Goal: Task Accomplishment & Management: Manage account settings

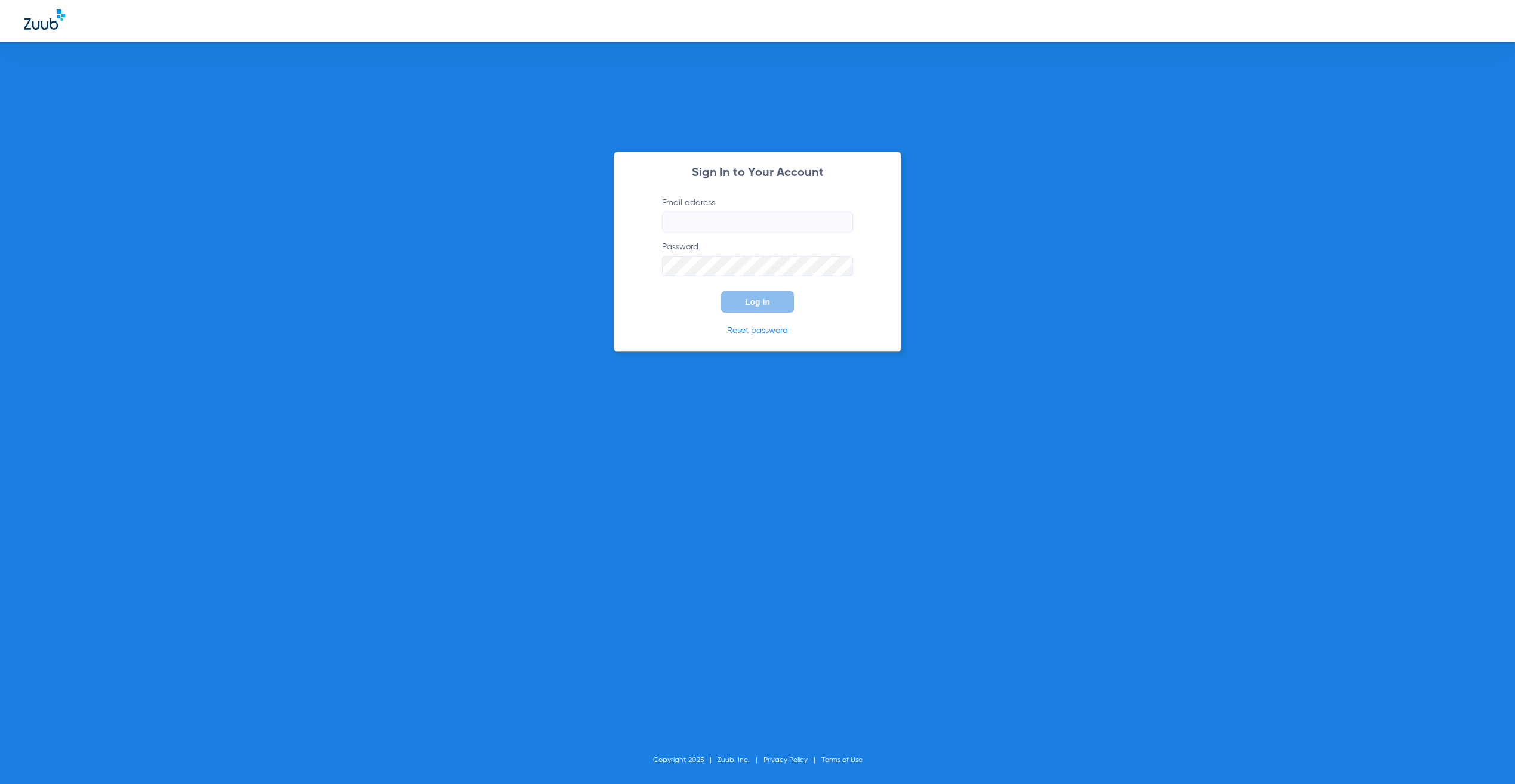
click at [746, 222] on input "Email address" at bounding box center [757, 222] width 191 height 21
type input "[PERSON_NAME][EMAIL_ADDRESS][PERSON_NAME][DOMAIN_NAME]"
click at [731, 305] on button "Log In" at bounding box center [758, 301] width 73 height 21
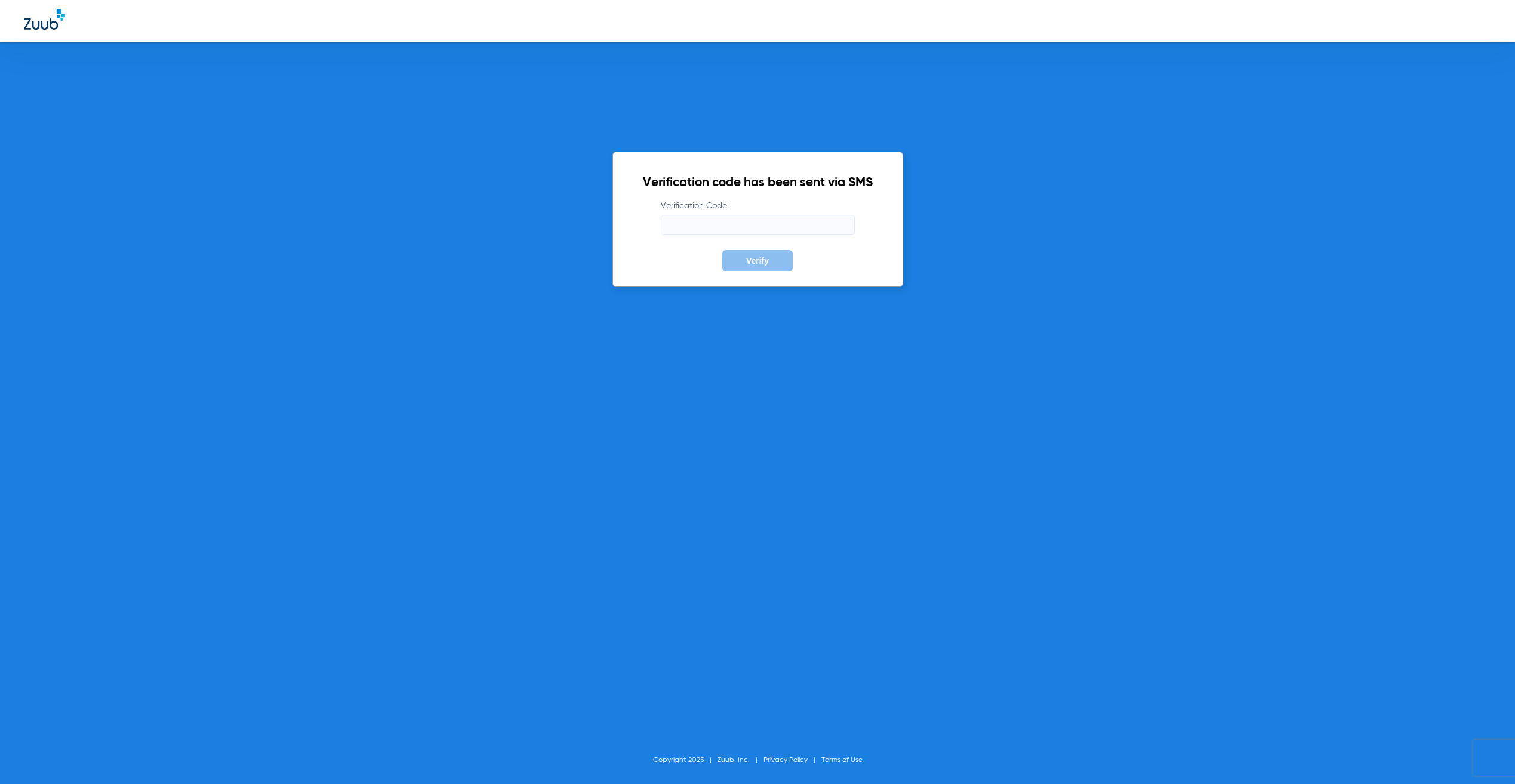
click at [755, 219] on input "Verification Code" at bounding box center [758, 225] width 194 height 21
type input "722773"
click at [722, 250] on button "Verify" at bounding box center [757, 260] width 70 height 21
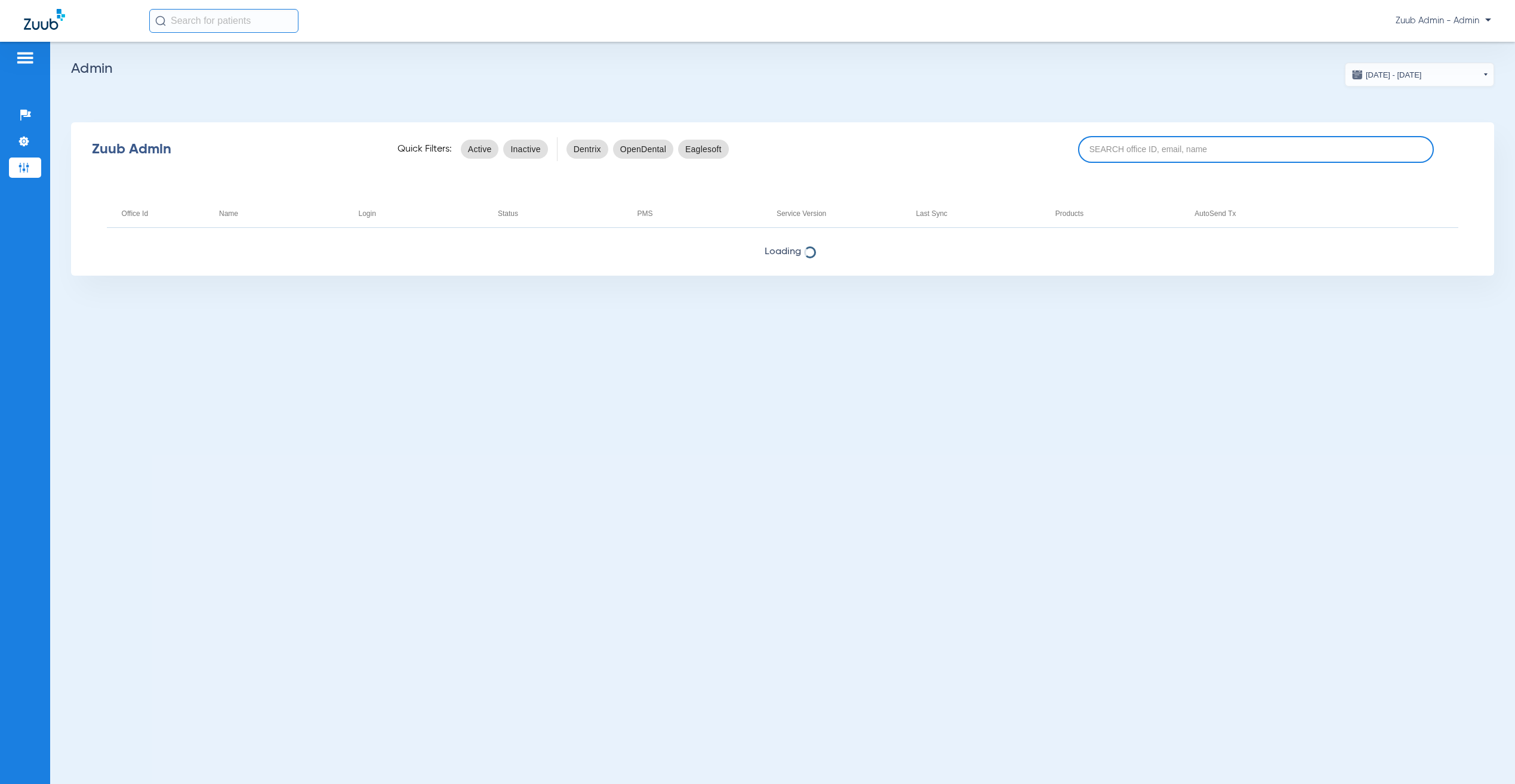
click at [1214, 154] on input at bounding box center [1255, 150] width 355 height 27
paste input "17007099"
type input "17007099"
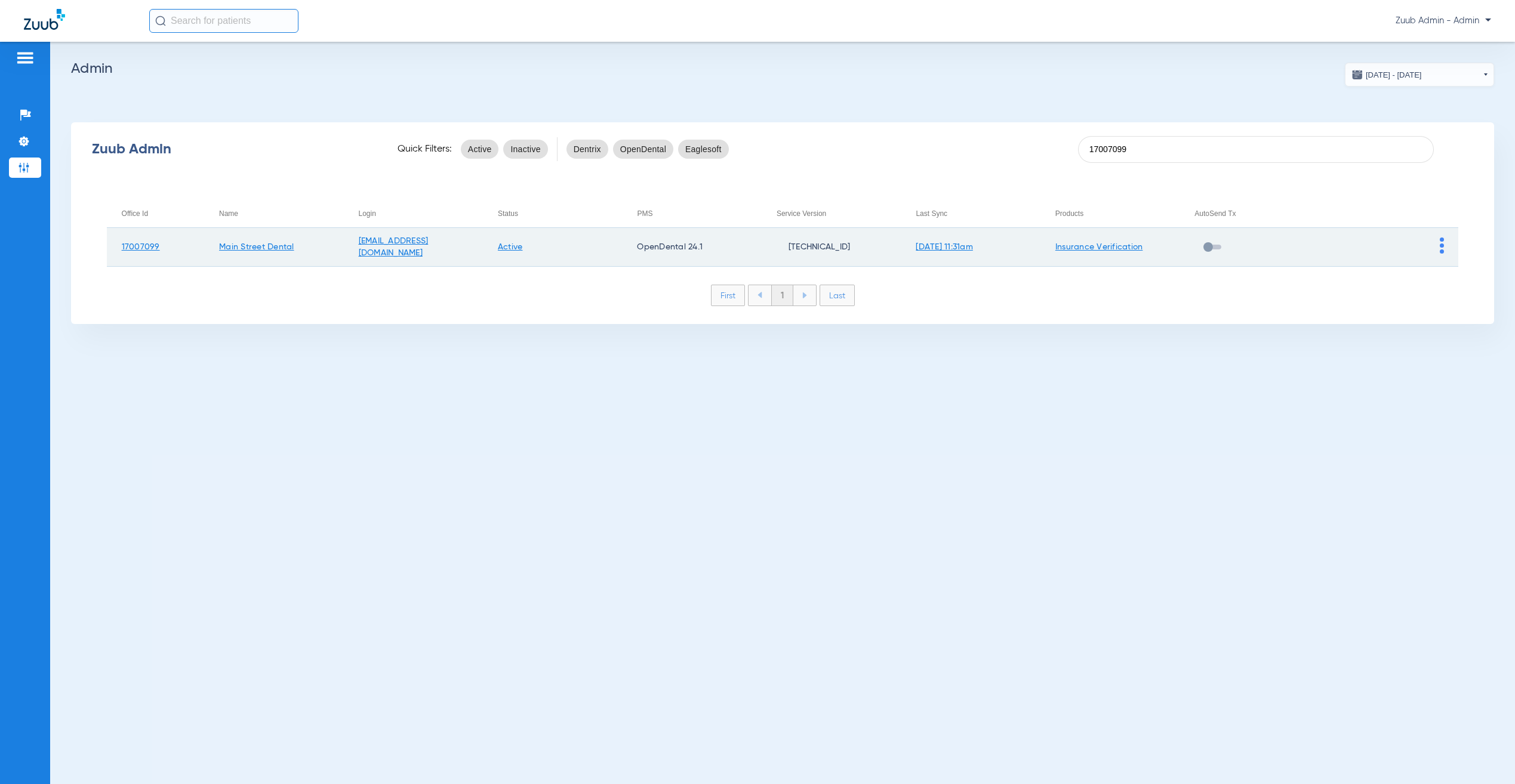
click at [1441, 241] on img at bounding box center [1441, 245] width 4 height 16
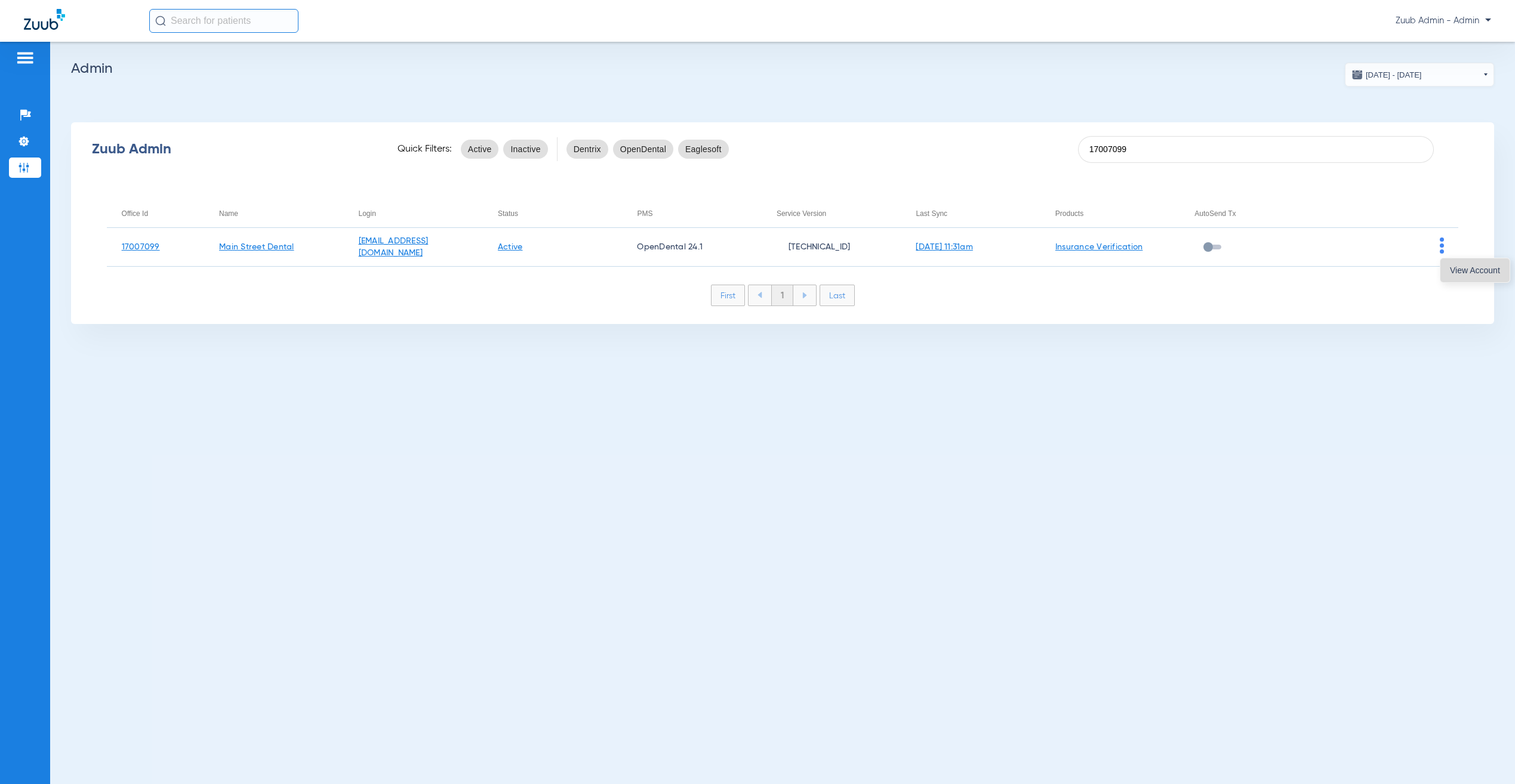
click at [1456, 263] on button "View Account" at bounding box center [1475, 271] width 69 height 24
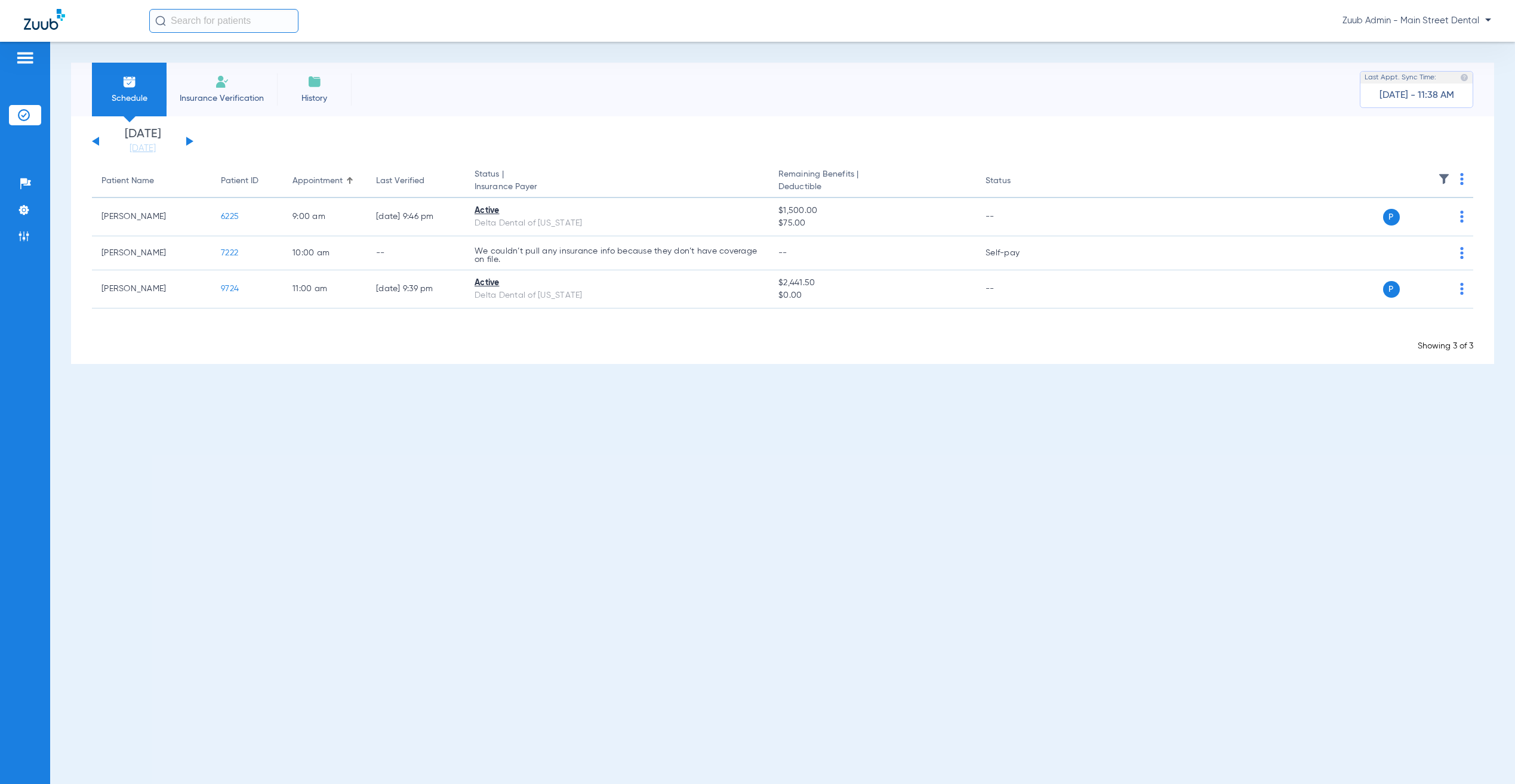
click at [188, 139] on button at bounding box center [189, 141] width 7 height 9
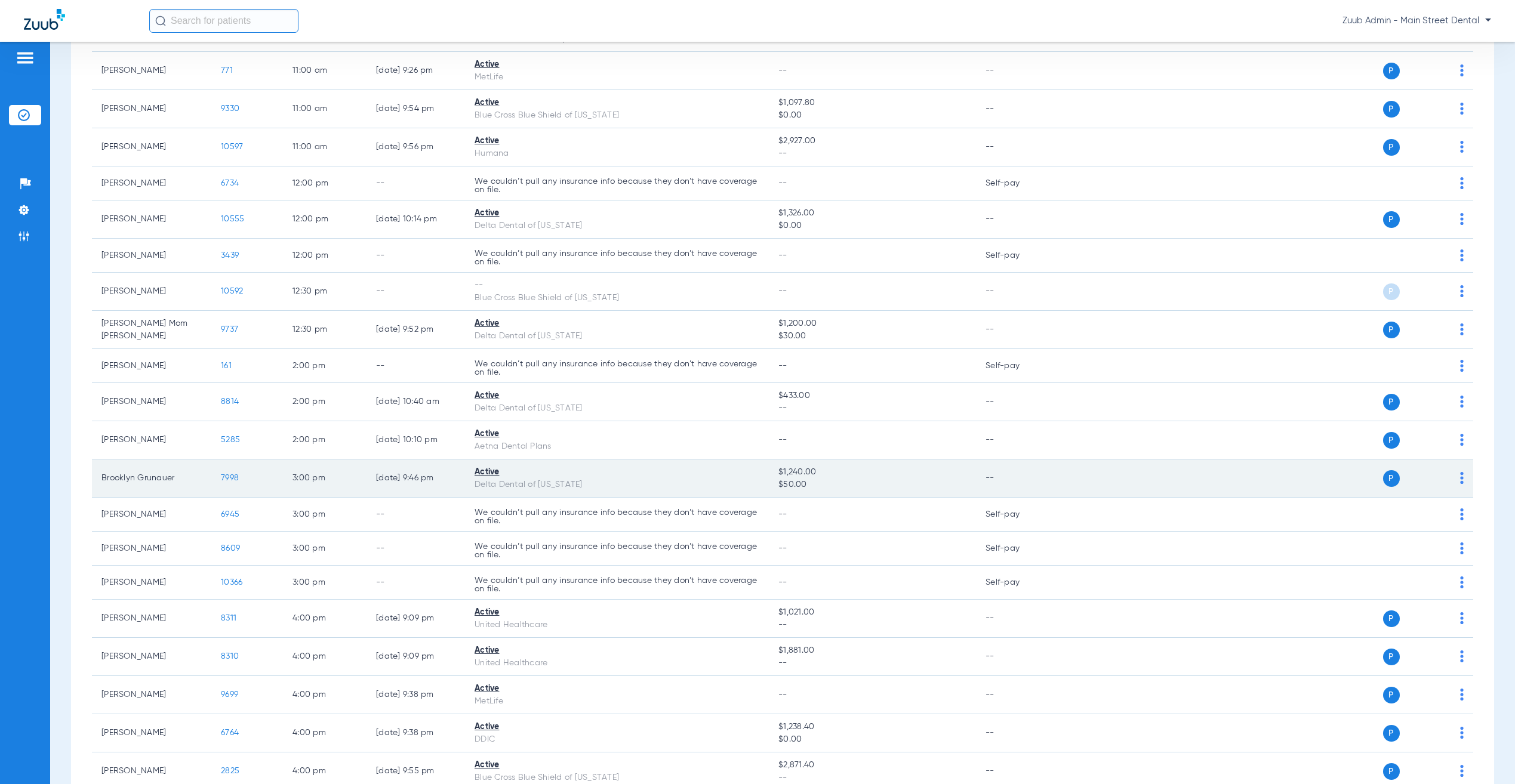
scroll to position [661, 0]
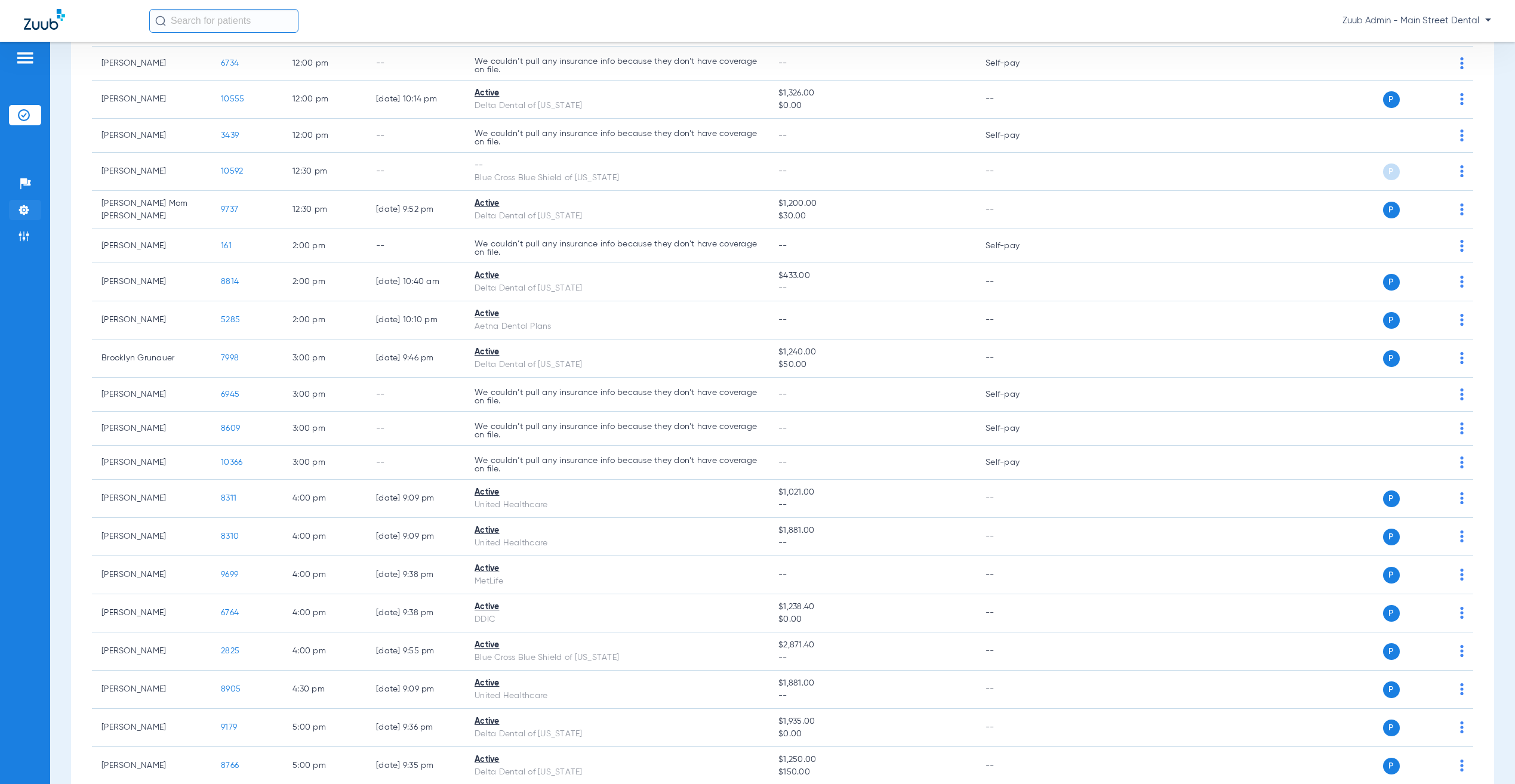
click at [22, 214] on img at bounding box center [24, 210] width 12 height 12
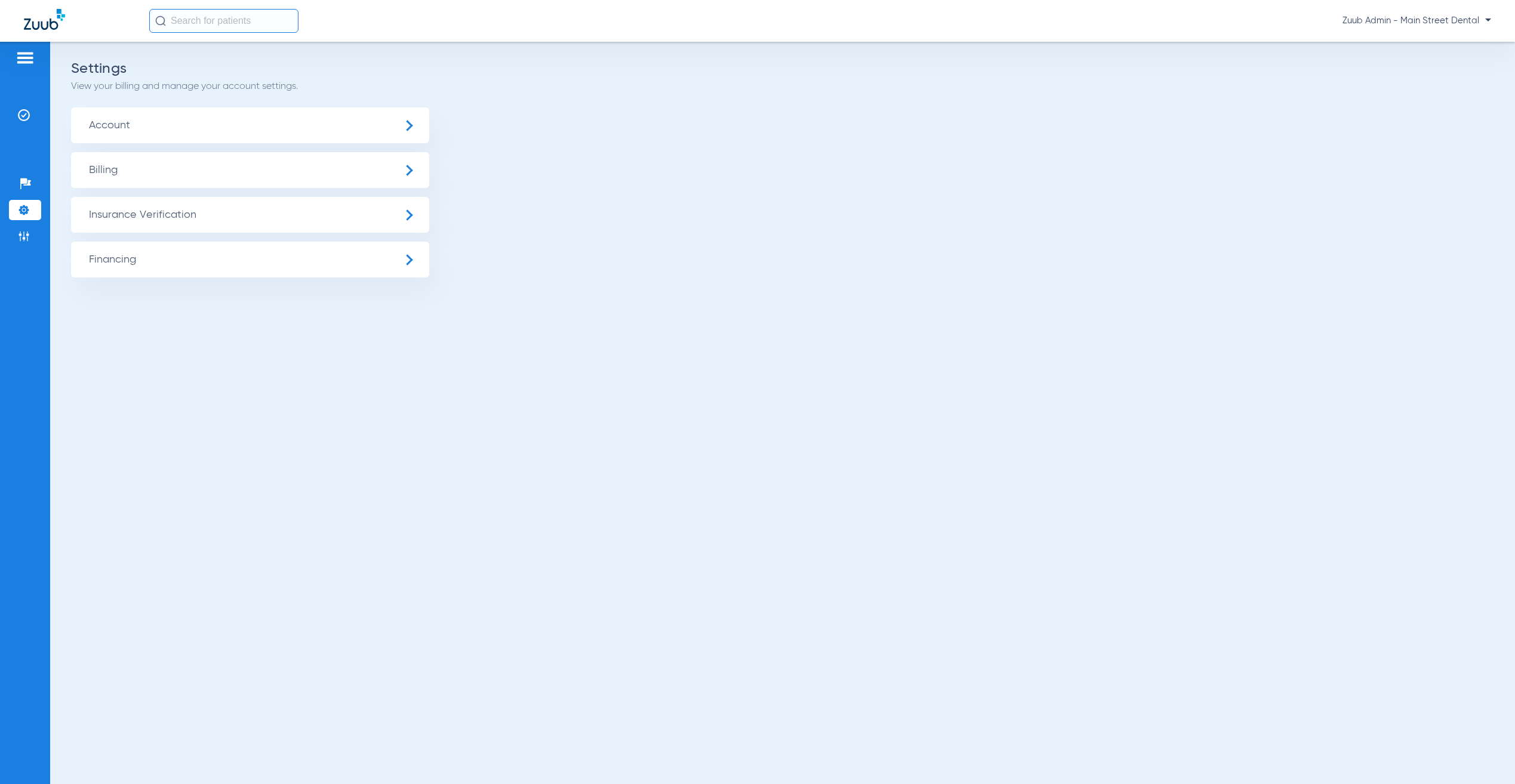
click at [332, 213] on span "Insurance Verification" at bounding box center [250, 214] width 358 height 36
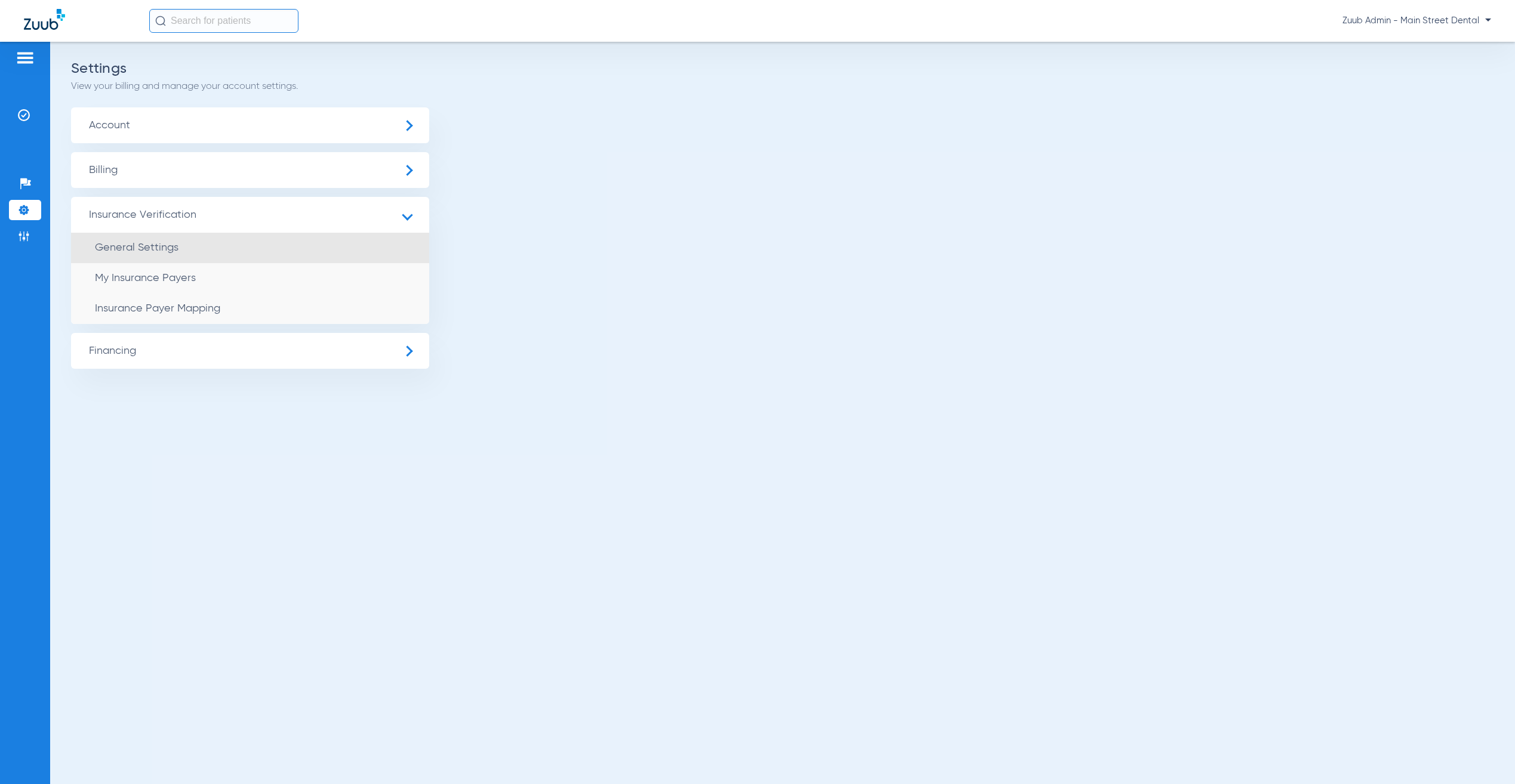
click at [333, 255] on li "General Settings" at bounding box center [250, 248] width 358 height 30
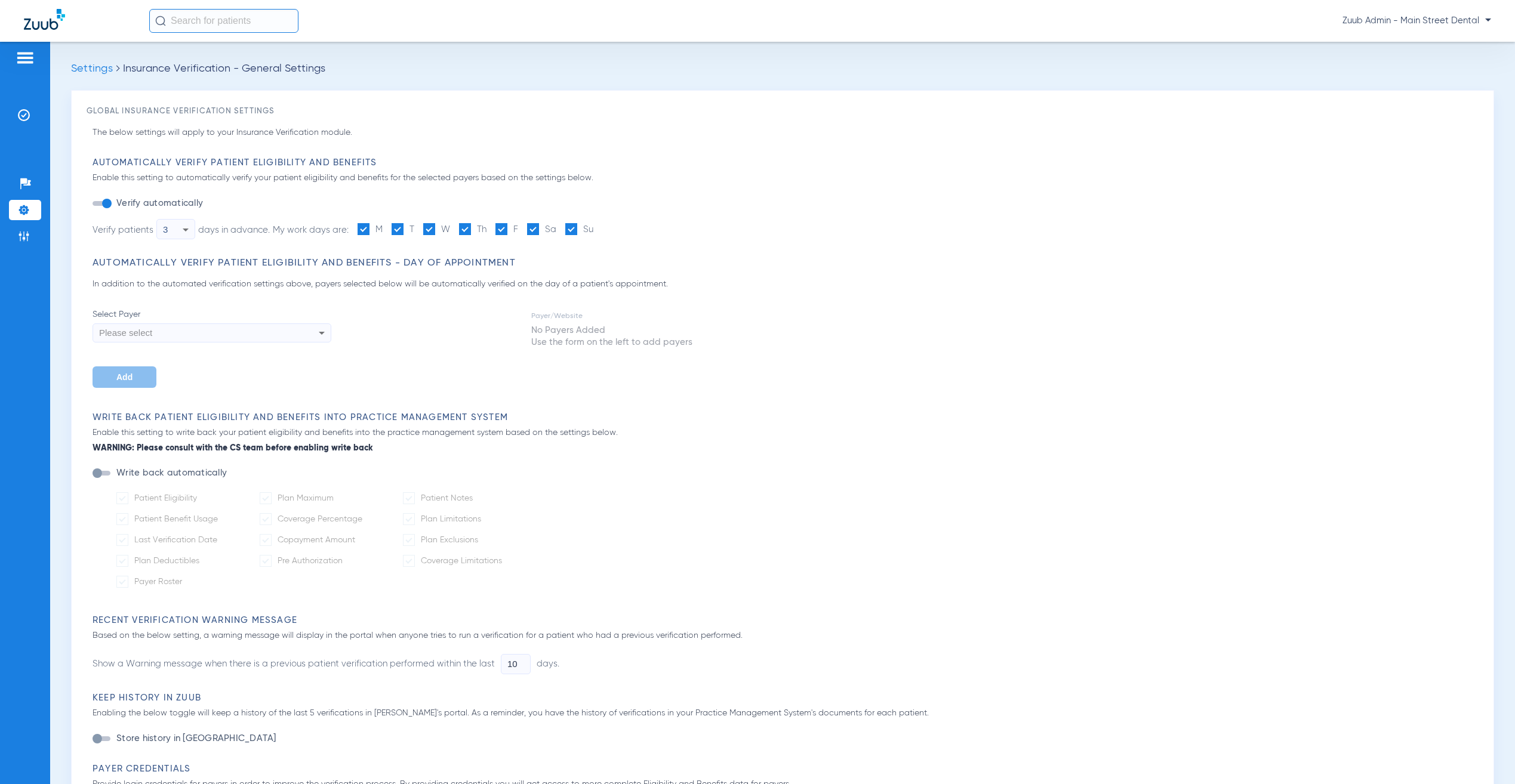
type input "1"
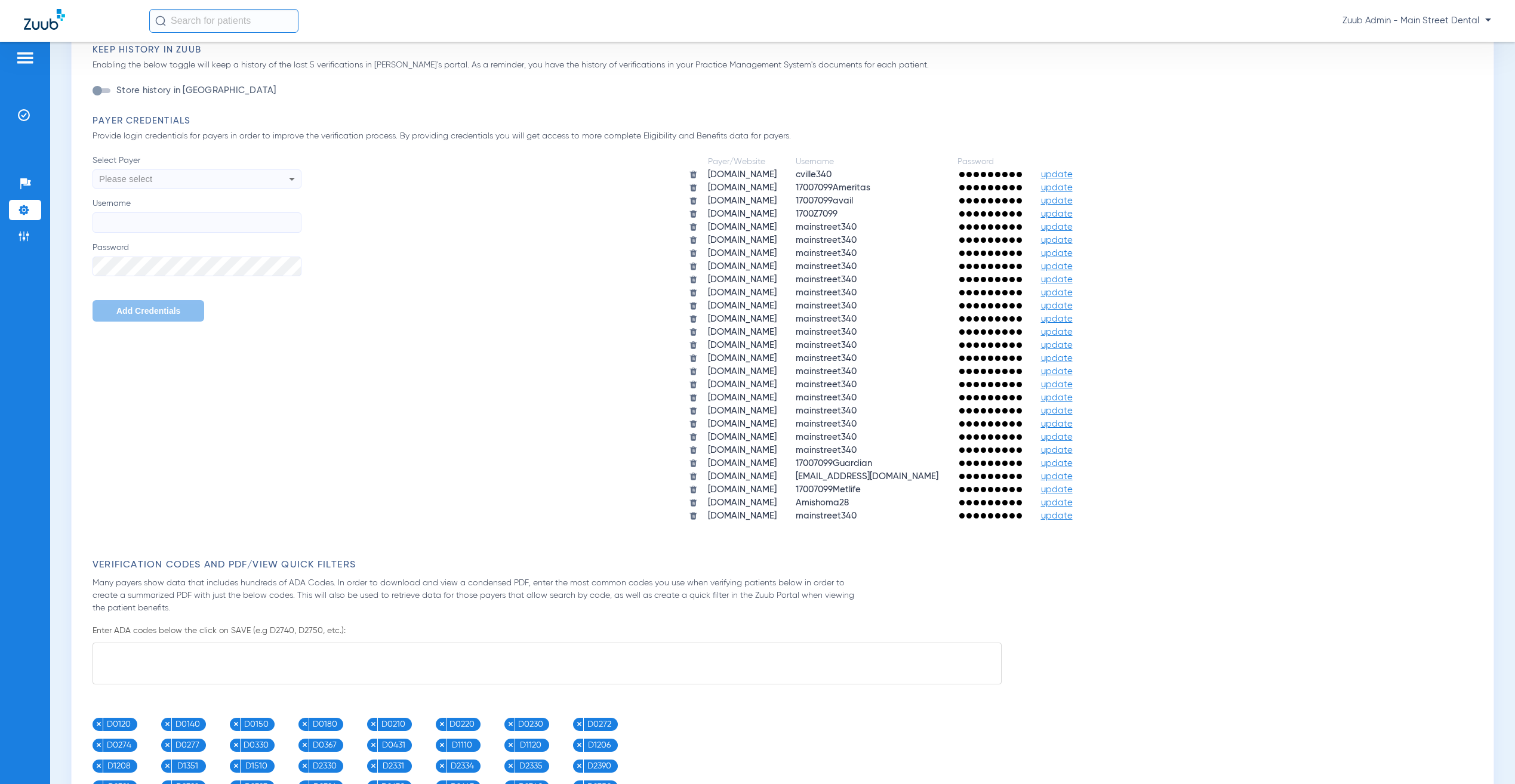
scroll to position [612, 0]
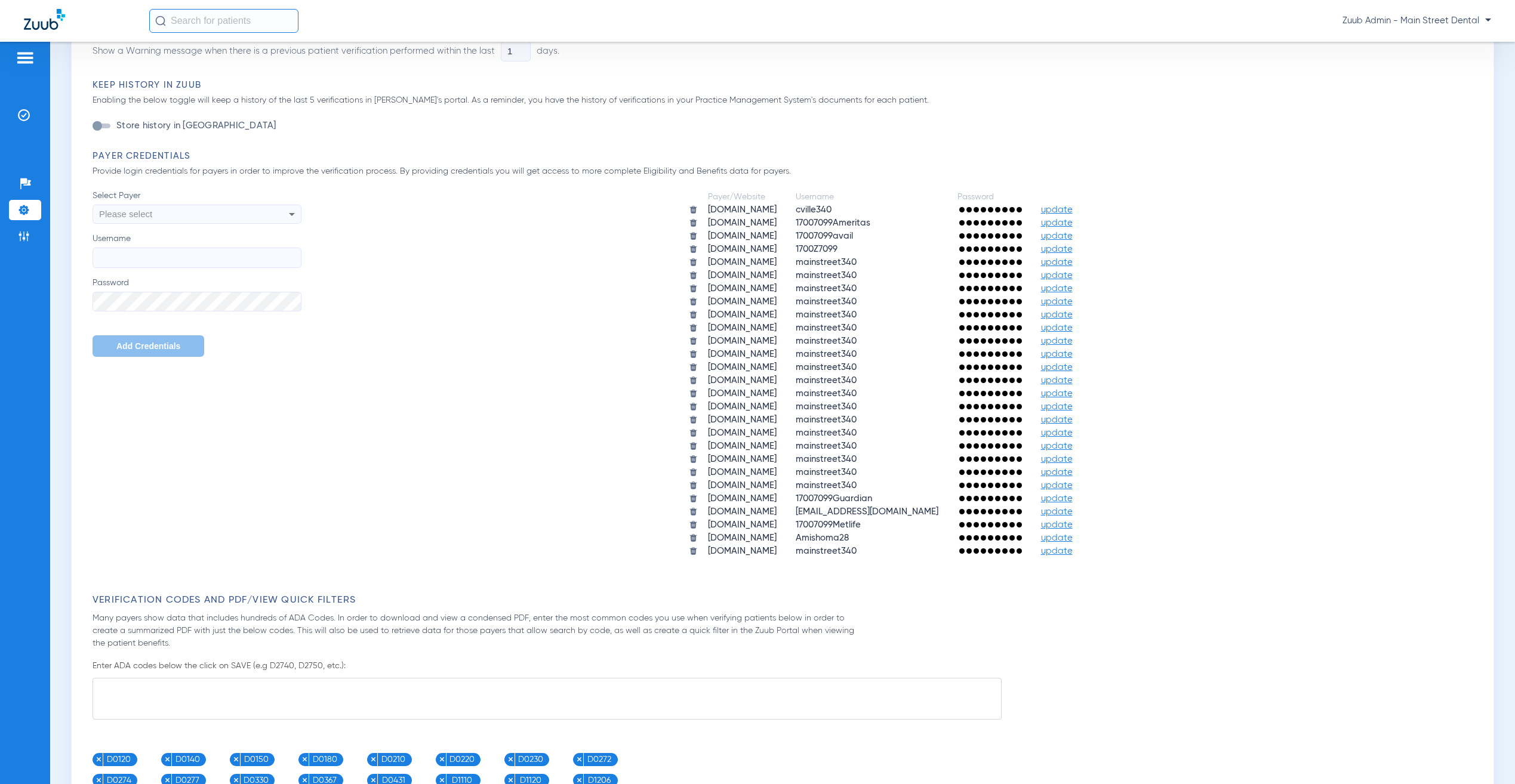
click at [161, 215] on div "Please select" at bounding box center [177, 214] width 157 height 21
click at [224, 306] on mat-option "[DOMAIN_NAME]" at bounding box center [198, 313] width 209 height 21
click at [139, 253] on input "Username" at bounding box center [197, 258] width 209 height 21
paste input "mainstreet340"
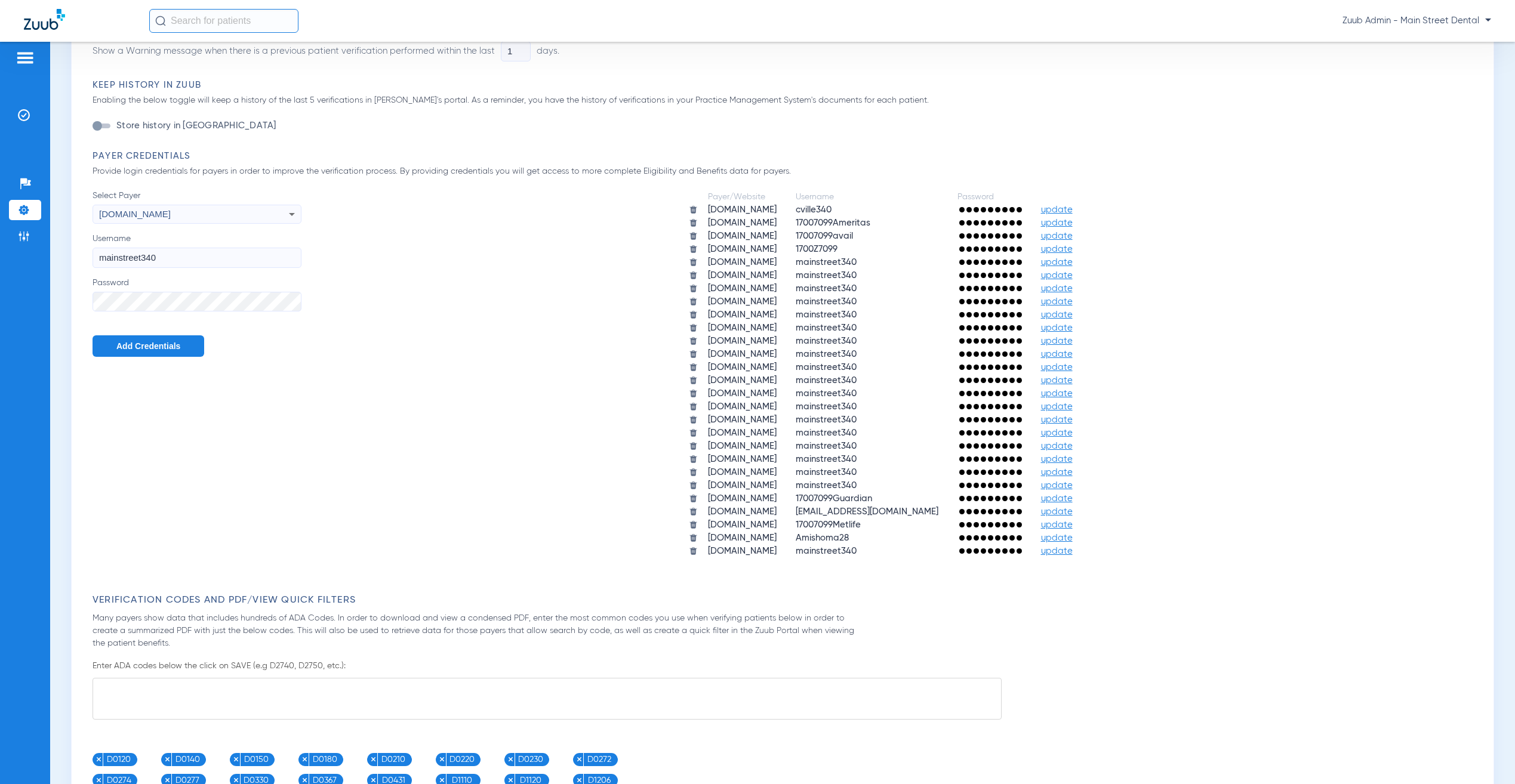
type input "mainstreet340"
click at [185, 353] on button "Add Credentials" at bounding box center [148, 346] width 112 height 21
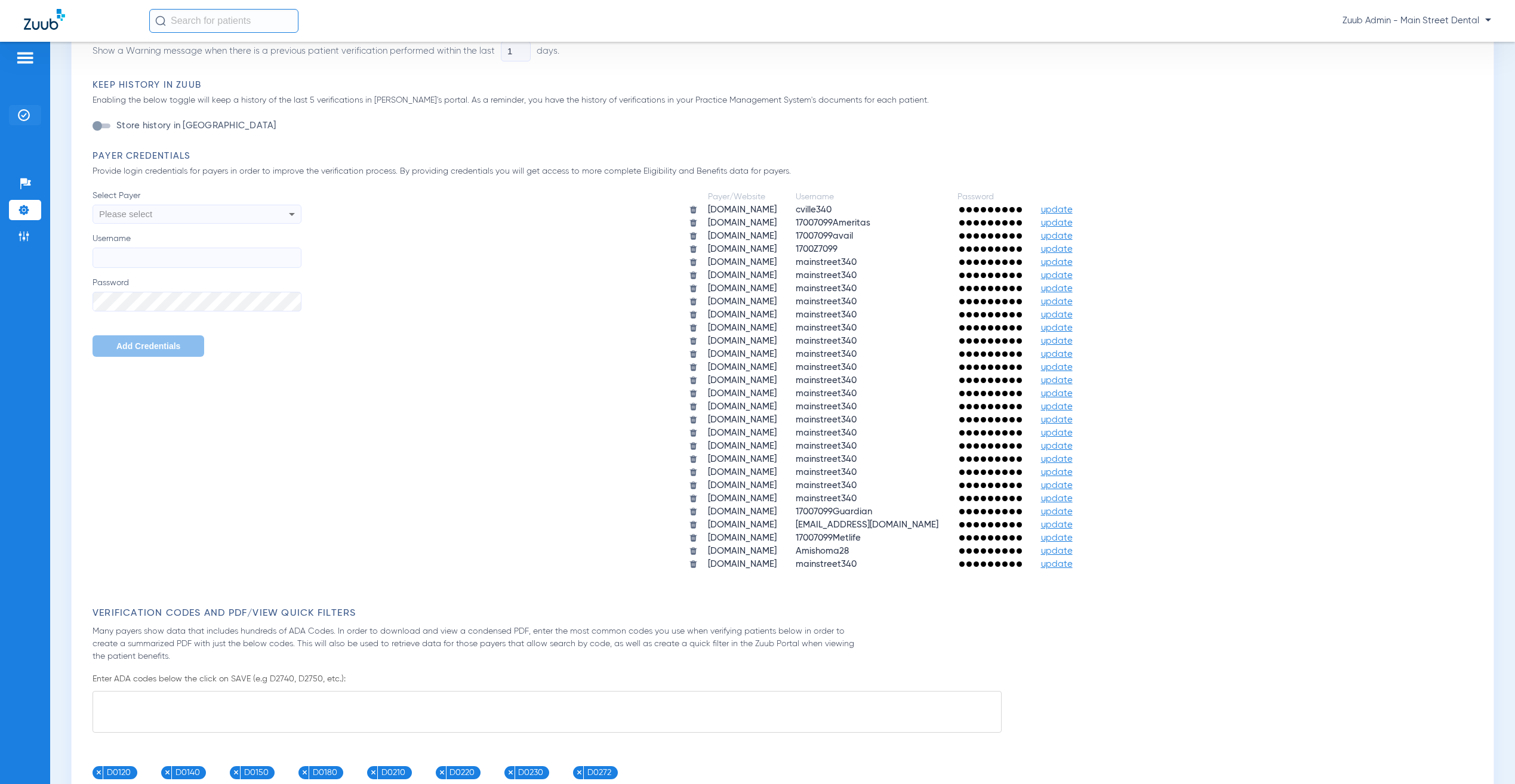
click at [25, 110] on img at bounding box center [24, 115] width 12 height 12
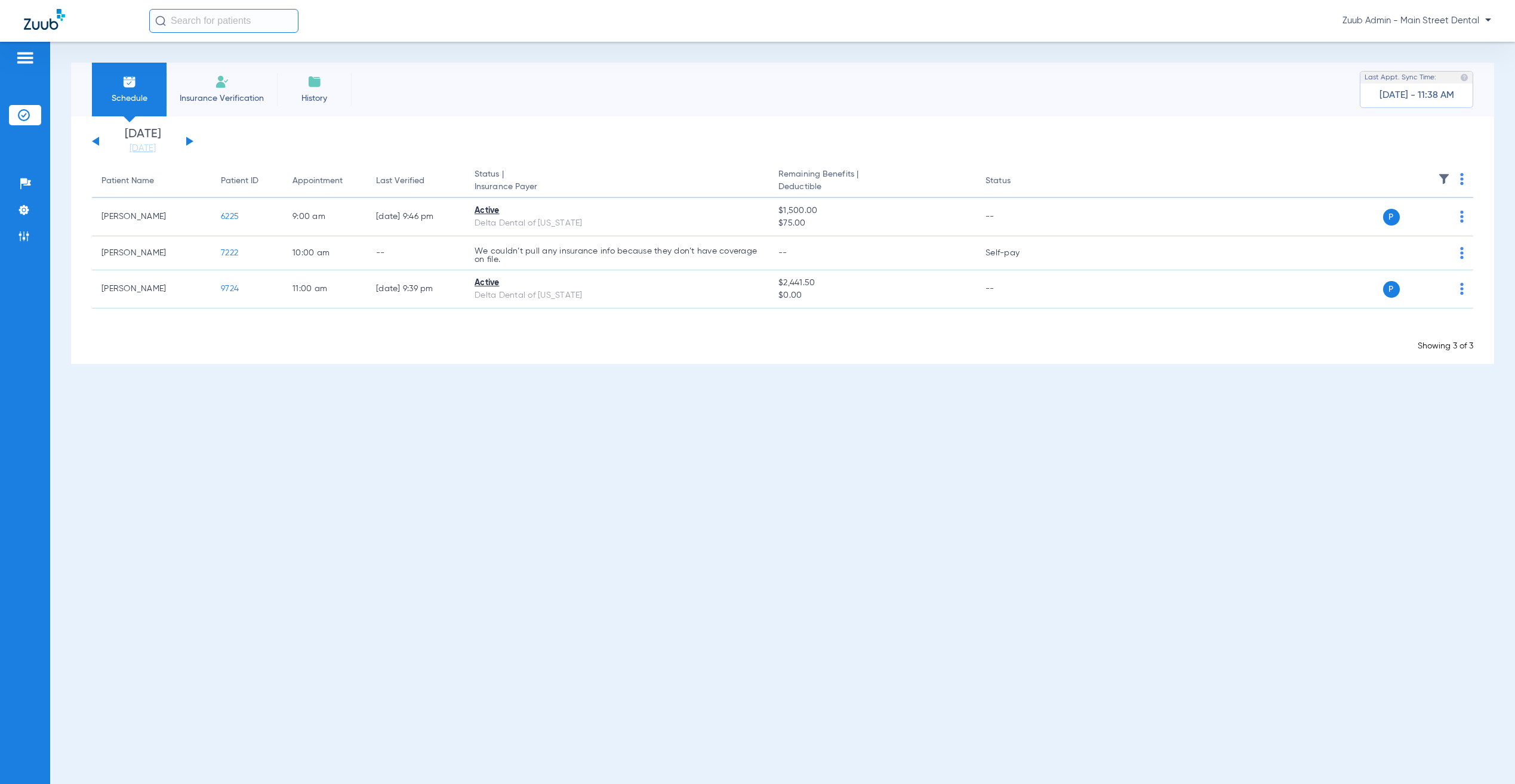
click at [188, 142] on button at bounding box center [189, 141] width 7 height 9
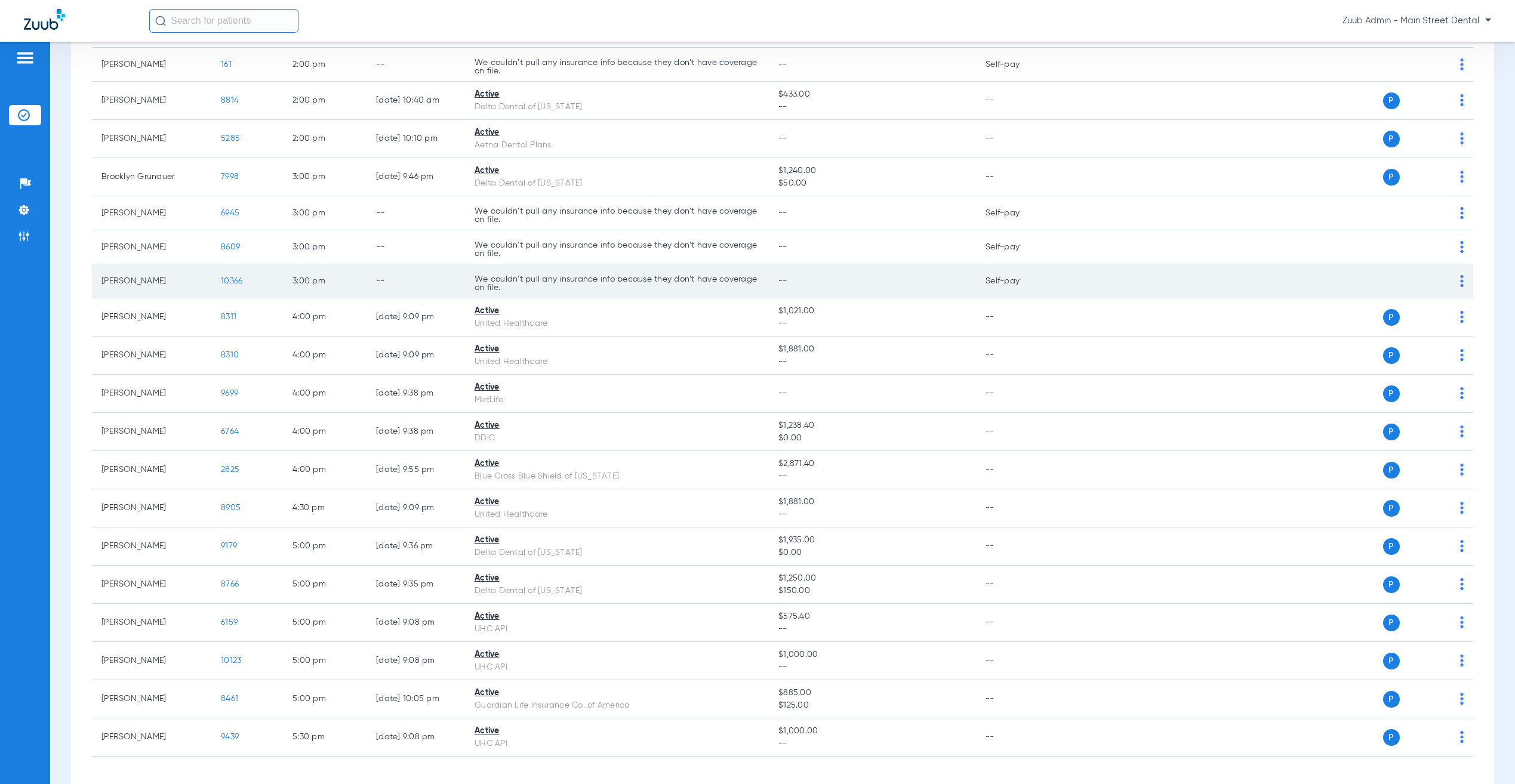
scroll to position [839, 0]
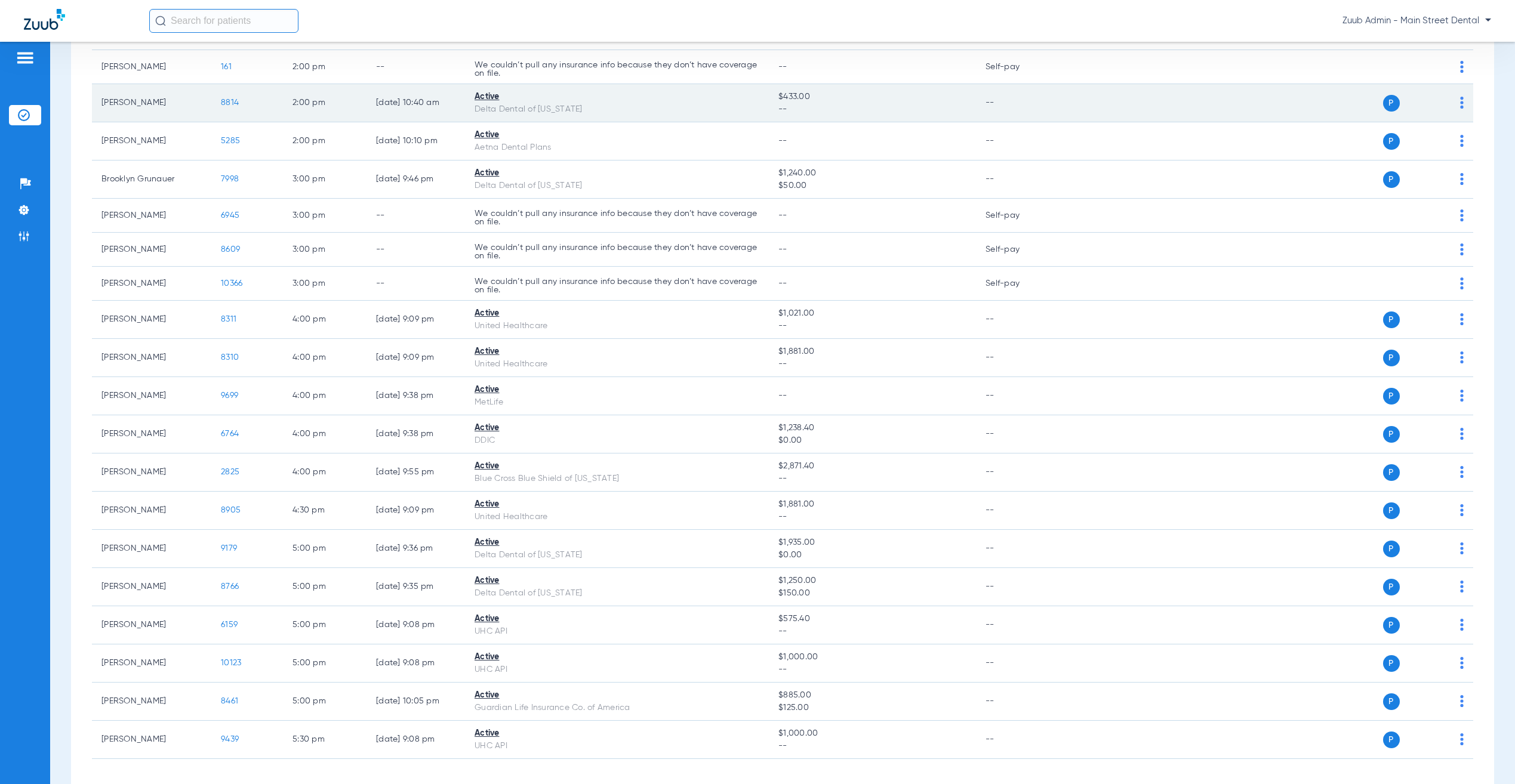
click at [230, 105] on span "8814" at bounding box center [230, 102] width 18 height 9
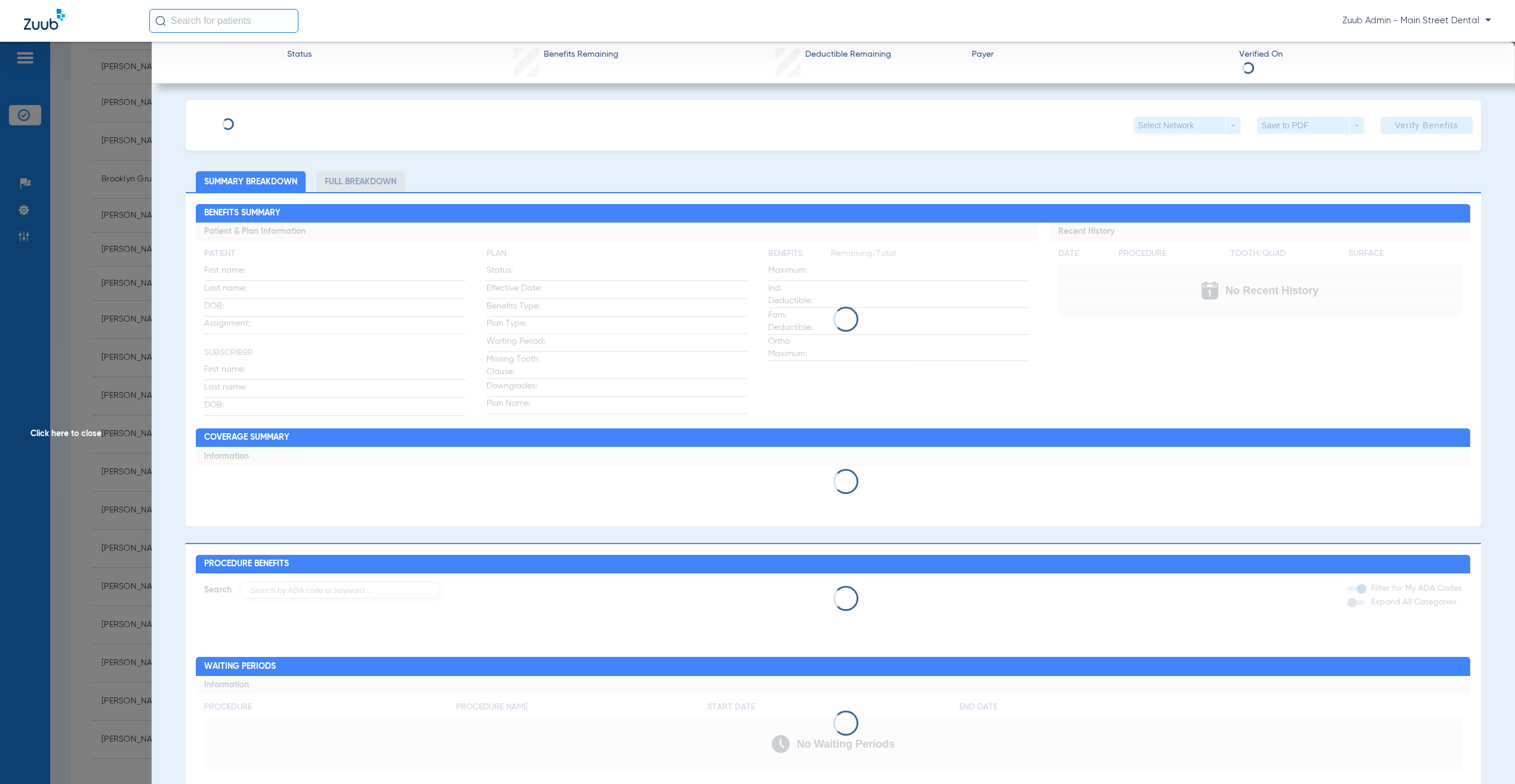
type input "[PERSON_NAME]"
type input "Priegnitz"
type input "[DATE]"
type input "07758178965"
type input "11040"
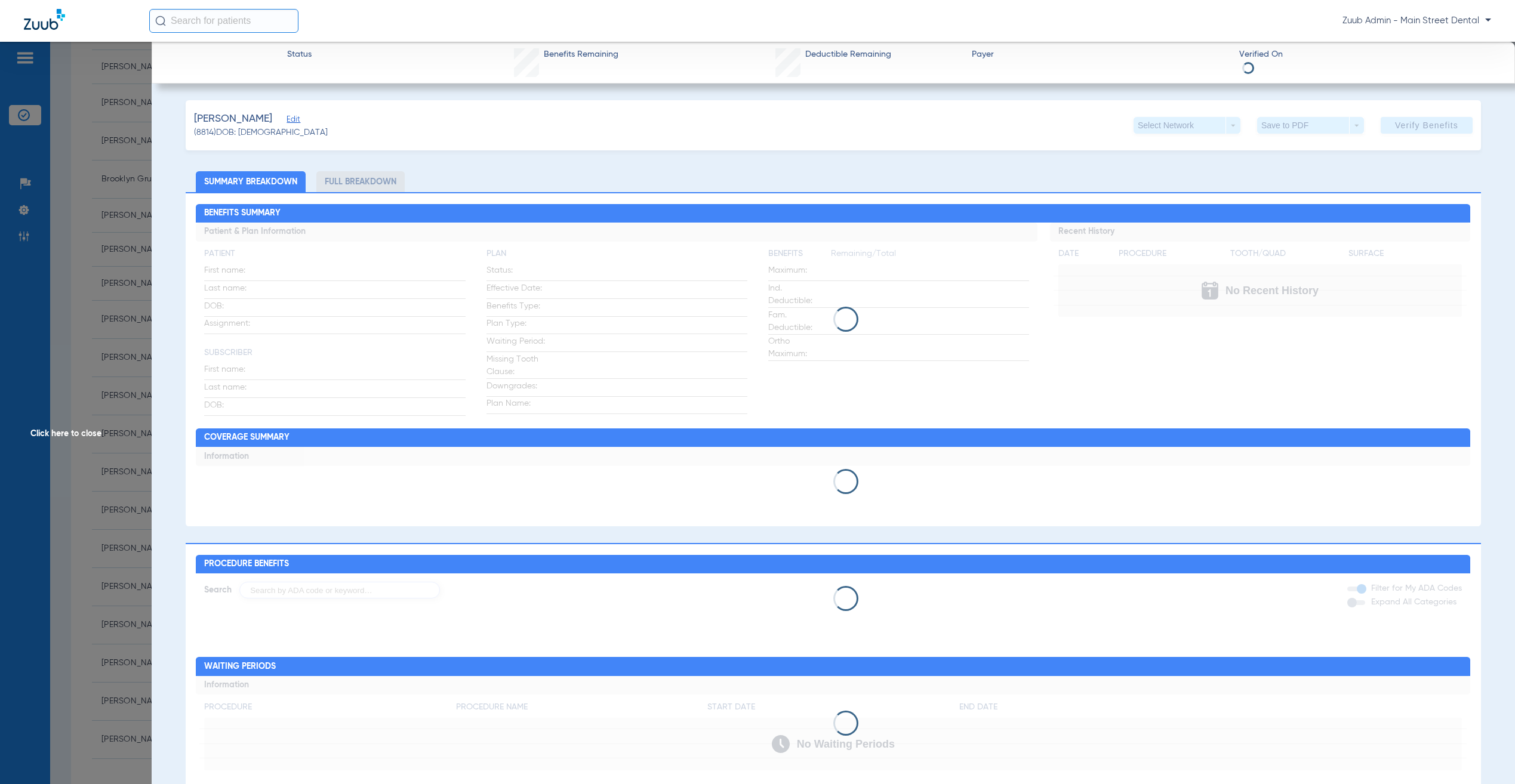
click at [298, 116] on span "Edit" at bounding box center [292, 121] width 11 height 11
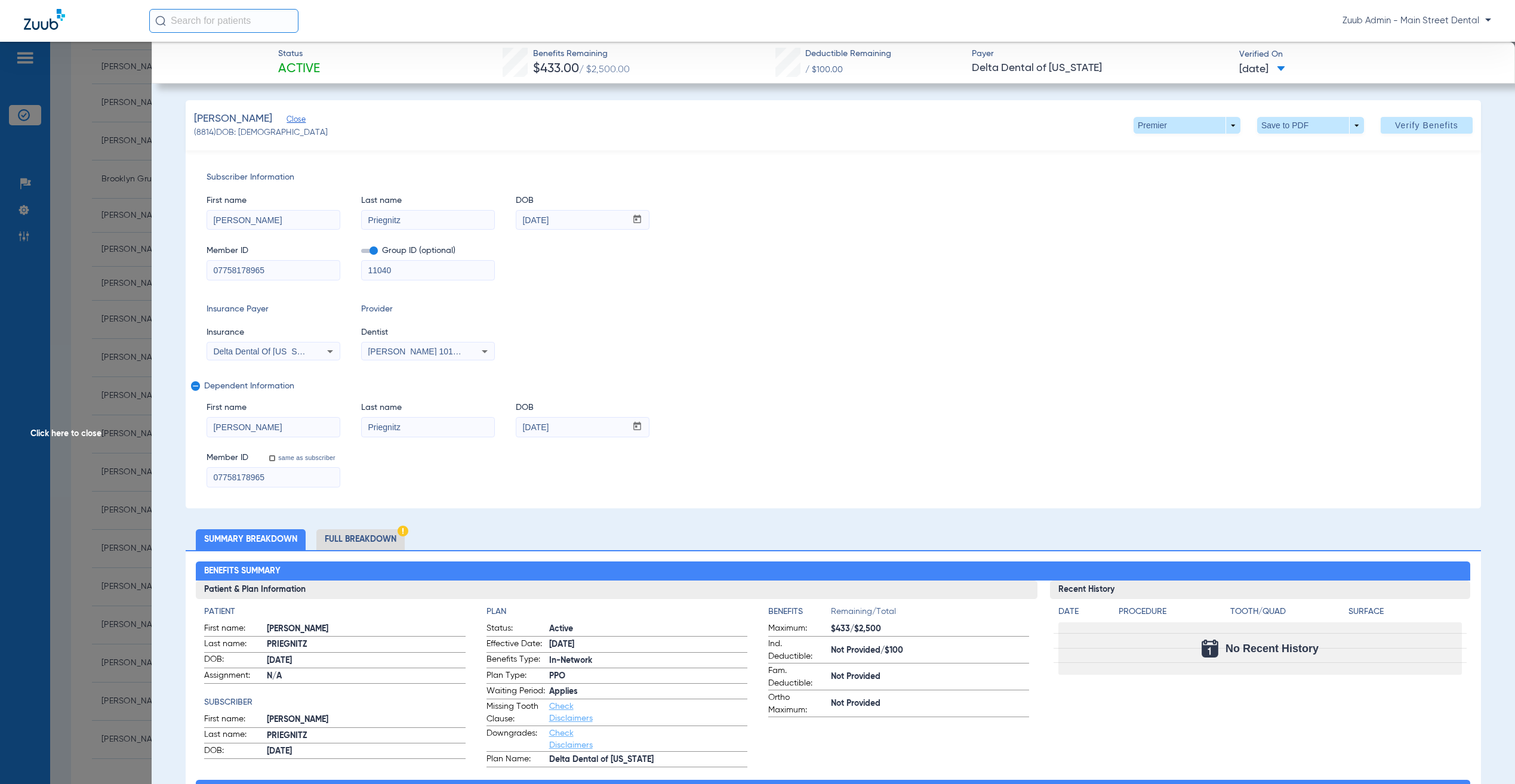
click at [316, 353] on div "Delta Dental Of [US_STATE]" at bounding box center [273, 351] width 132 height 14
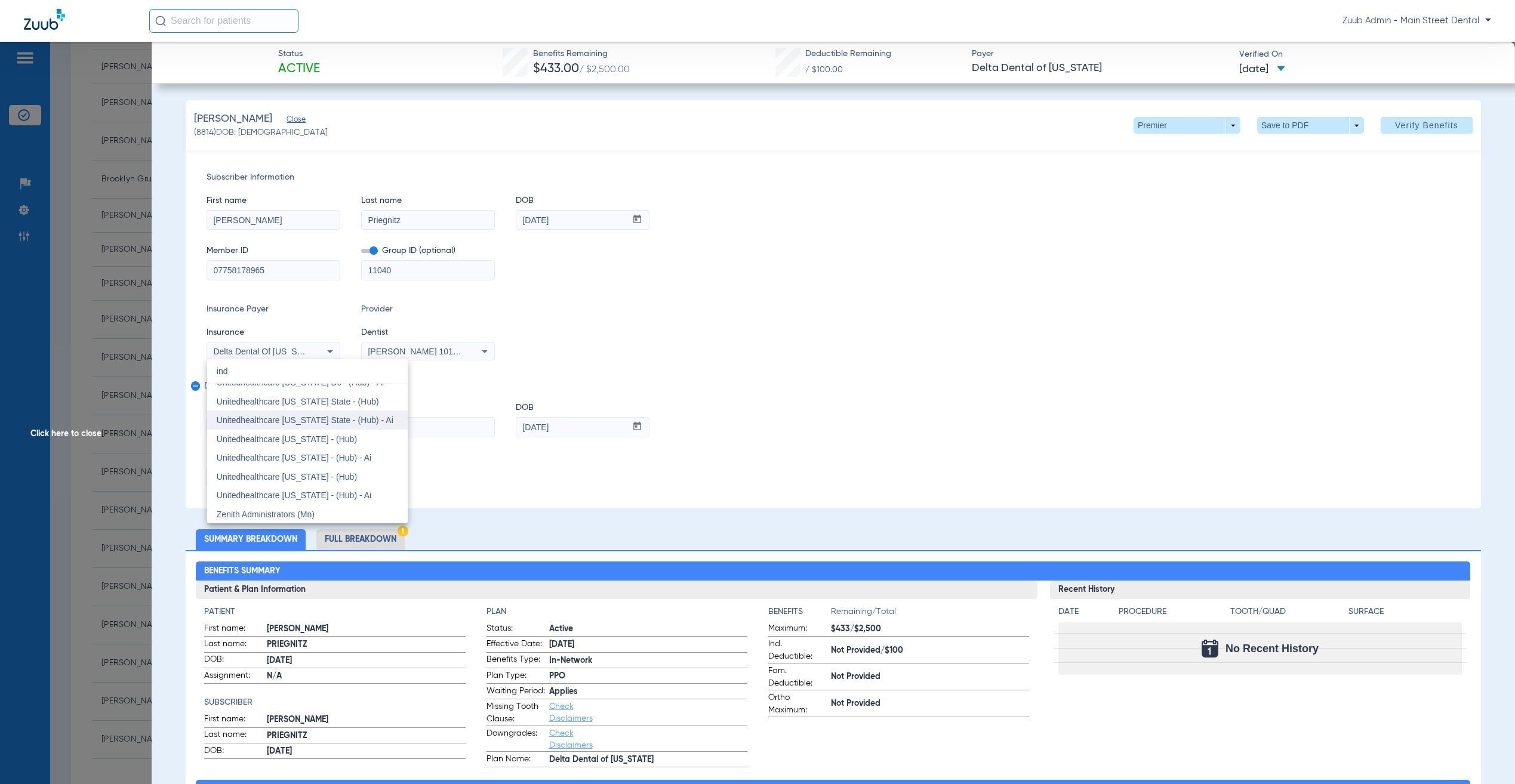
scroll to position [25, 0]
type input "ind"
click at [317, 388] on mat-option "Delta Dental Individual - Ai" at bounding box center [307, 388] width 200 height 19
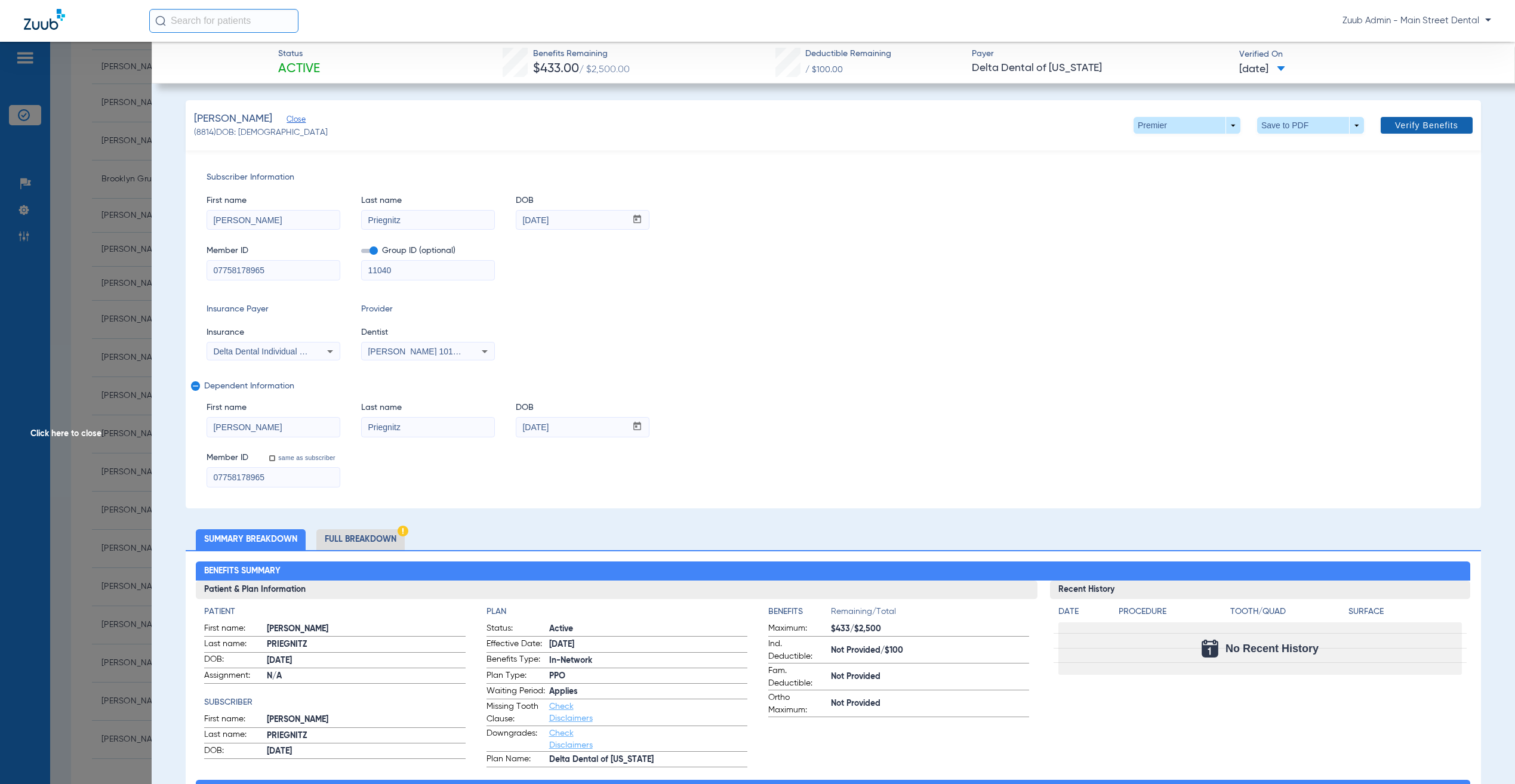
click at [1431, 116] on span at bounding box center [1426, 125] width 92 height 28
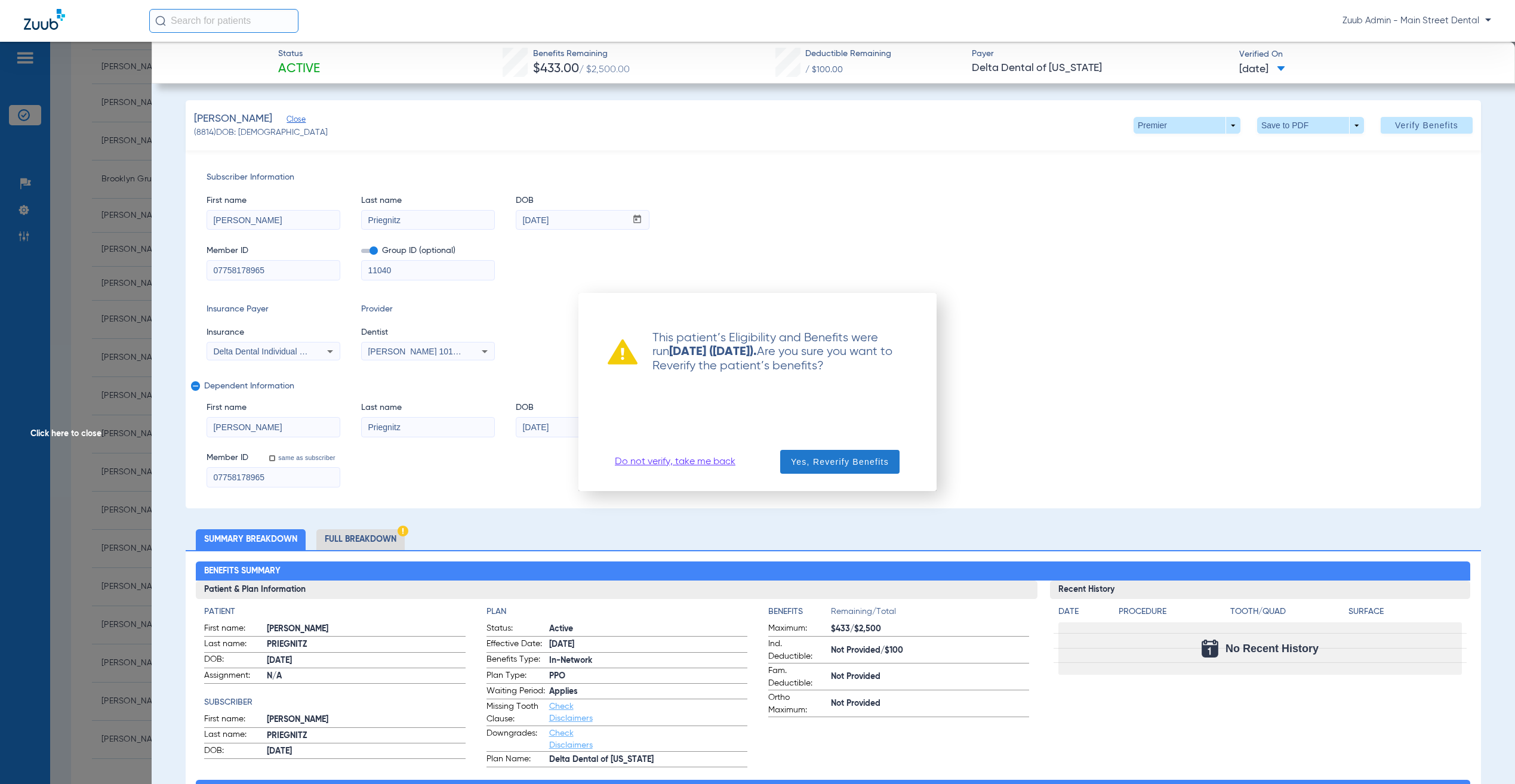
click at [845, 464] on span "Yes, Reverify Benefits" at bounding box center [840, 461] width 98 height 12
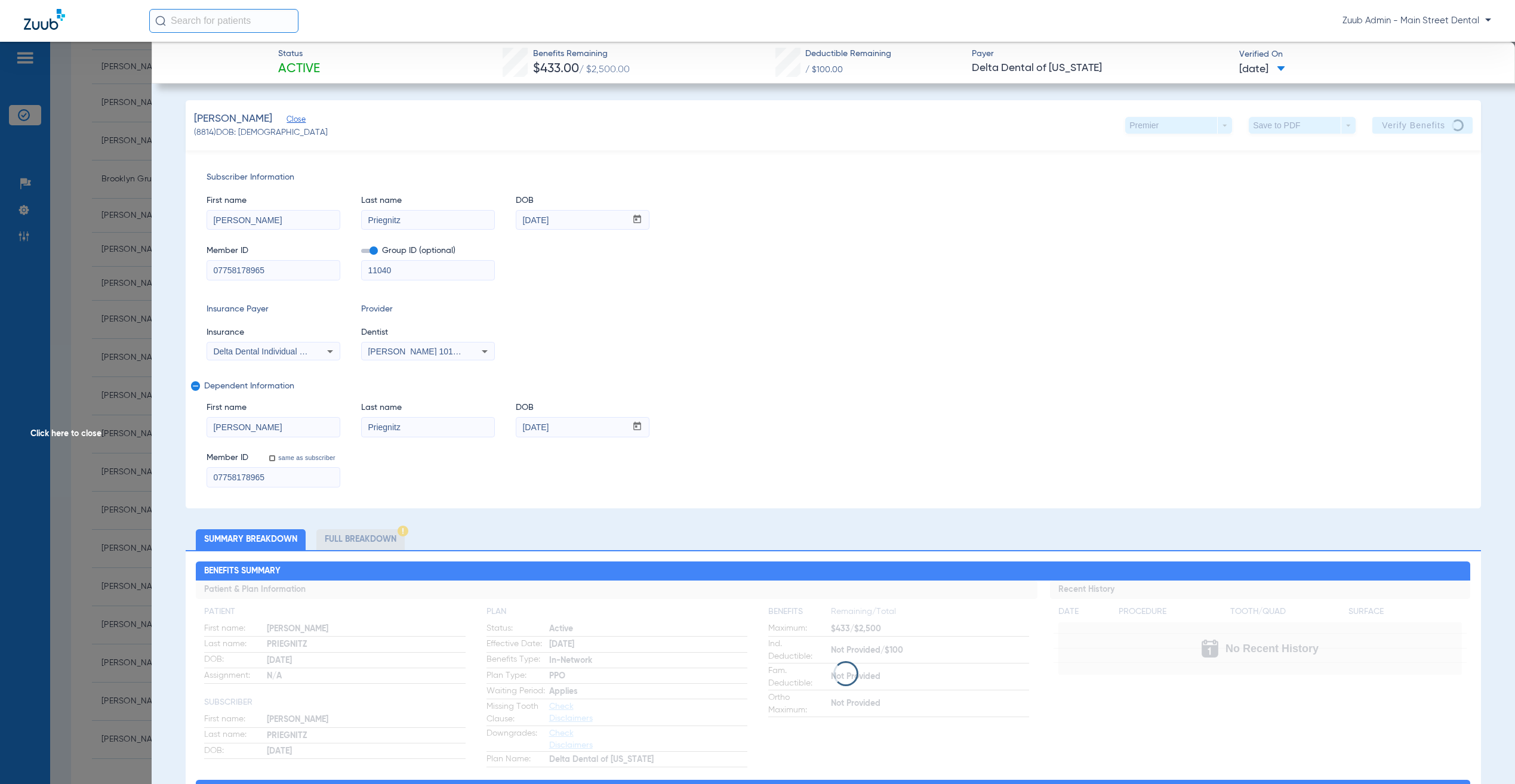
click at [273, 271] on input "07758178965" at bounding box center [273, 271] width 132 height 19
click at [1086, 225] on div "First name [PERSON_NAME] Last name [PERSON_NAME] DOB mm / dd / yyyy [DATE]" at bounding box center [833, 206] width 1254 height 46
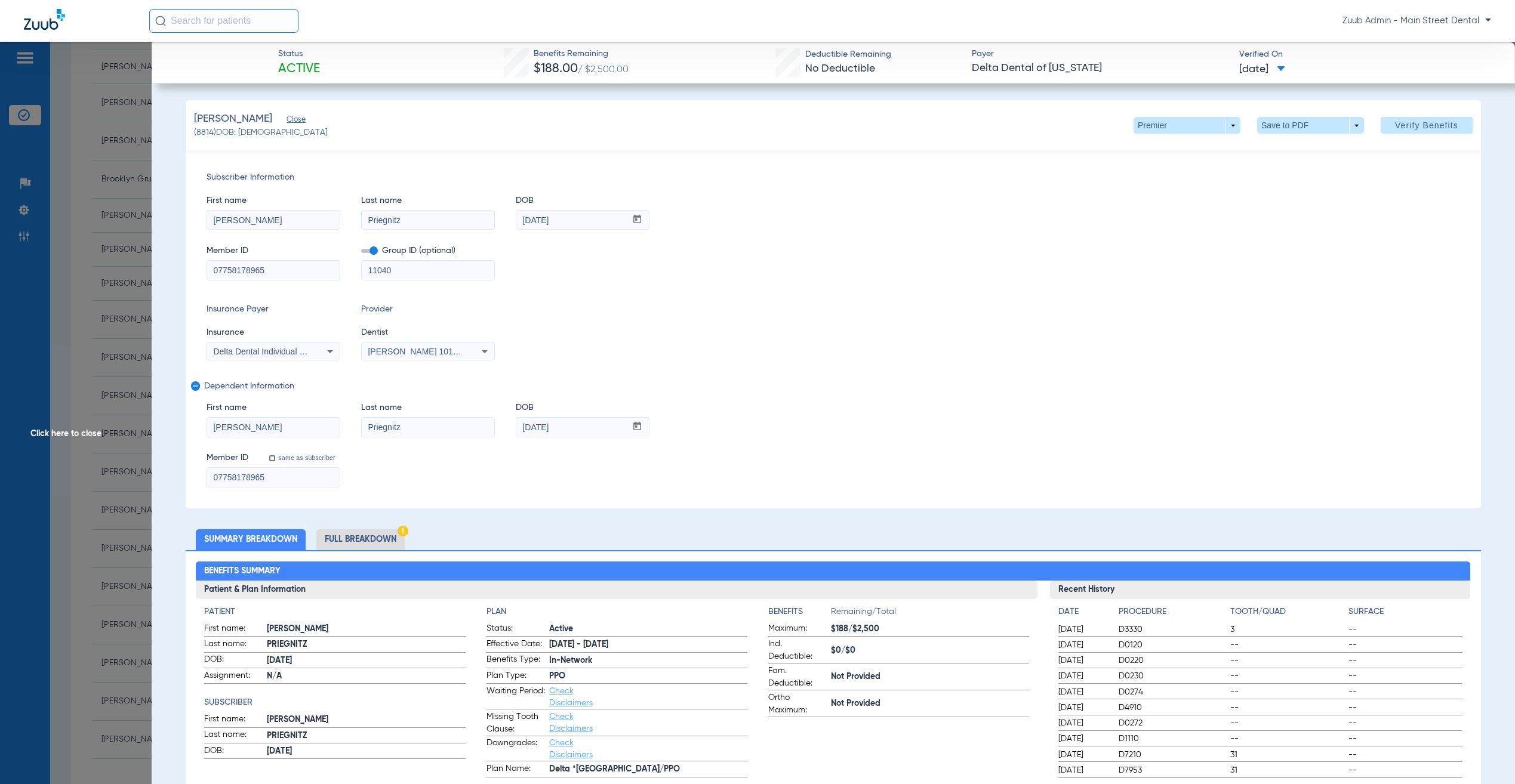
click at [58, 358] on span "Click here to close" at bounding box center [76, 434] width 152 height 784
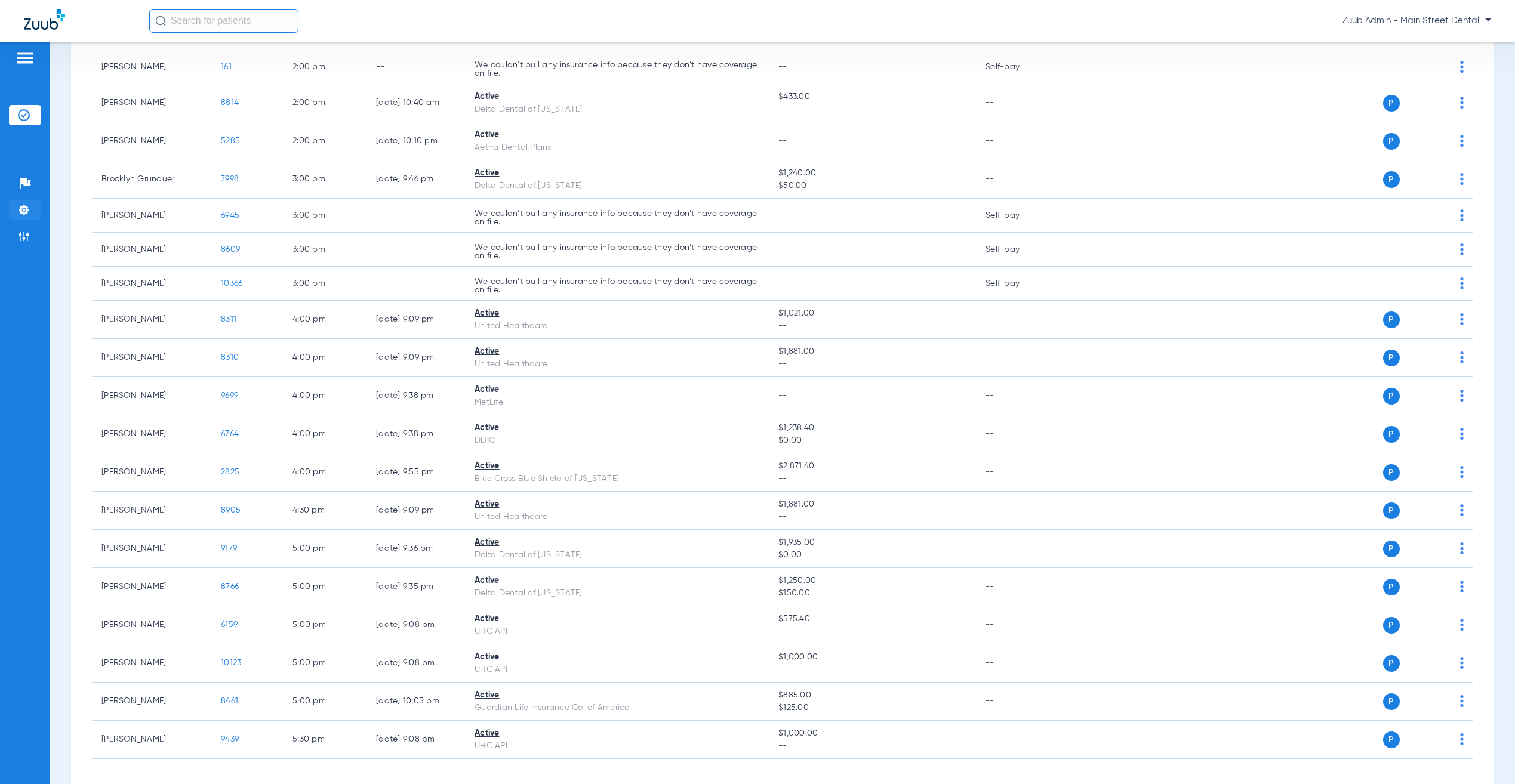
click at [25, 212] on img at bounding box center [24, 210] width 12 height 12
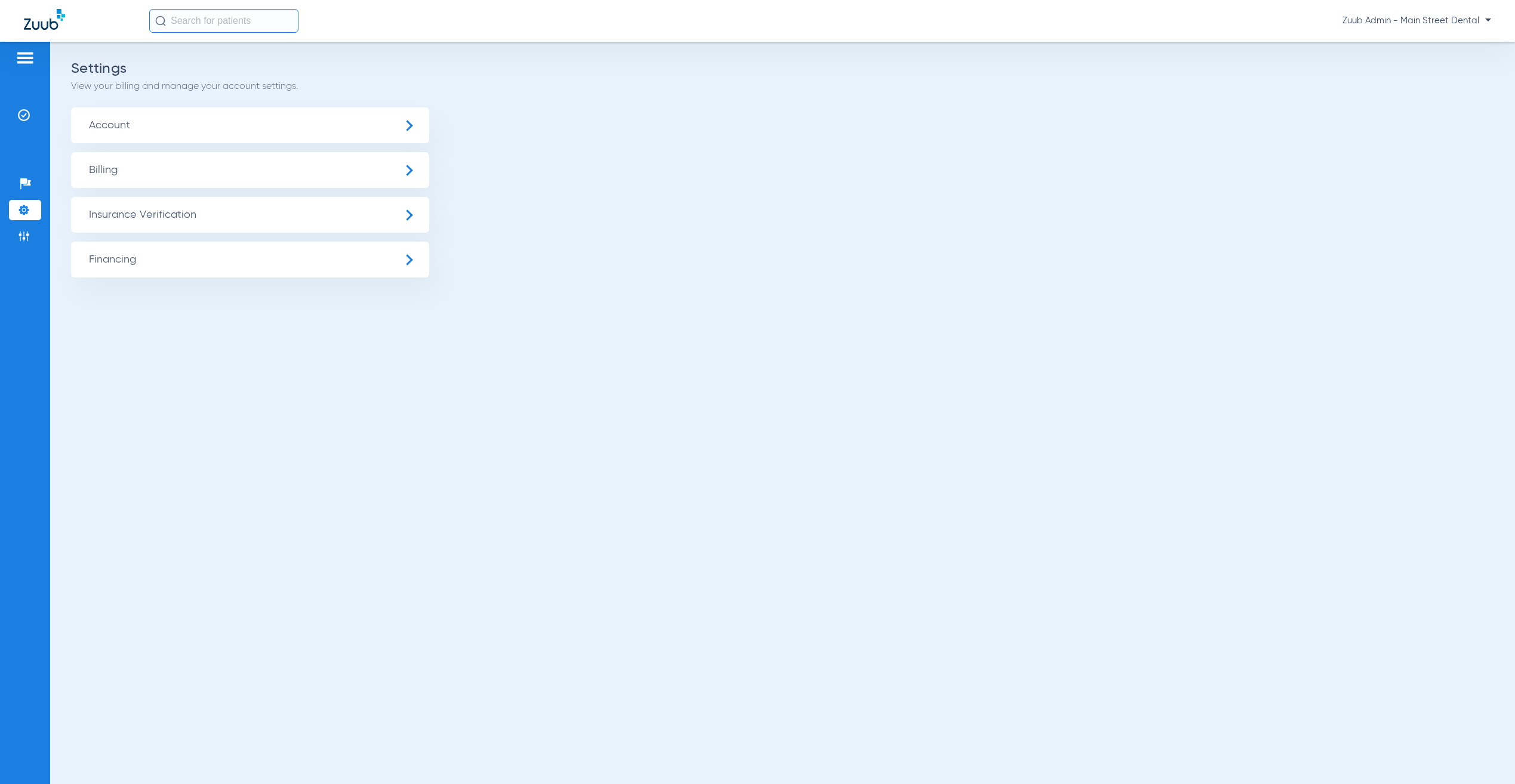
click at [161, 214] on span "Insurance Verification" at bounding box center [250, 214] width 358 height 36
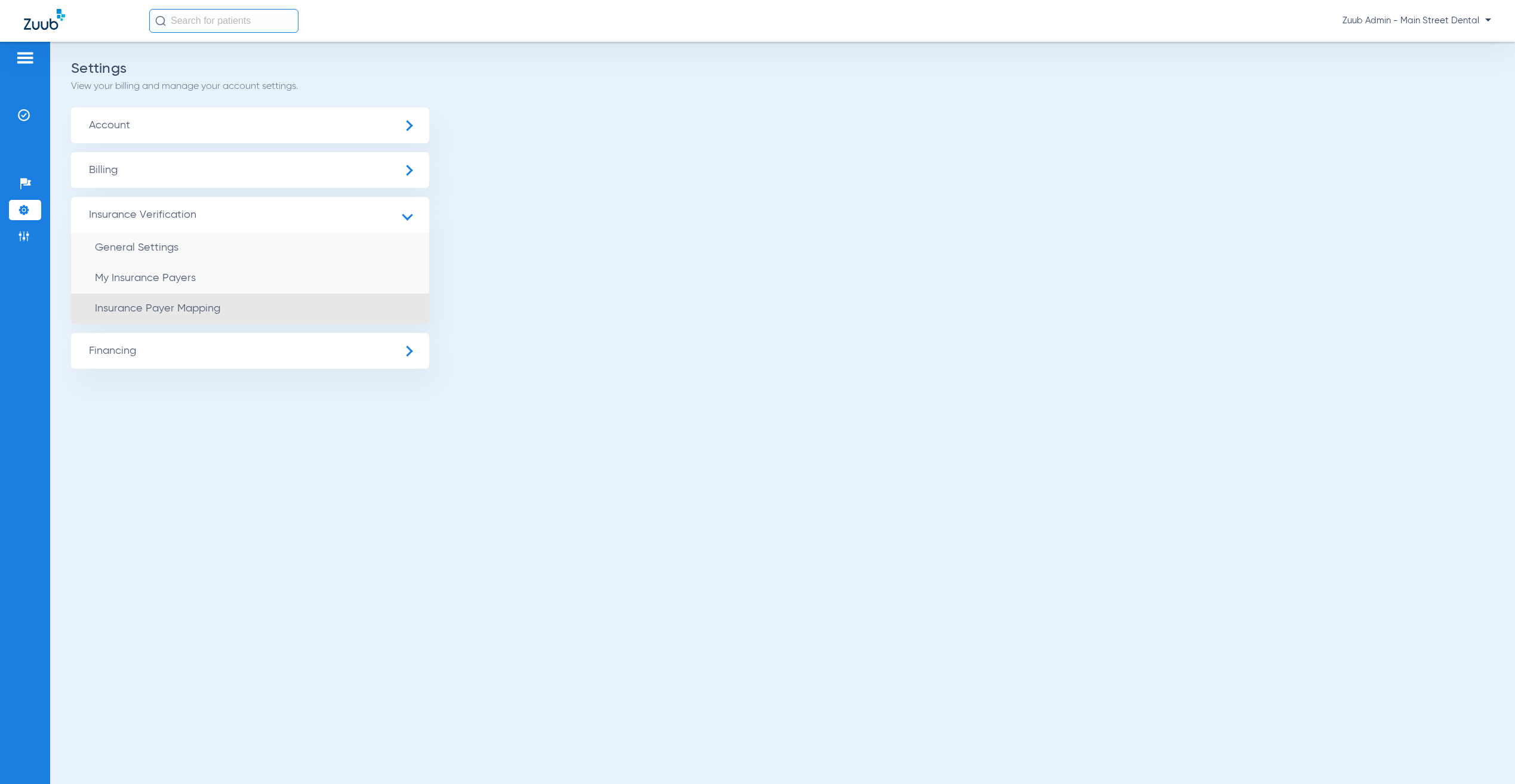
click at [258, 307] on li "Insurance Payer Mapping" at bounding box center [250, 309] width 358 height 30
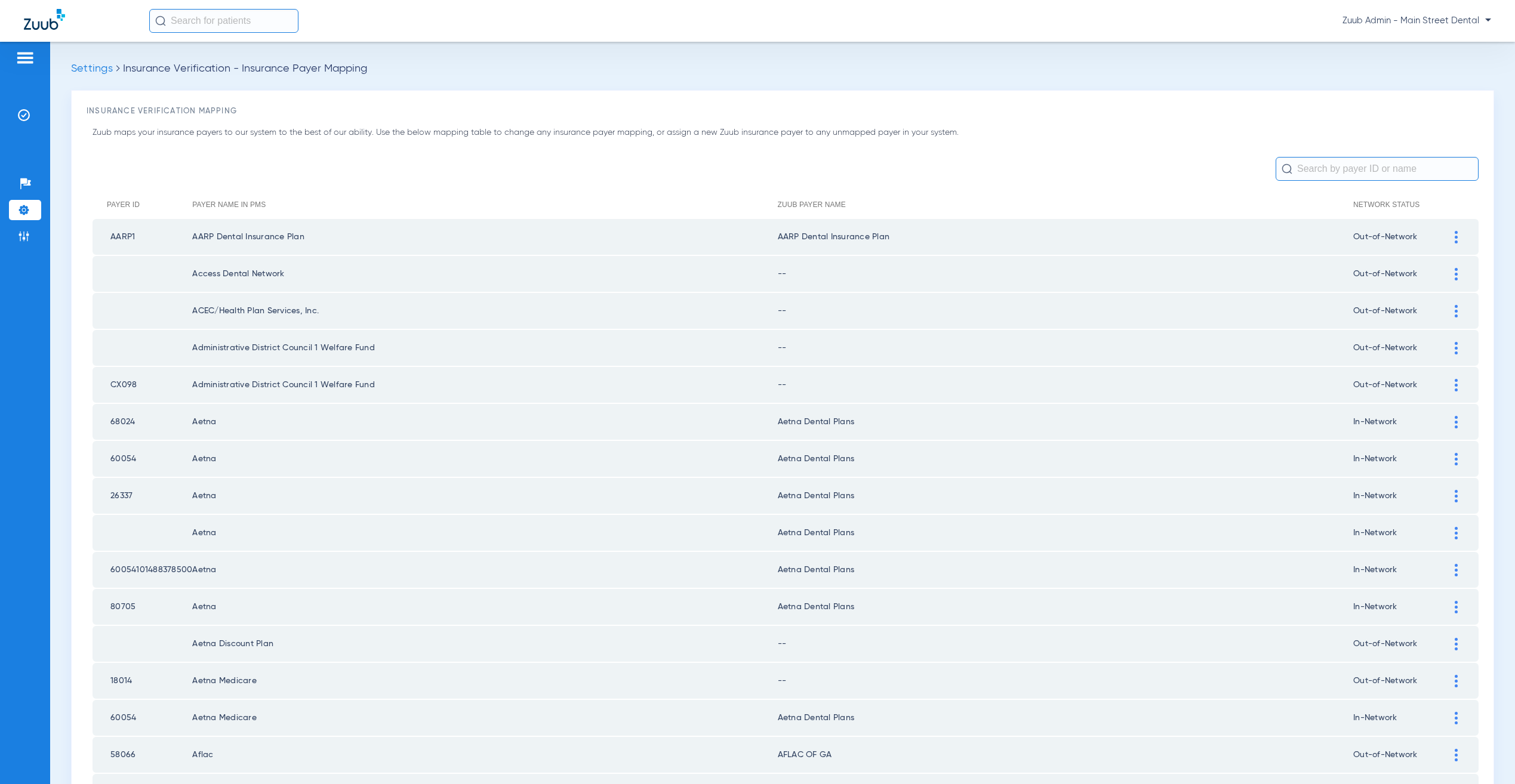
click at [1323, 163] on input "text" at bounding box center [1377, 169] width 203 height 24
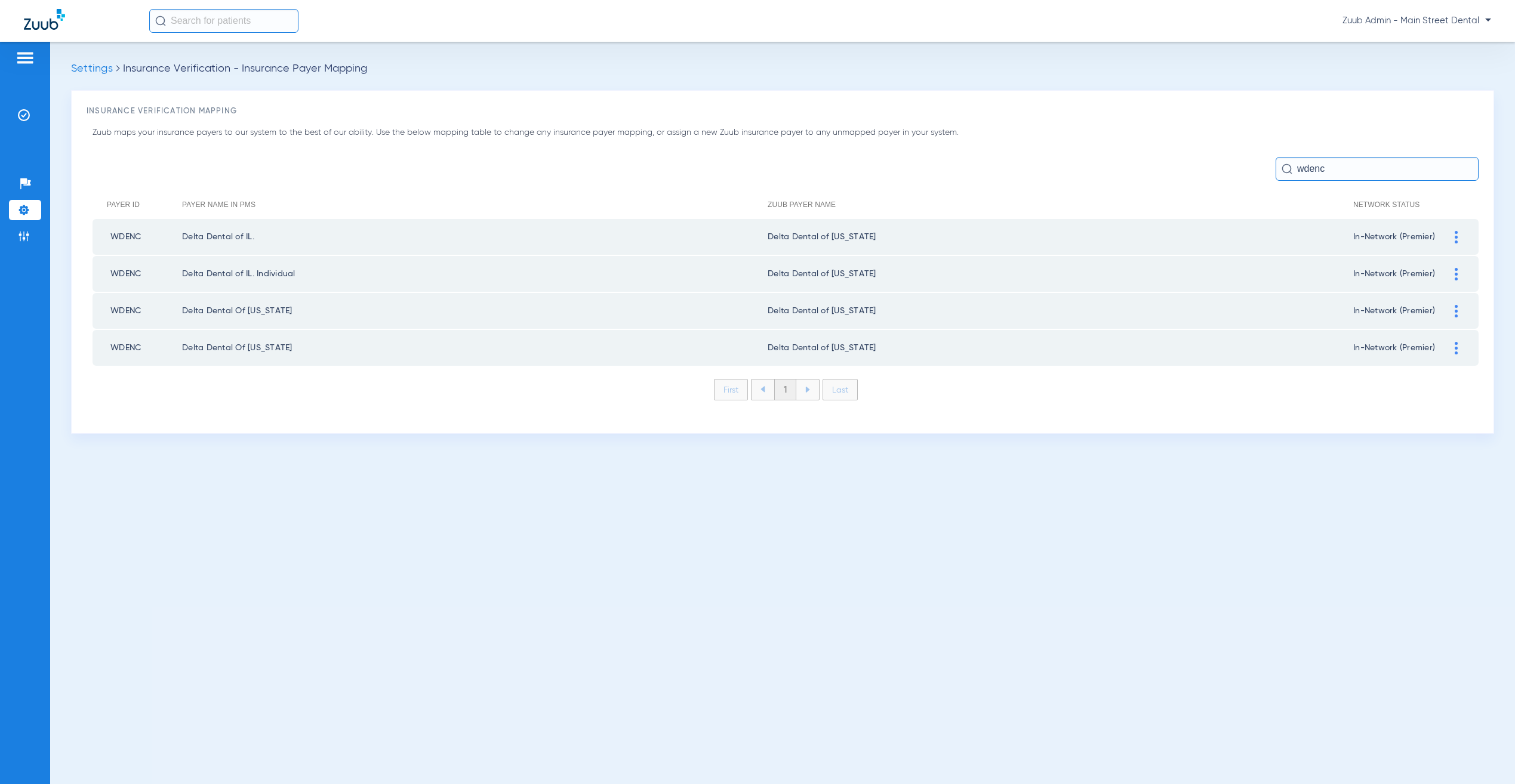
type input "wdenc"
click at [1460, 346] on div at bounding box center [1456, 348] width 21 height 13
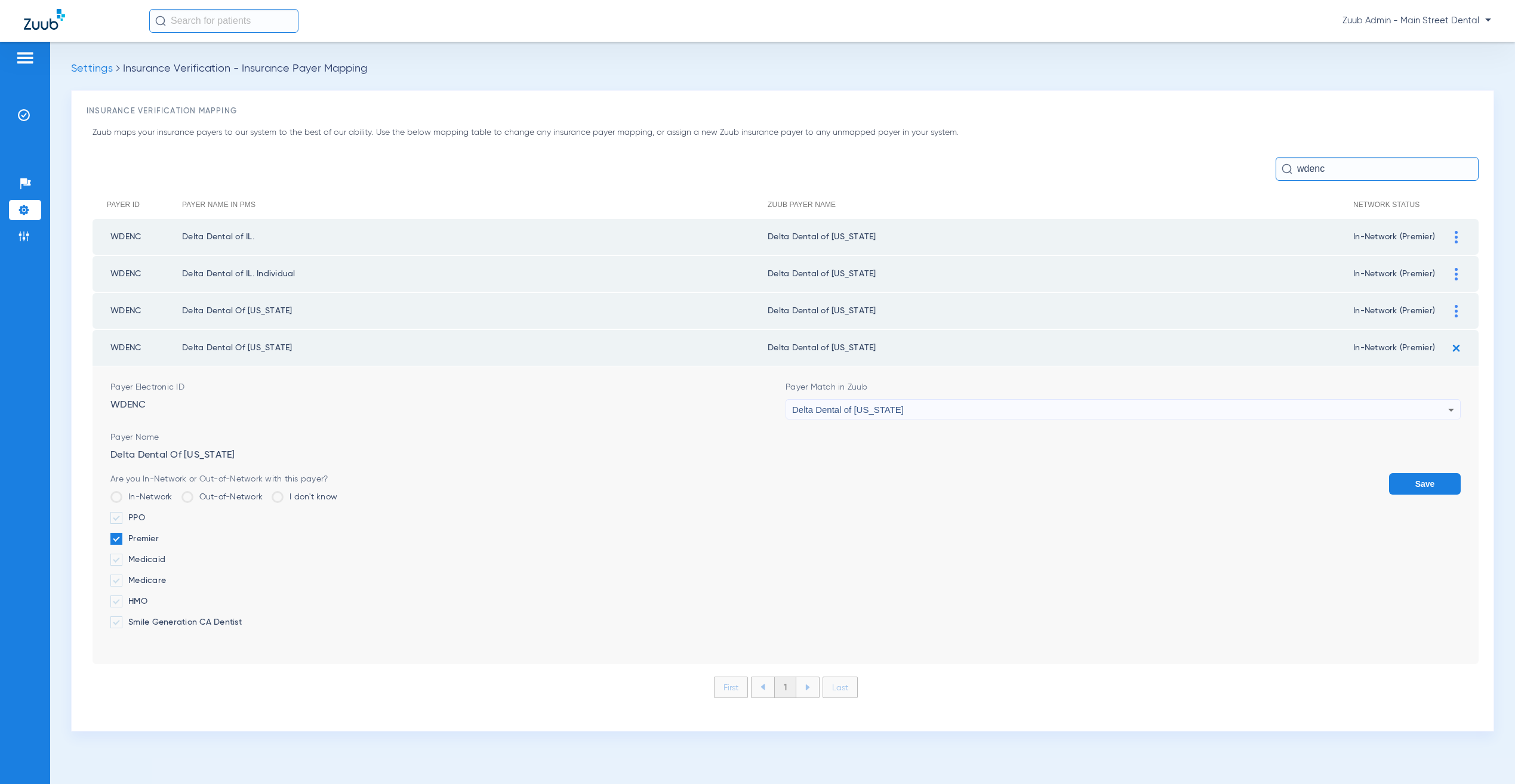
click at [1455, 305] on img at bounding box center [1456, 311] width 3 height 13
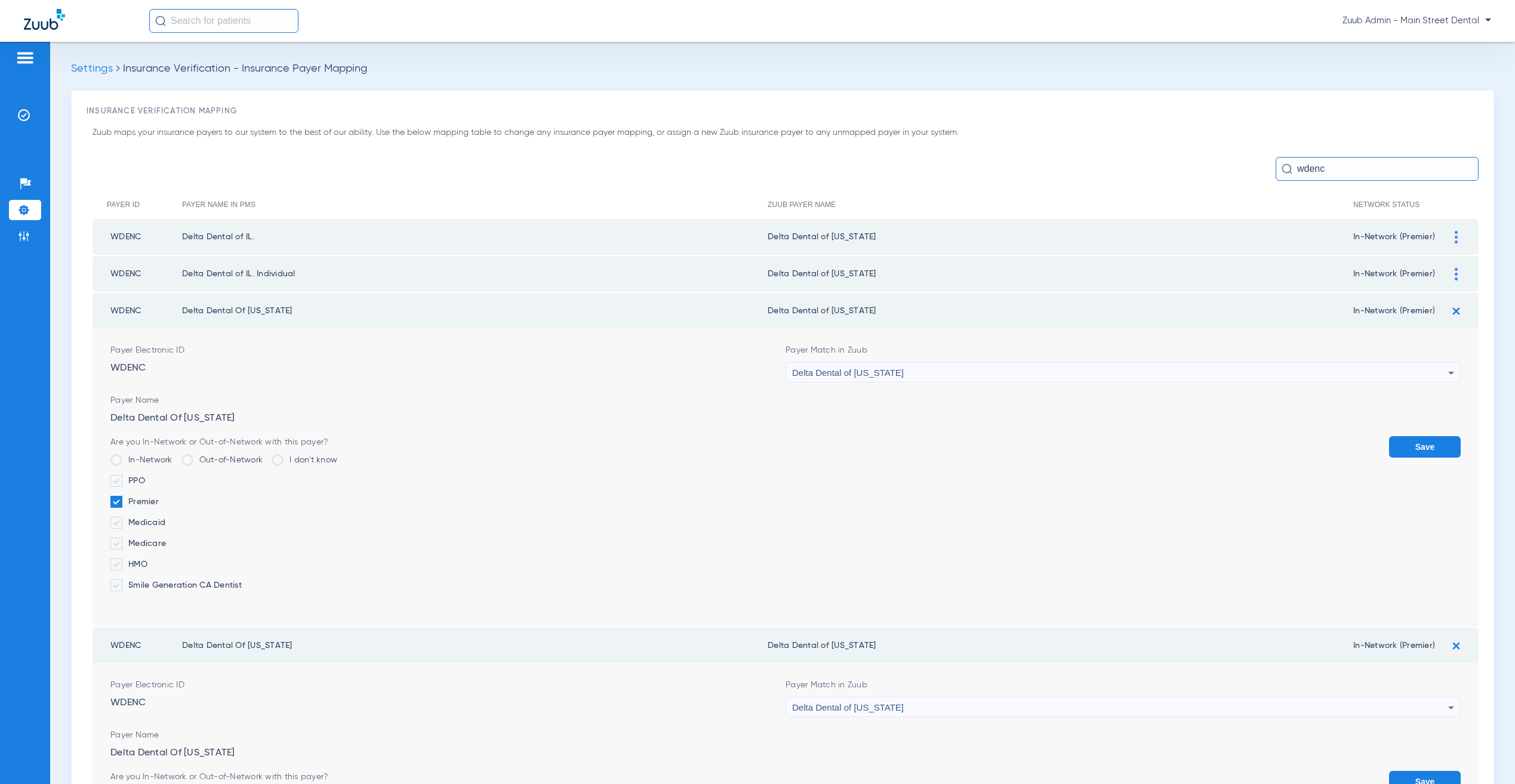
click at [1455, 272] on img at bounding box center [1456, 275] width 3 height 13
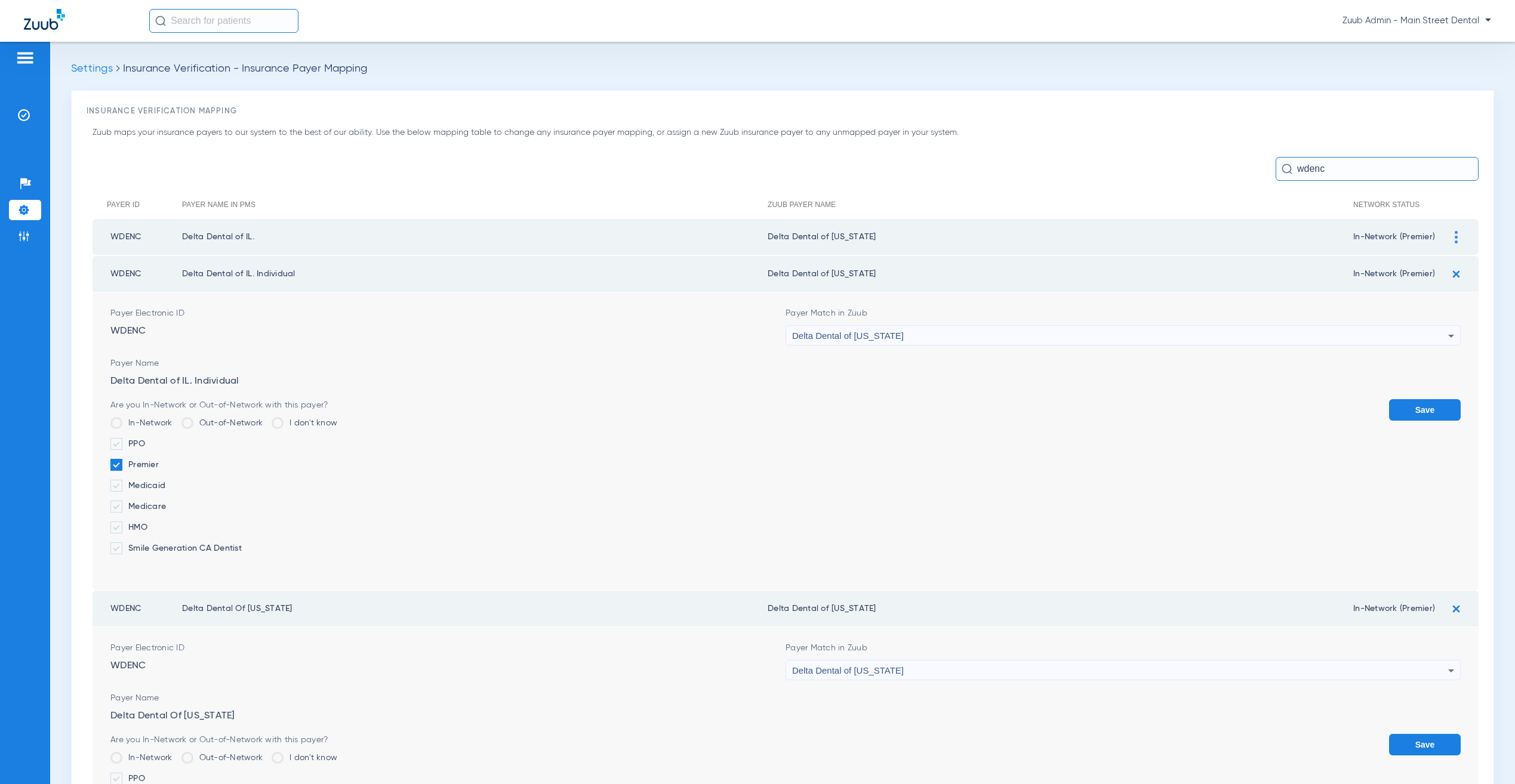
click at [1455, 235] on img at bounding box center [1456, 237] width 3 height 13
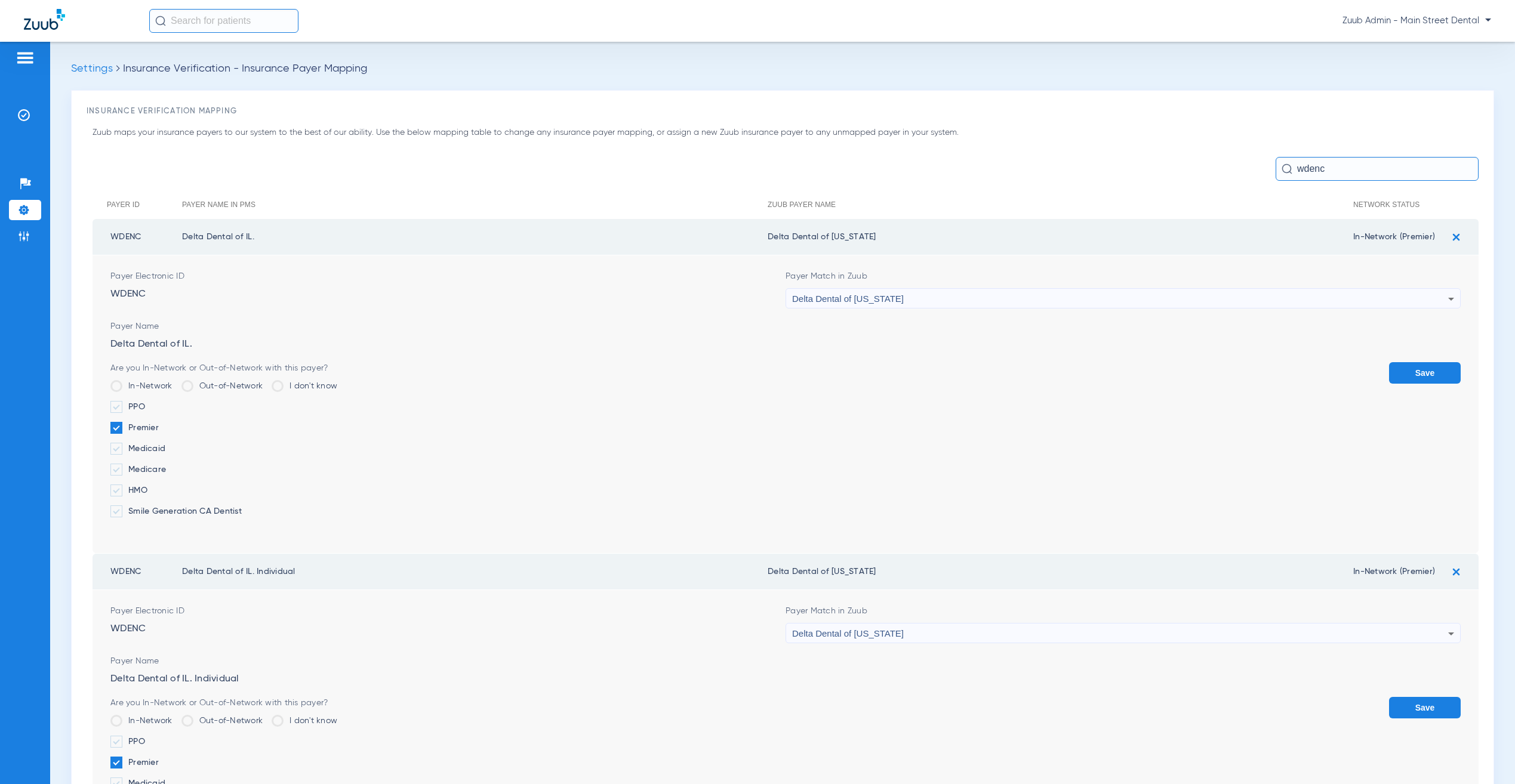
click at [927, 291] on div "Delta Dental of [US_STATE]" at bounding box center [1120, 299] width 656 height 21
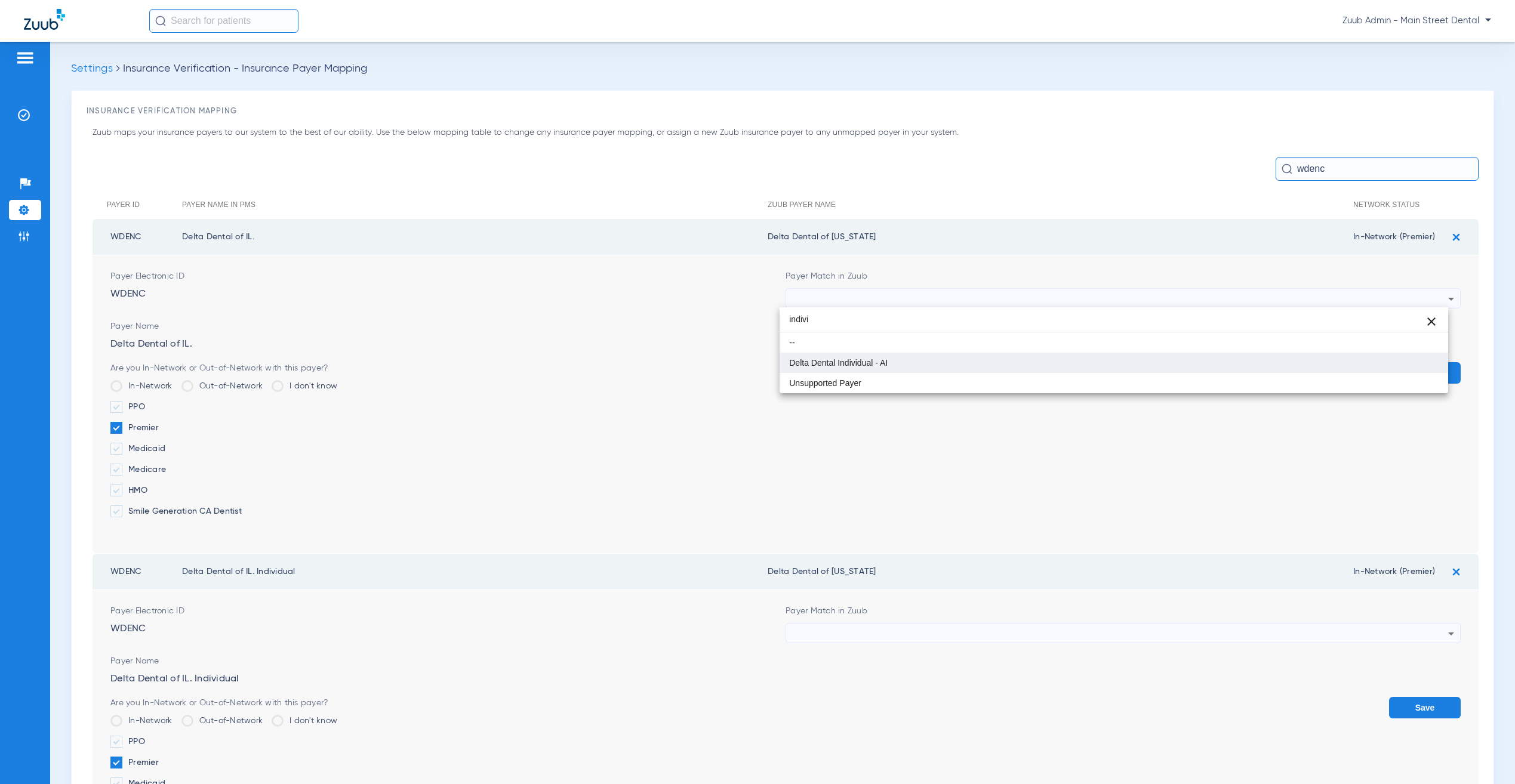
type input "indivi"
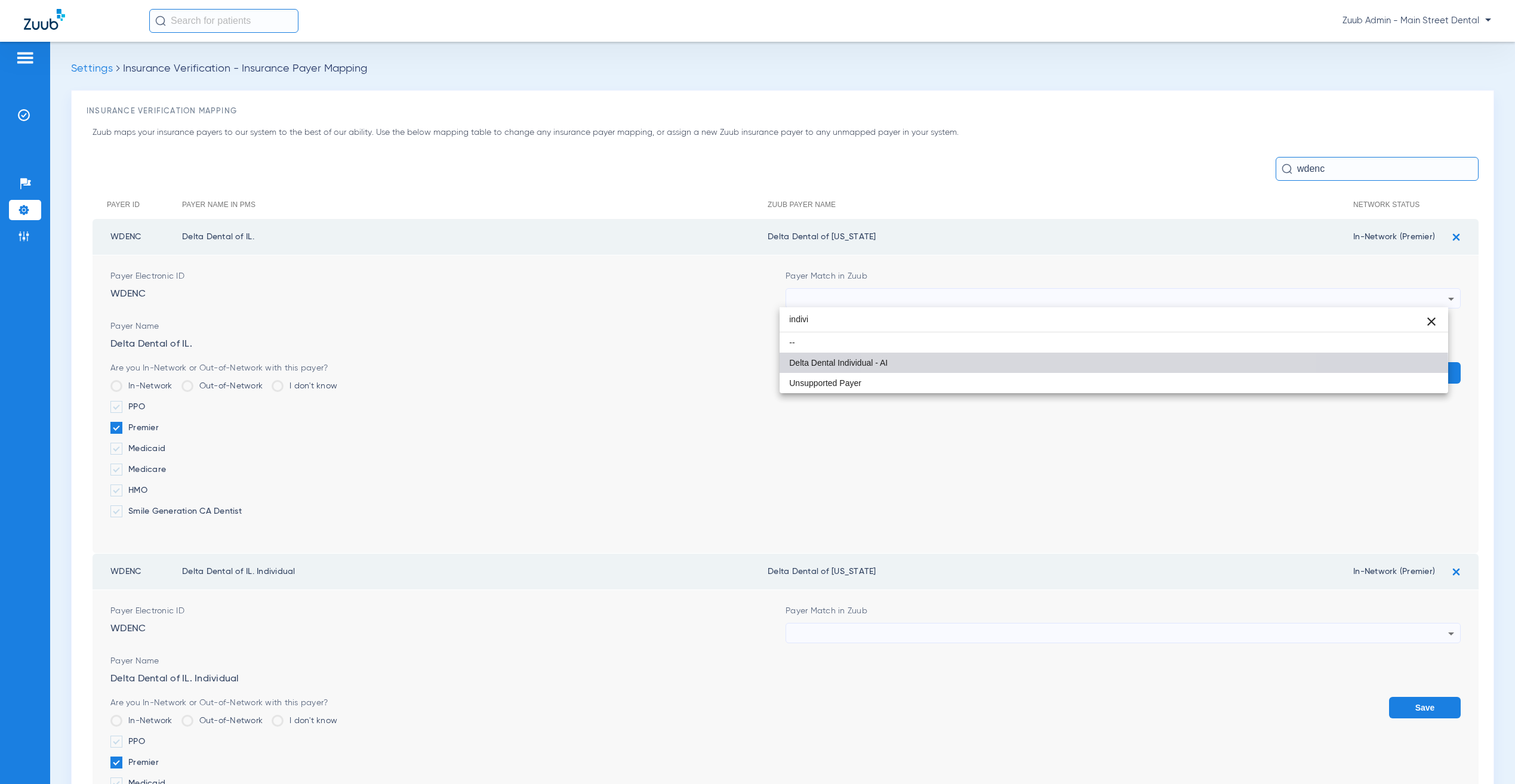
click at [1079, 372] on mat-option "Delta Dental Individual - AI" at bounding box center [1114, 363] width 668 height 21
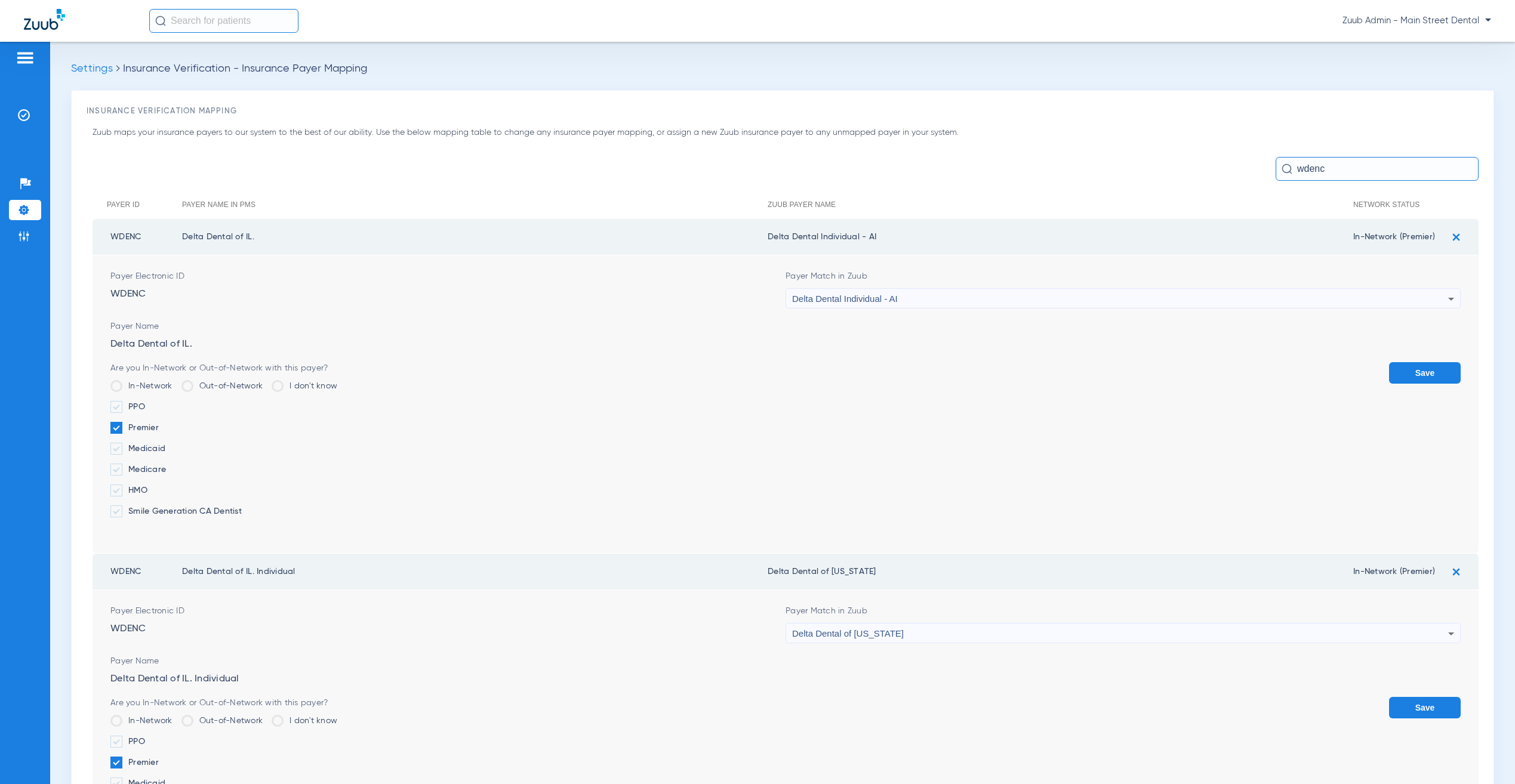
click at [1422, 380] on button "Save" at bounding box center [1425, 373] width 71 height 21
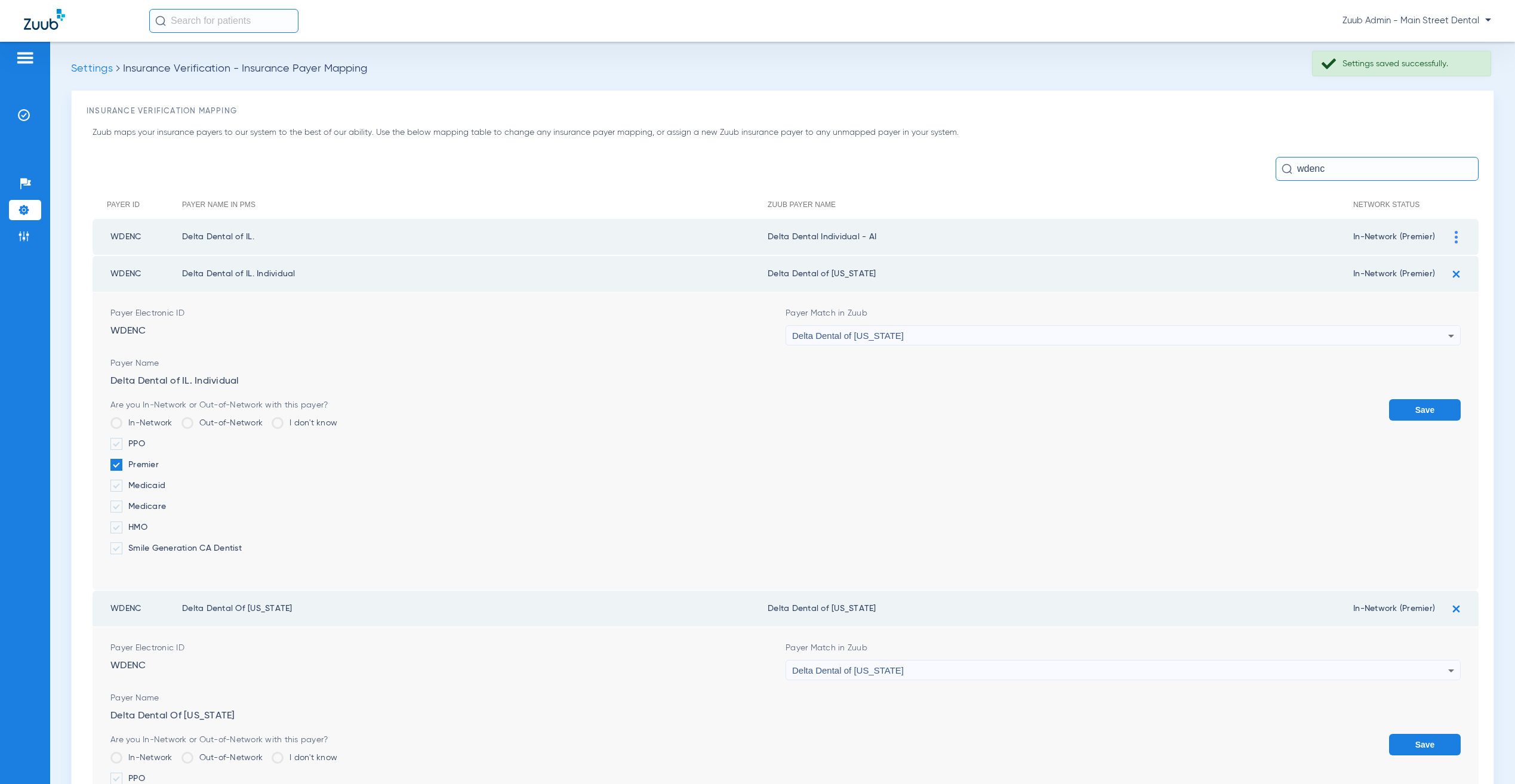
click at [941, 335] on div "Delta Dental of [US_STATE]" at bounding box center [1120, 336] width 656 height 21
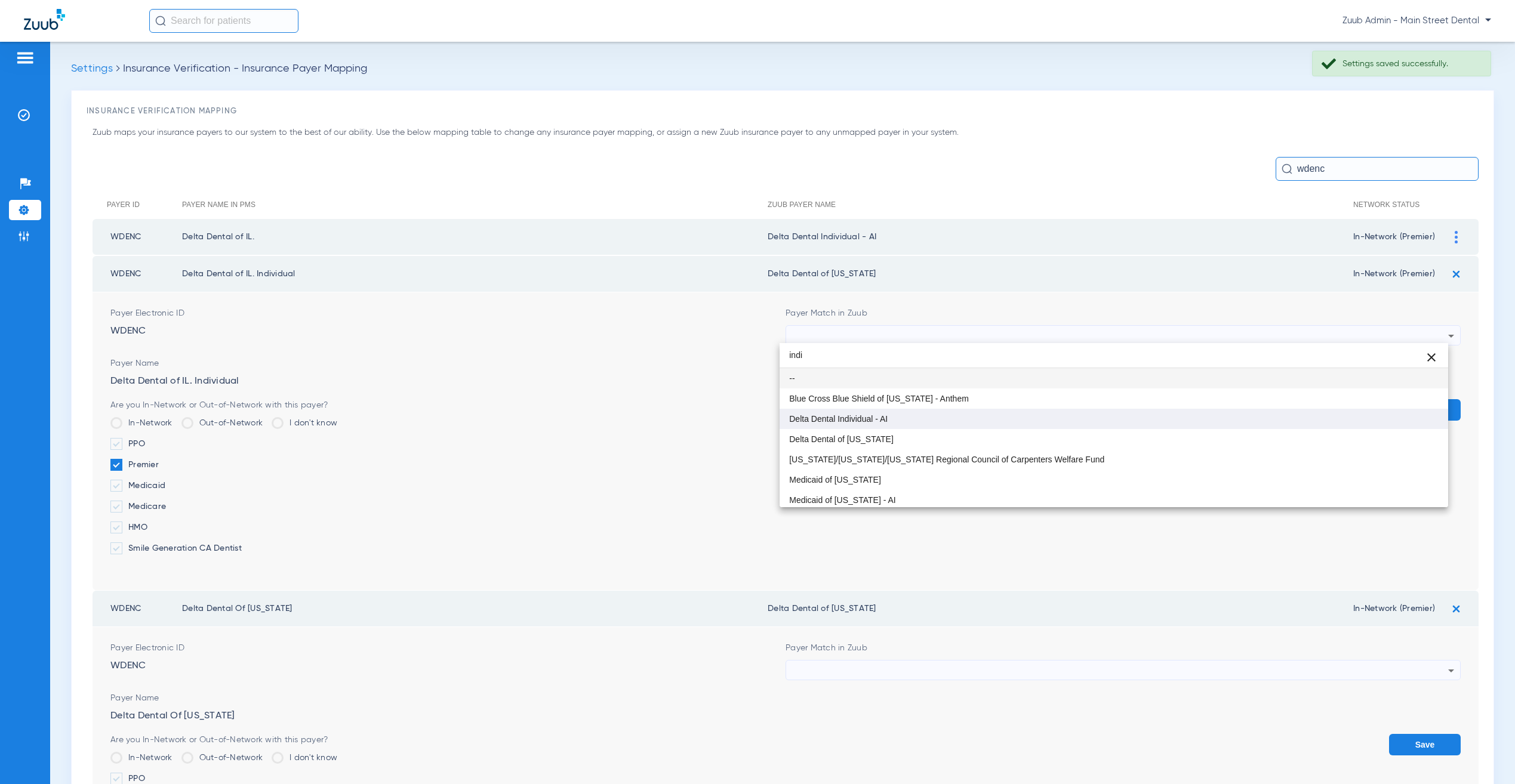
type input "indi"
click at [915, 423] on mat-option "Delta Dental Individual - AI" at bounding box center [1114, 419] width 668 height 21
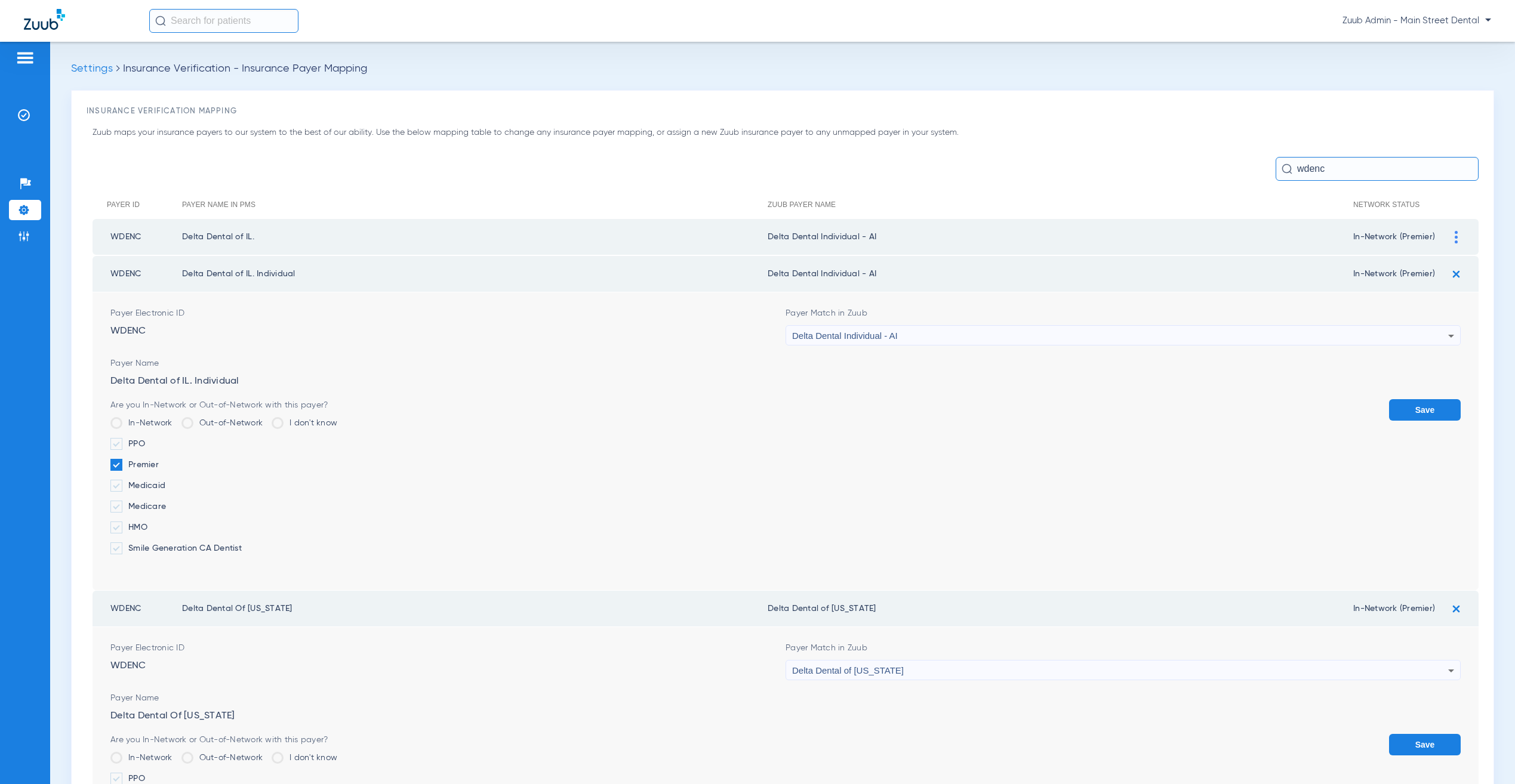
click at [1402, 399] on button "Save" at bounding box center [1425, 409] width 71 height 21
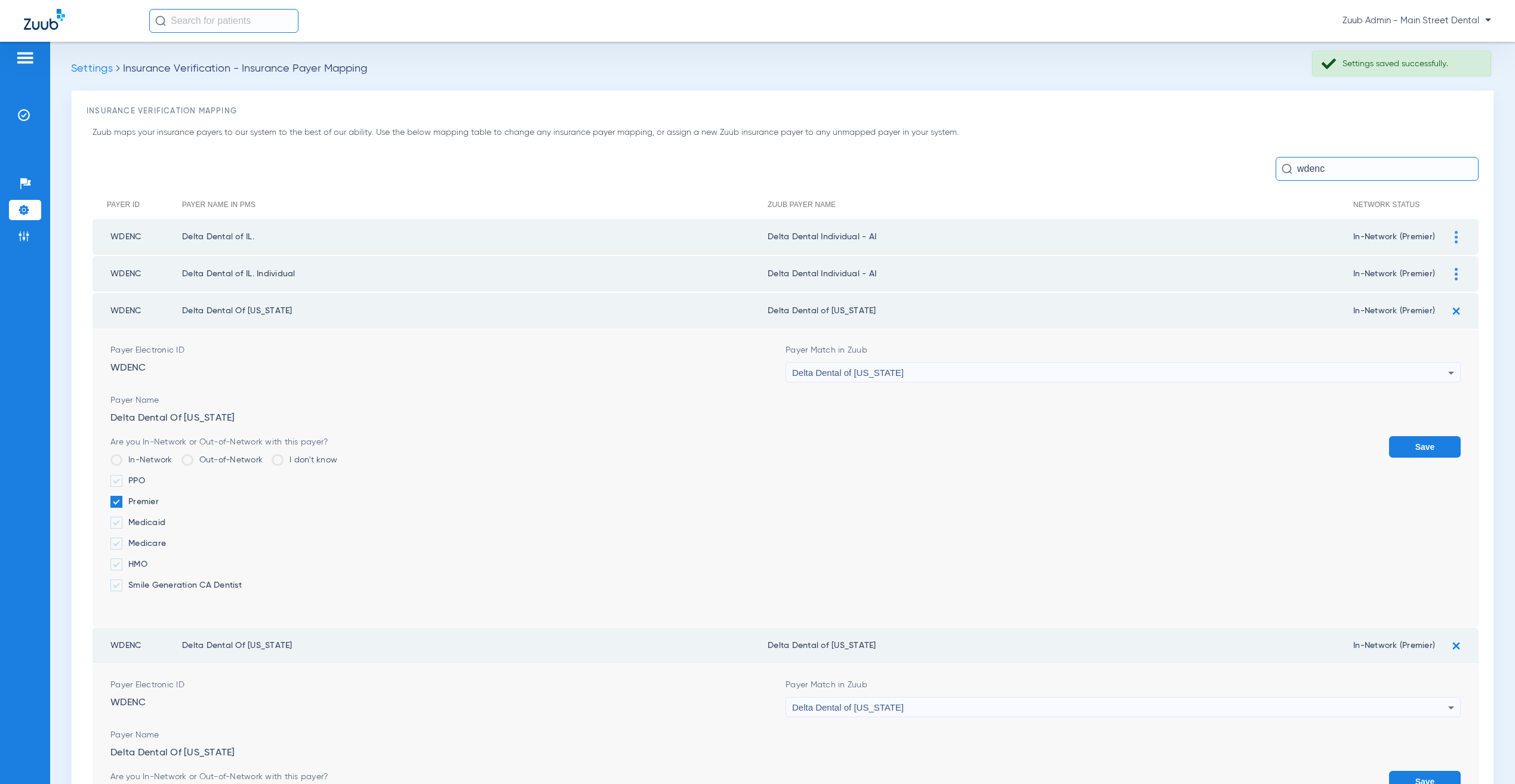
click at [875, 369] on div "Delta Dental of [US_STATE]" at bounding box center [1120, 373] width 656 height 21
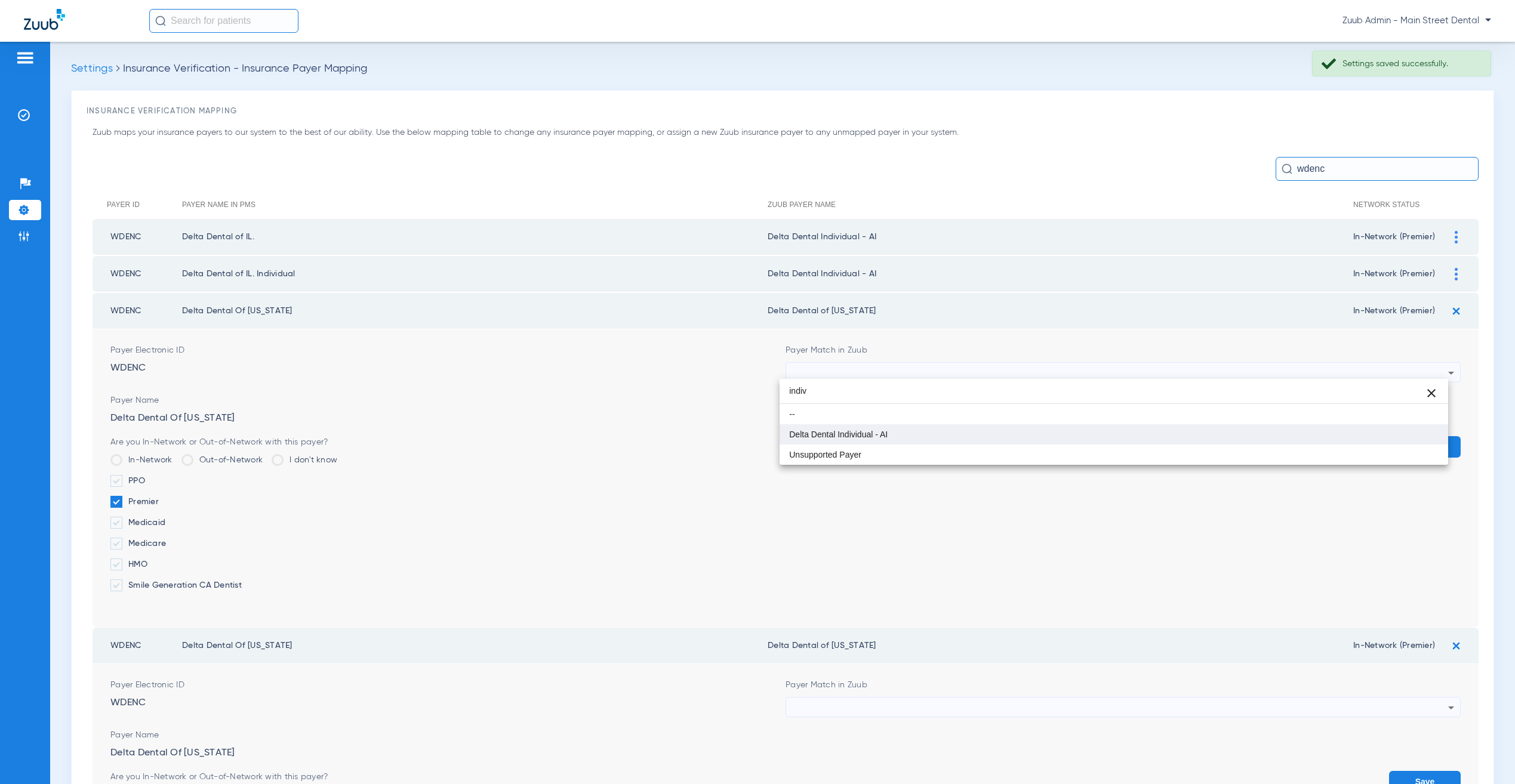
type input "indiv"
click at [882, 436] on span "Delta Dental Individual - AI" at bounding box center [838, 434] width 98 height 9
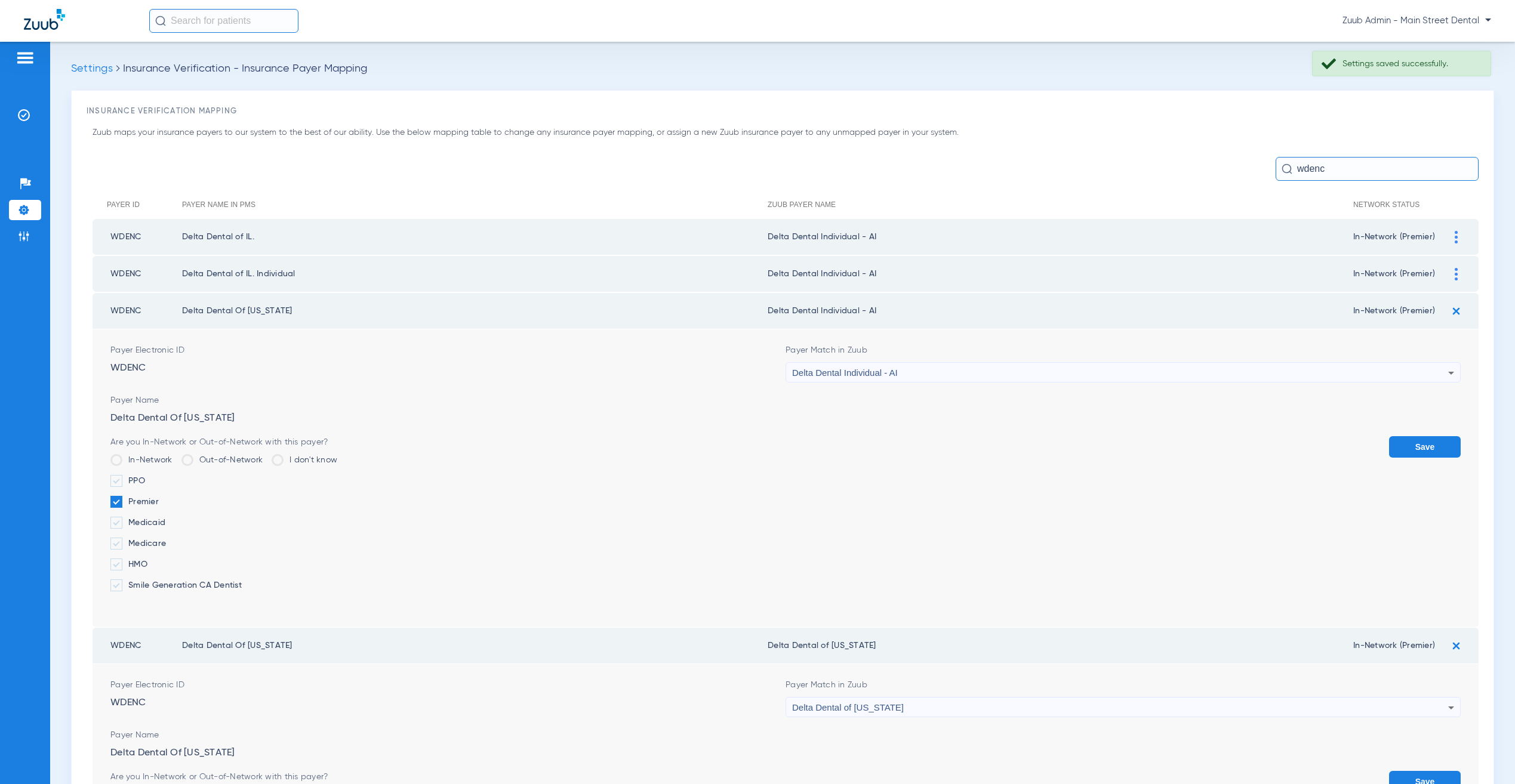
drag, startPoint x: 1431, startPoint y: 449, endPoint x: 1424, endPoint y: 460, distance: 13.0
click at [1431, 449] on button "Save" at bounding box center [1425, 446] width 71 height 21
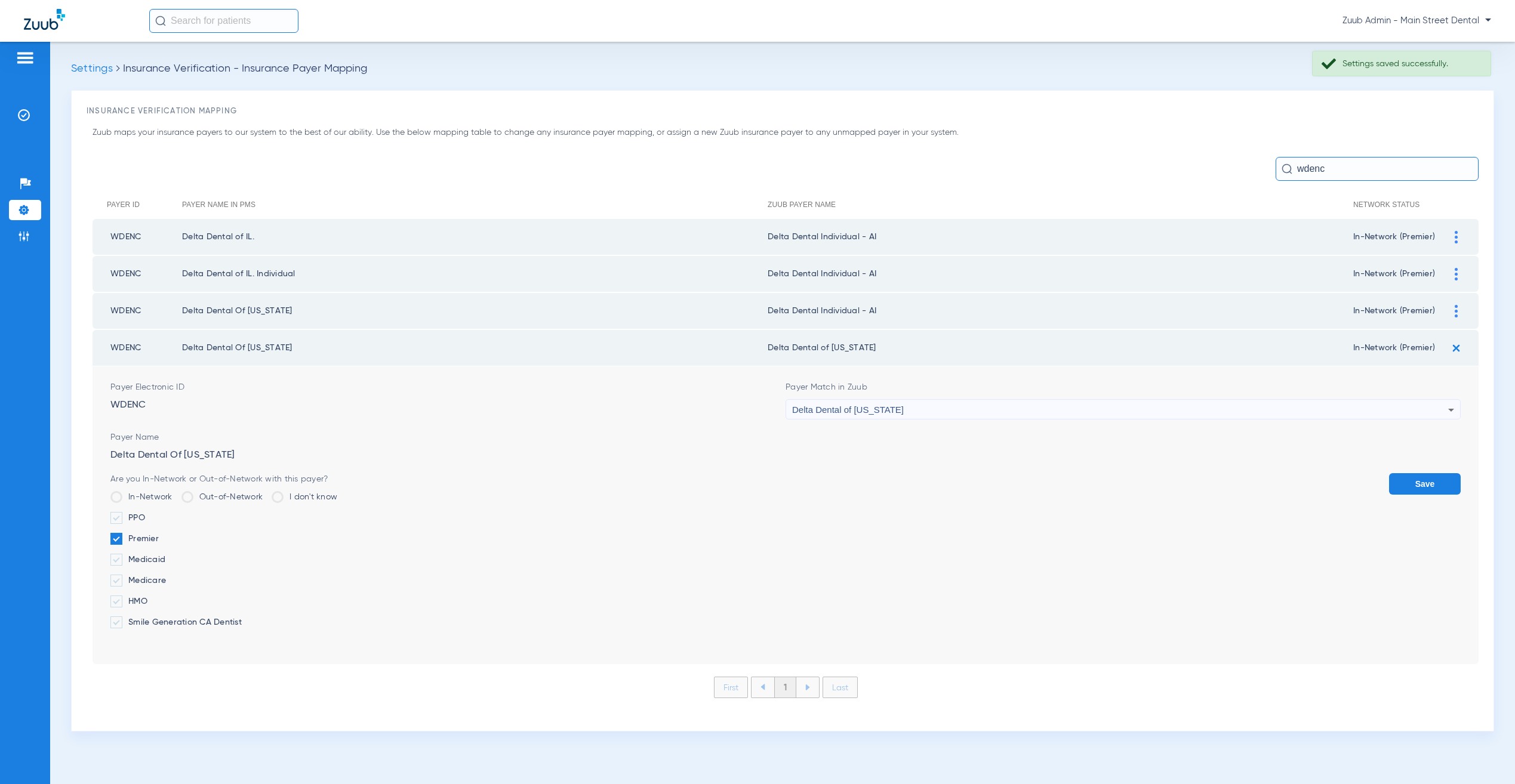
click at [1206, 405] on div "Delta Dental of [US_STATE]" at bounding box center [1120, 410] width 656 height 21
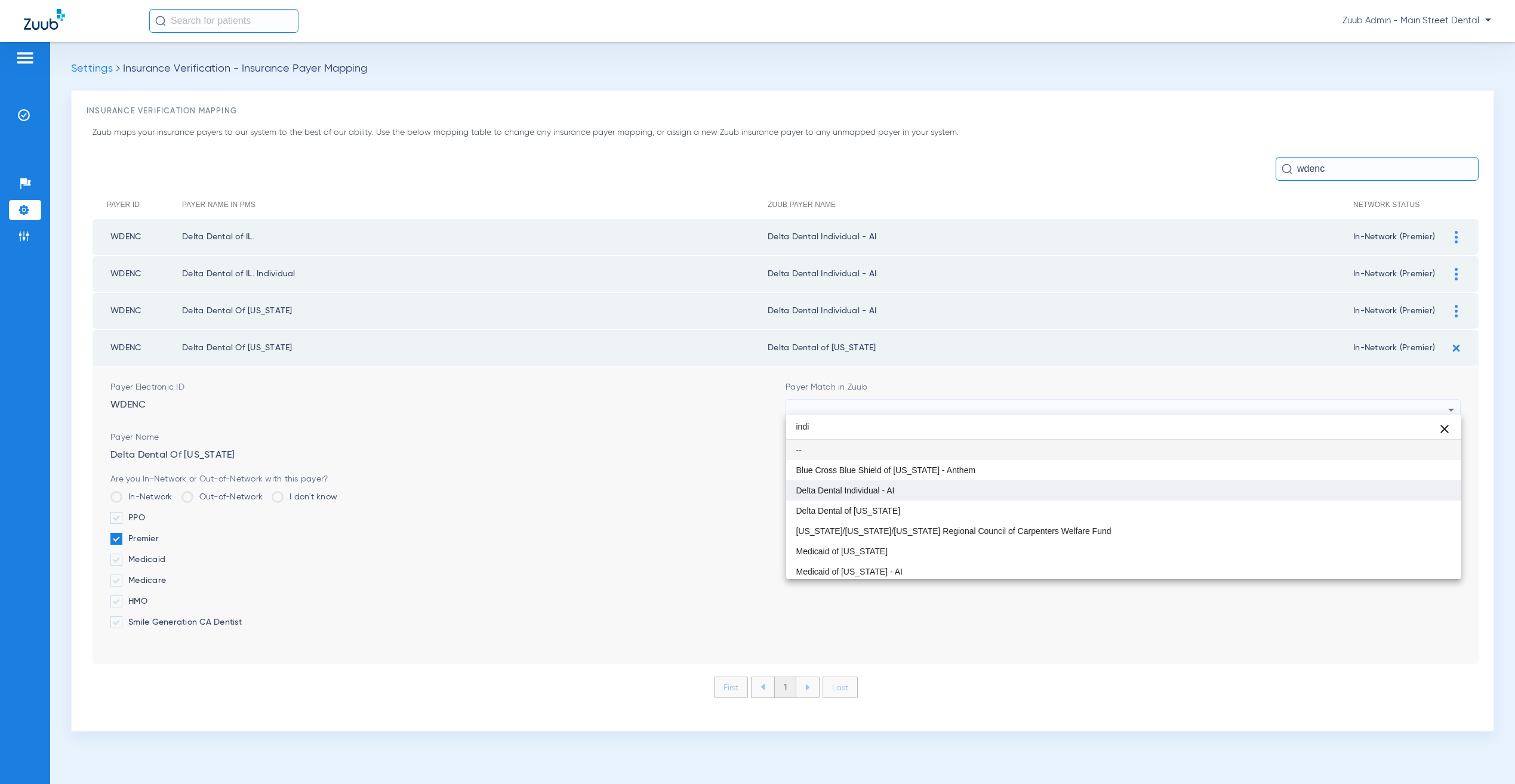
type input "indi"
click at [1087, 488] on mat-option "Delta Dental Individual - AI" at bounding box center [1123, 490] width 675 height 21
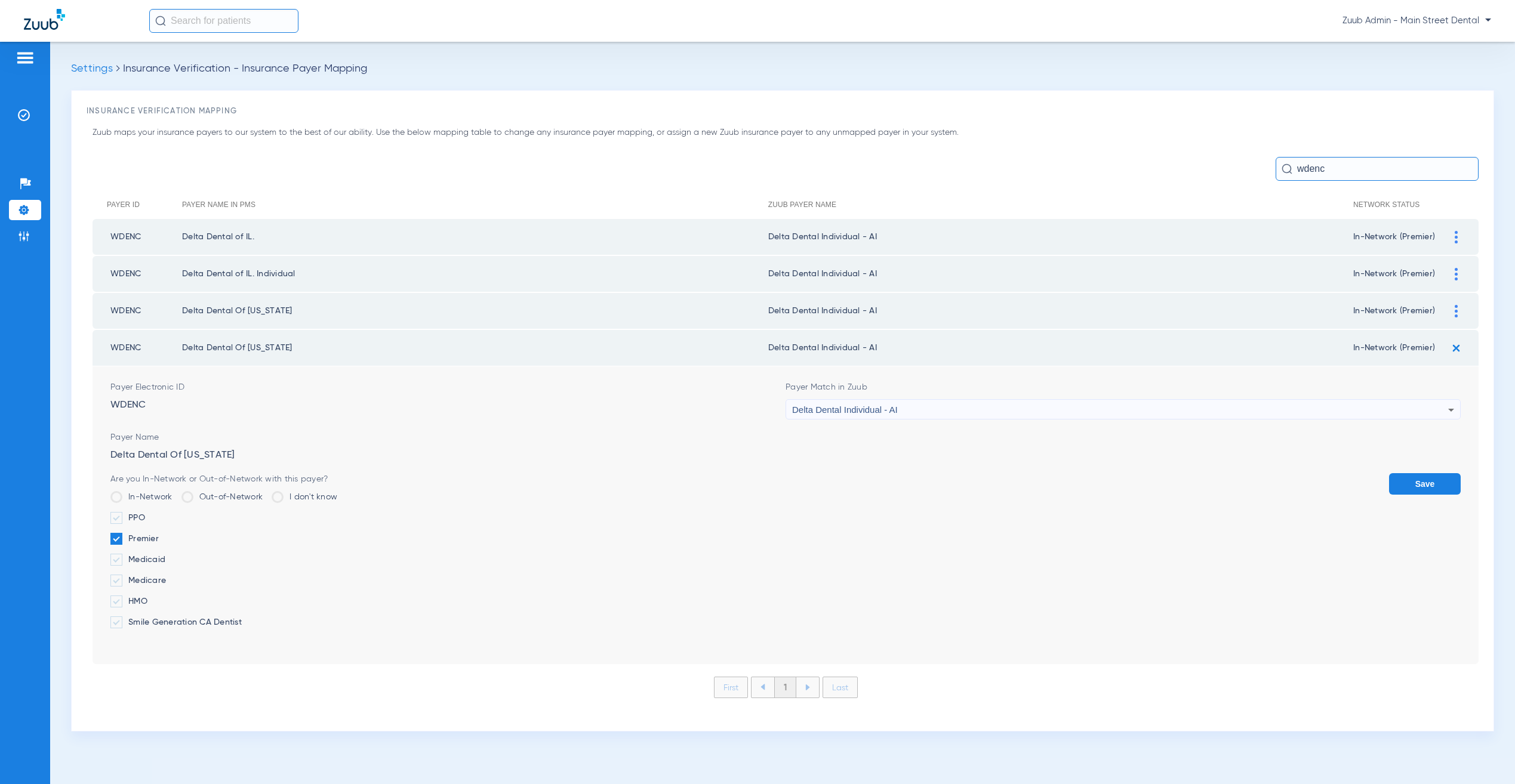
click at [1437, 480] on button "Save" at bounding box center [1425, 483] width 71 height 21
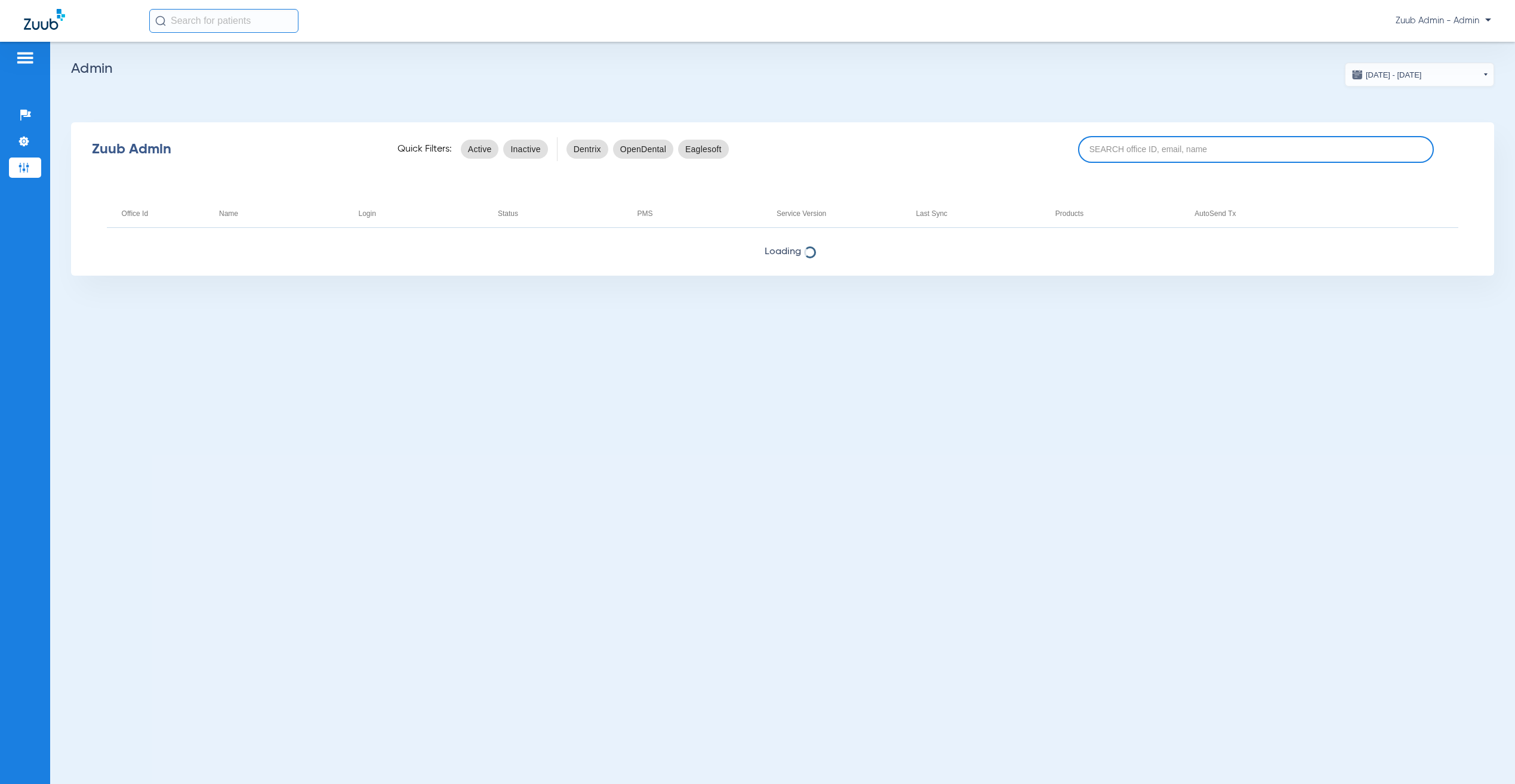
click at [1131, 146] on input at bounding box center [1255, 150] width 355 height 27
paste input "17006876"
type input "17006876"
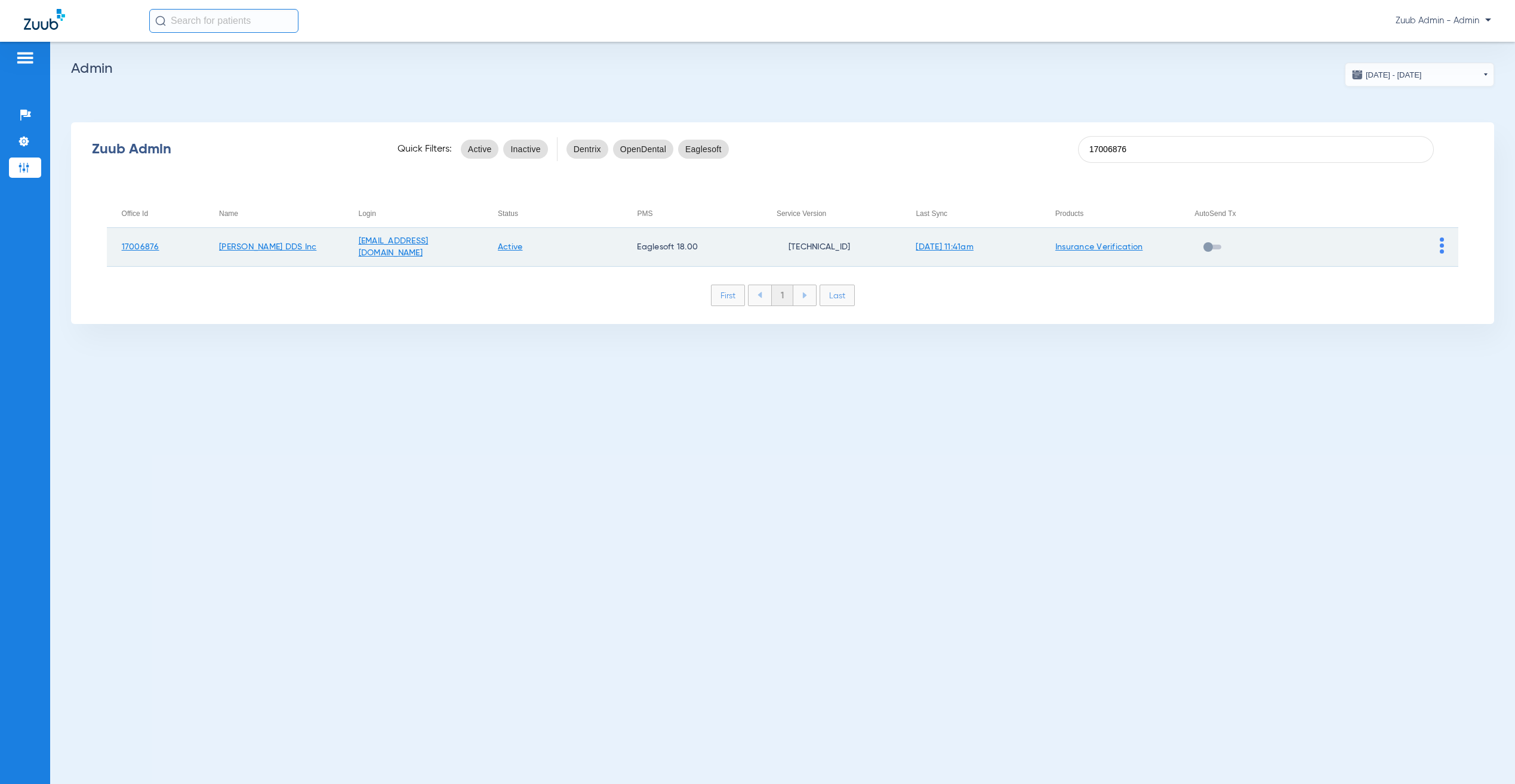
click at [1440, 244] on img at bounding box center [1441, 245] width 4 height 16
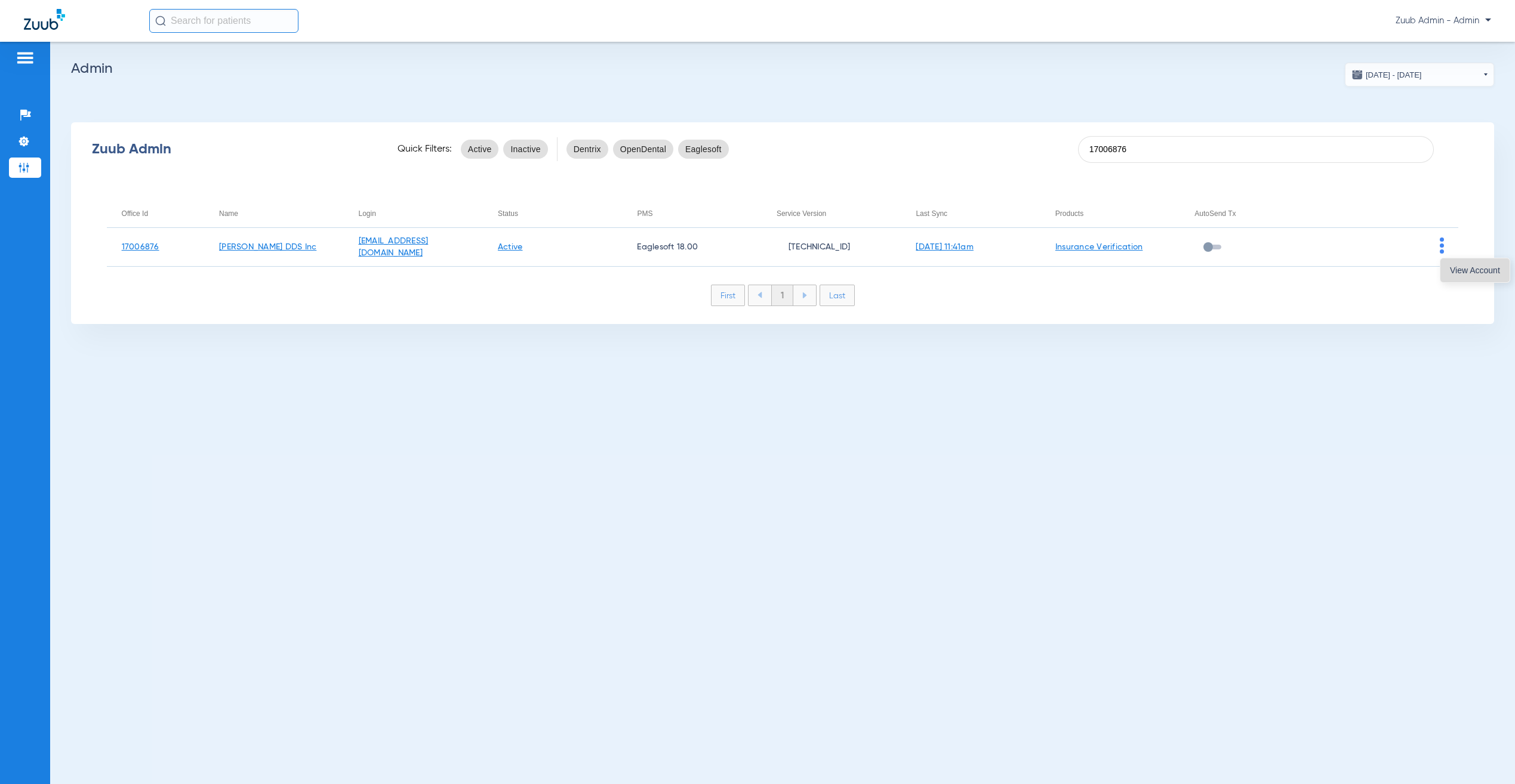
click at [1456, 262] on button "View Account" at bounding box center [1475, 271] width 69 height 24
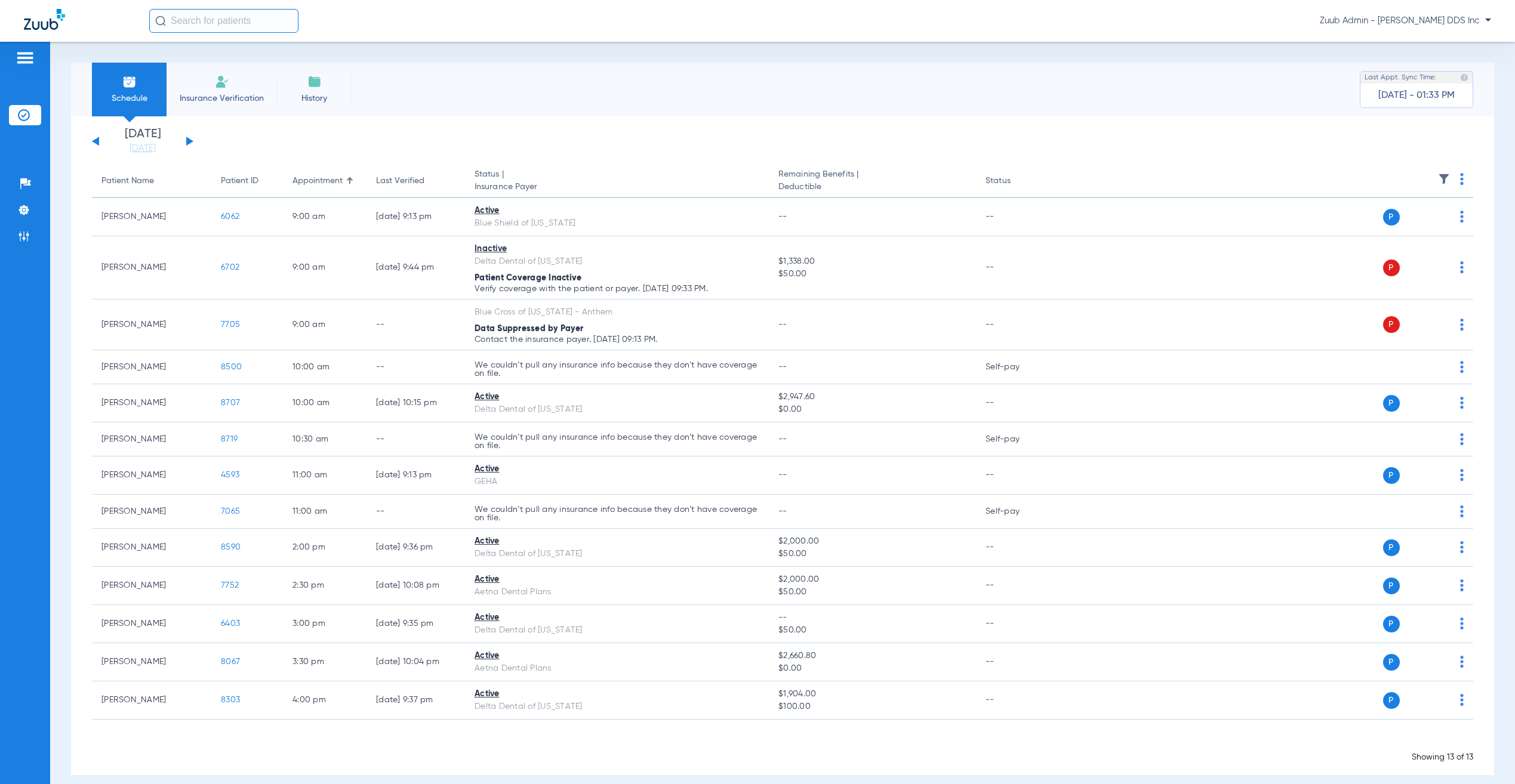
drag, startPoint x: 227, startPoint y: 13, endPoint x: 238, endPoint y: 6, distance: 13.0
click at [227, 13] on input "text" at bounding box center [224, 21] width 150 height 24
type input "a"
type input "evita"
click at [207, 56] on table "Name ID DOB Office ID Evita Lopez 6062 01/28/1947 17006876" at bounding box center [260, 58] width 222 height 30
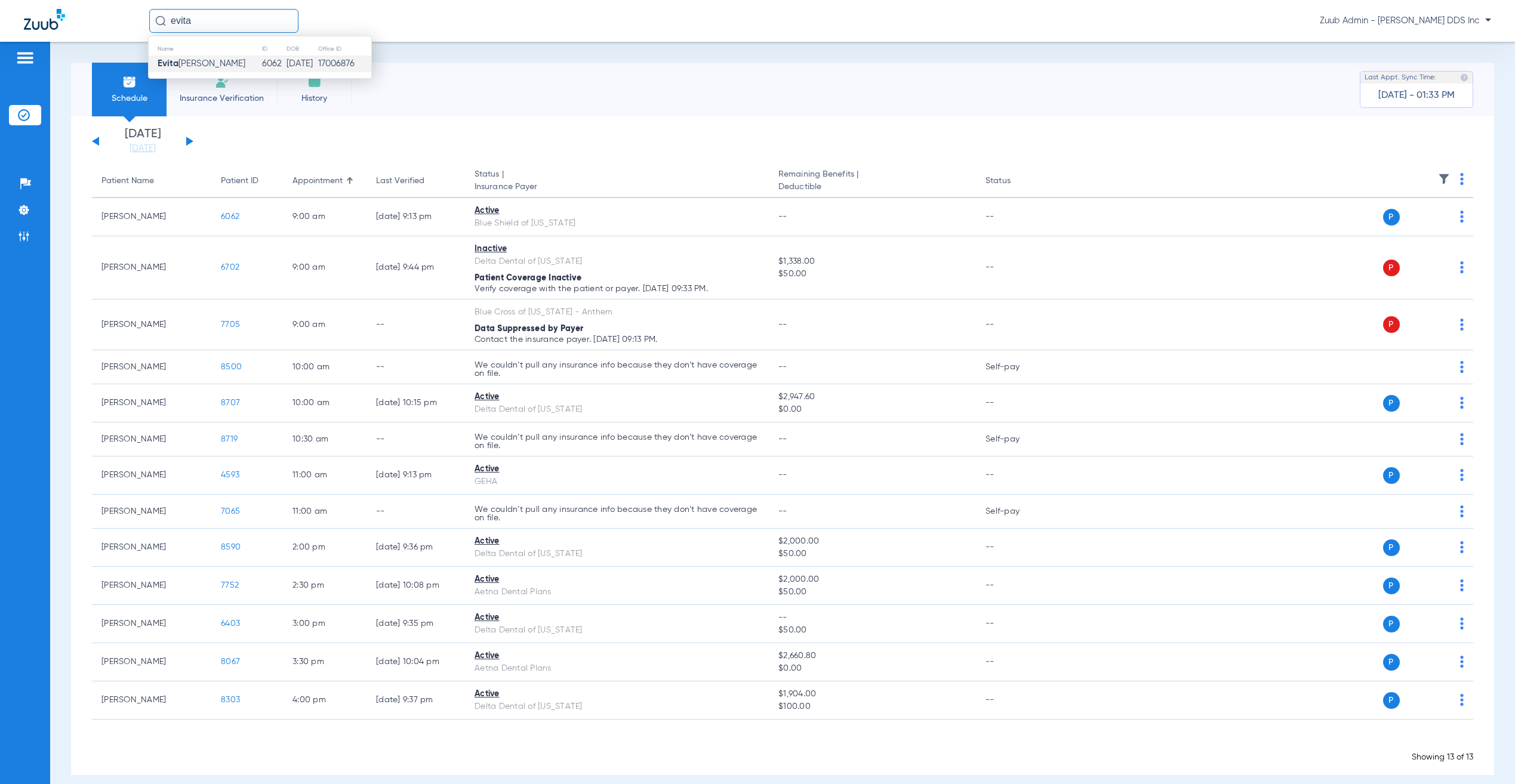
click at [208, 66] on td "Evita Lopez" at bounding box center [205, 63] width 113 height 17
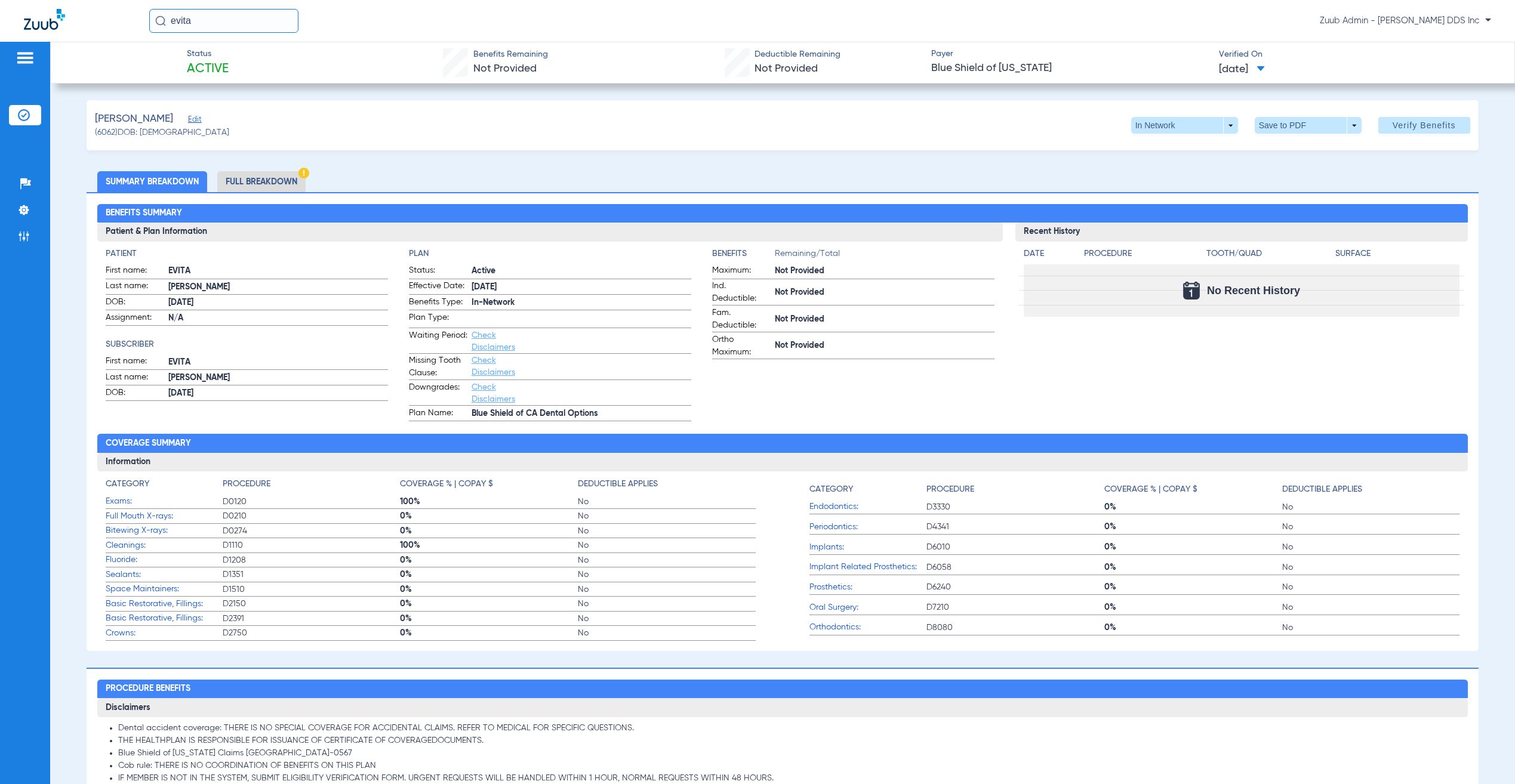
click at [188, 116] on span "Edit" at bounding box center [194, 121] width 11 height 11
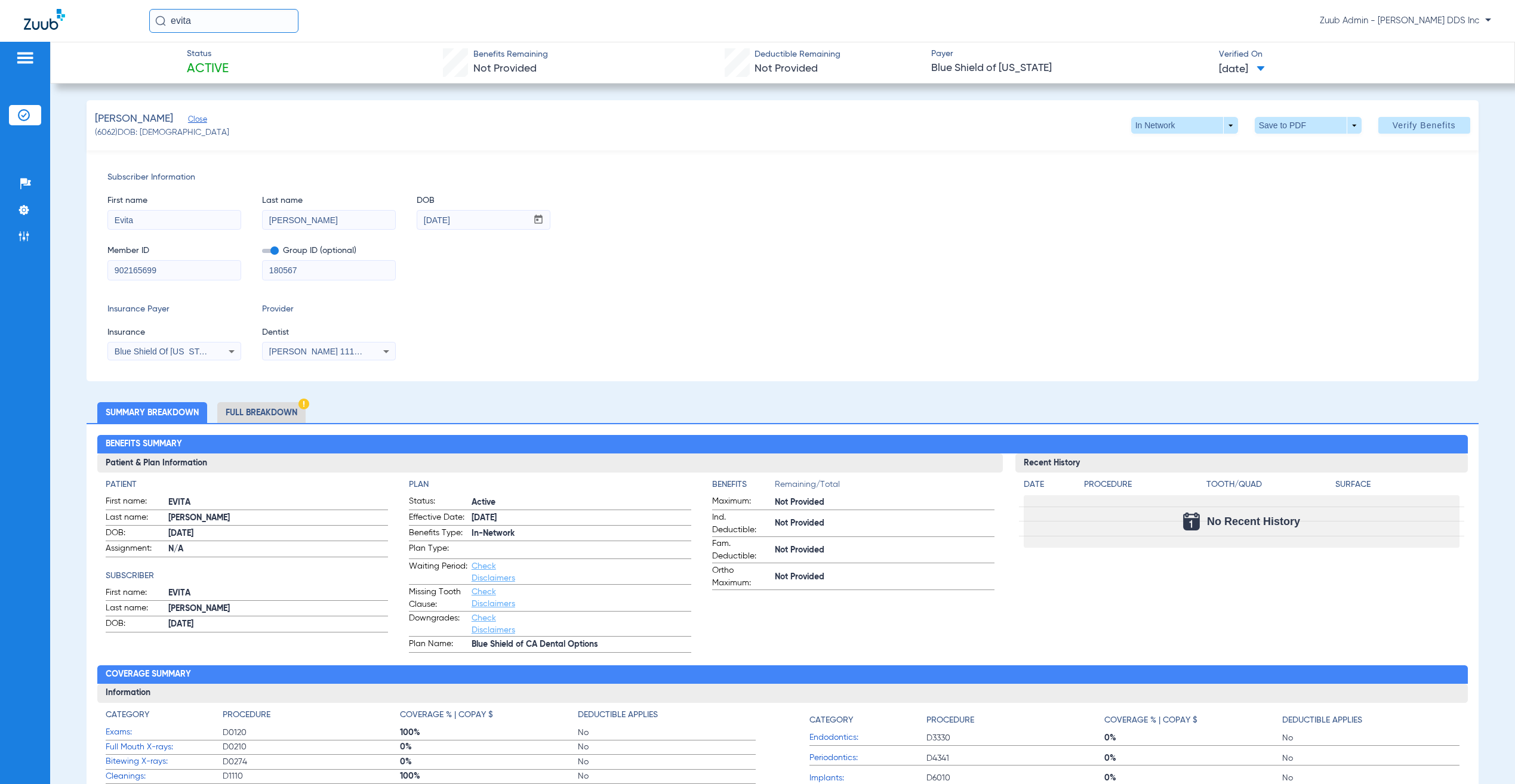
click at [164, 349] on span "Blue Shield Of [US_STATE]" at bounding box center [165, 351] width 102 height 9
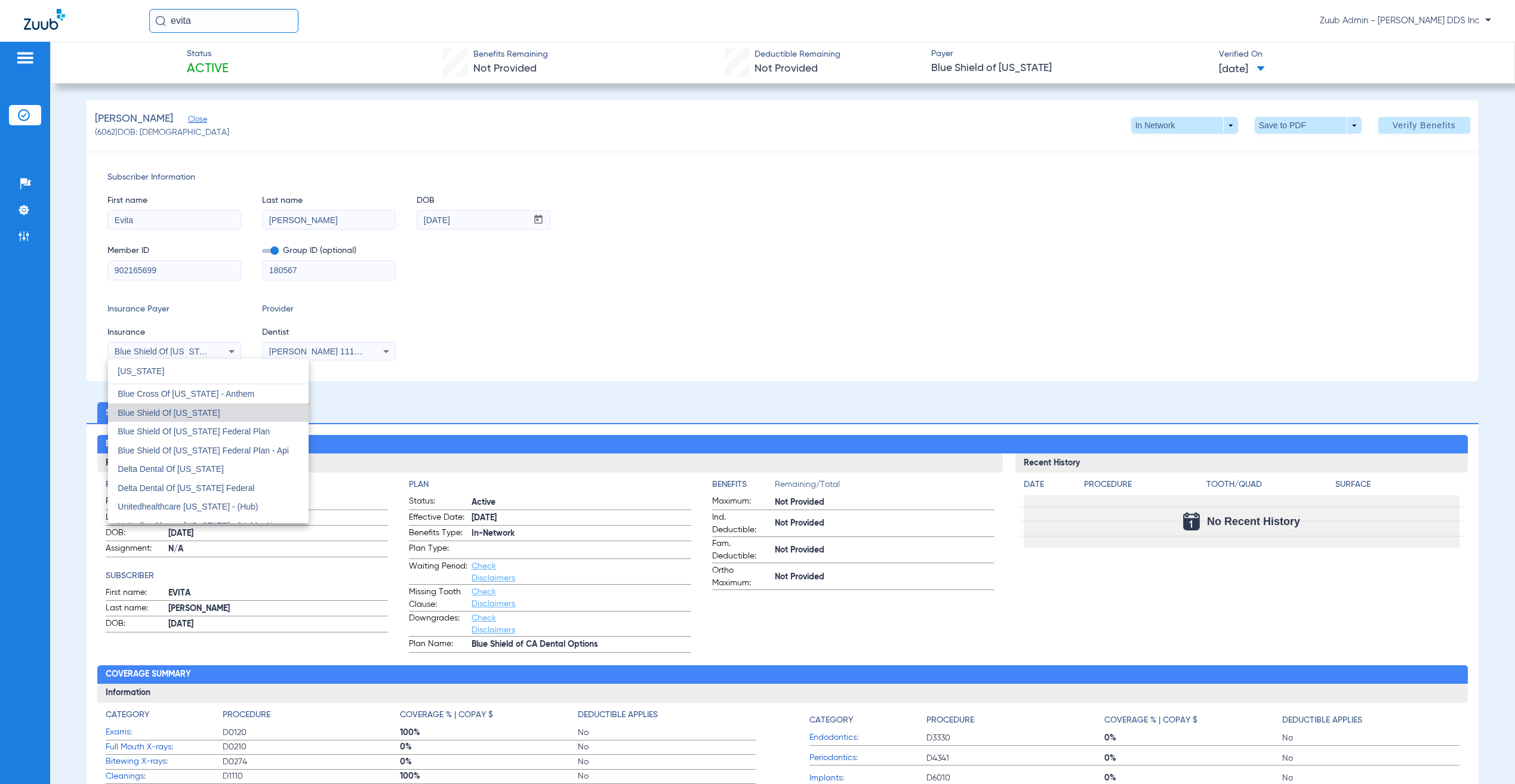
type input "california"
click at [482, 373] on div at bounding box center [758, 392] width 1515 height 784
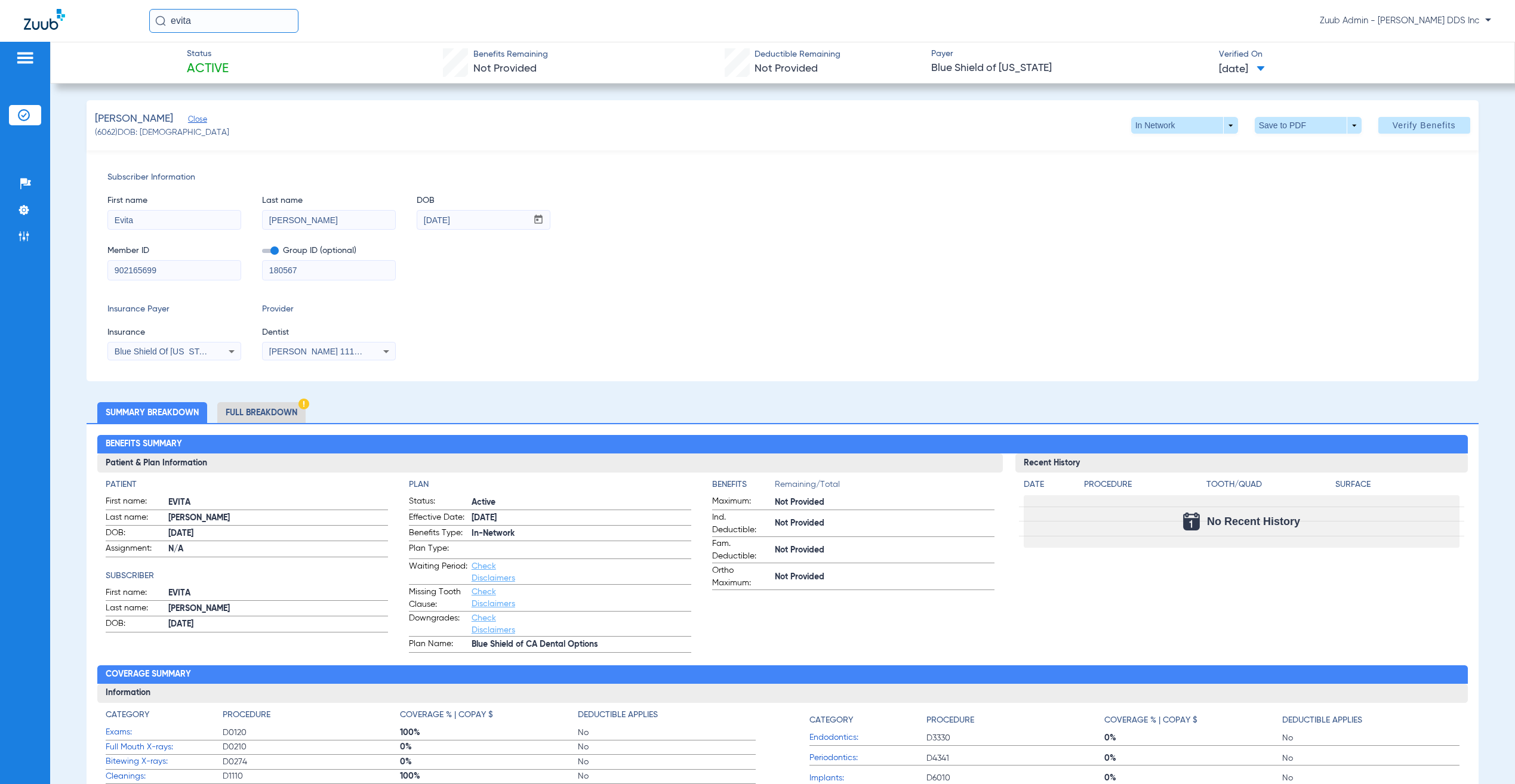
click at [274, 409] on li "Full Breakdown" at bounding box center [261, 412] width 89 height 21
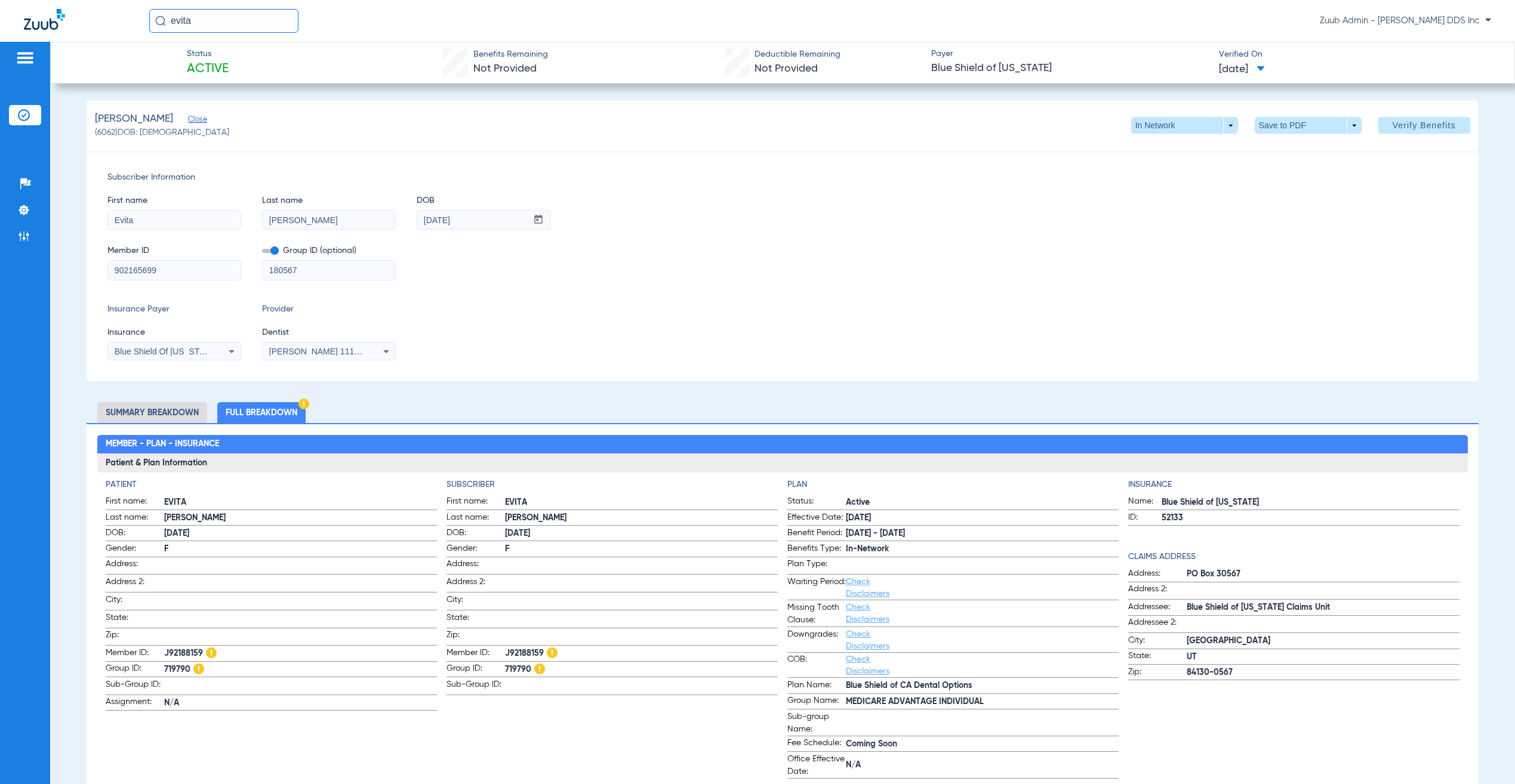
click at [524, 652] on span "J92188159" at bounding box center [641, 653] width 273 height 13
copy span "J92188159"
click at [187, 274] on input "902165699" at bounding box center [173, 271] width 132 height 19
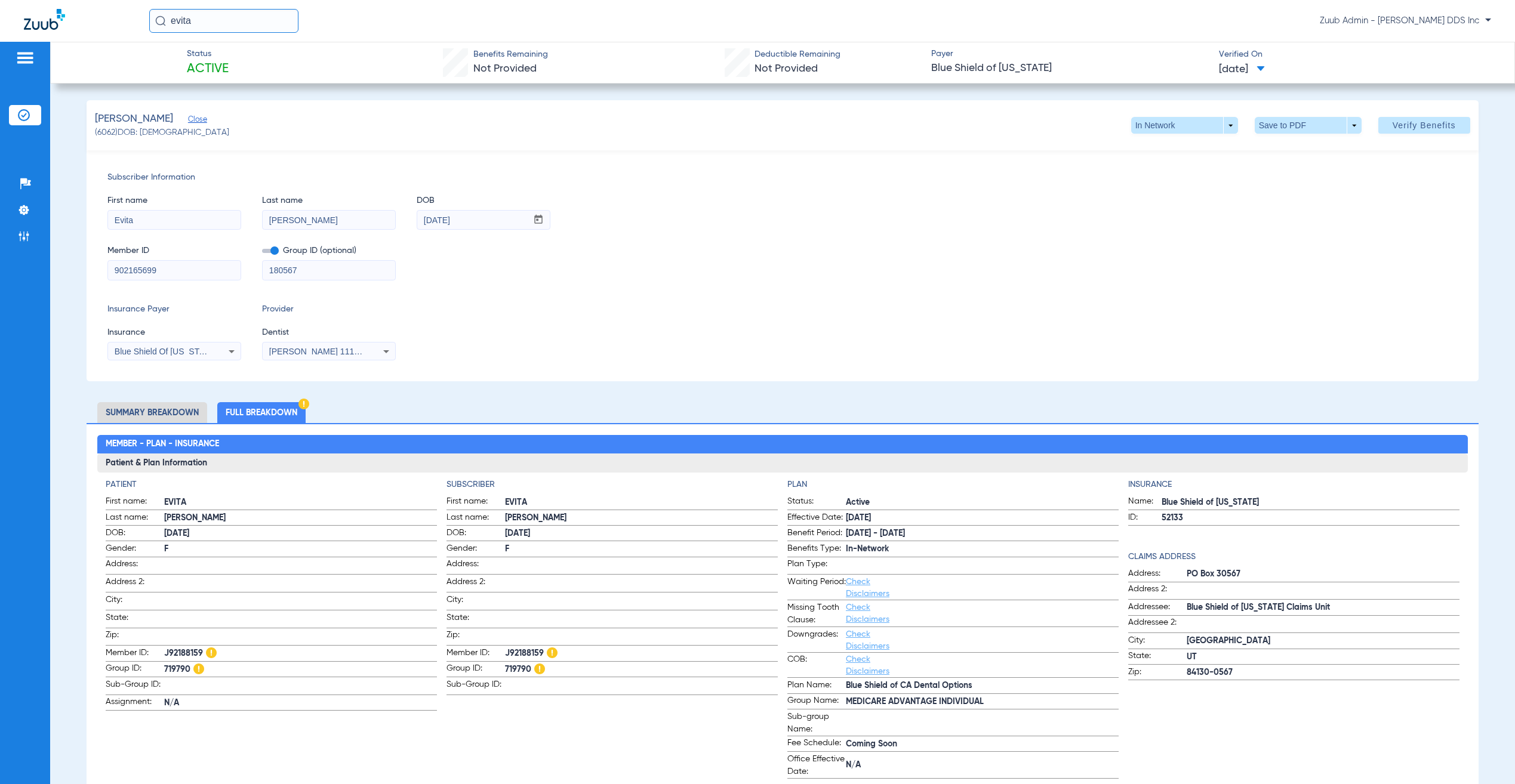
paste input "J9218815"
type input "J92188159"
click at [515, 668] on span "719790" at bounding box center [641, 670] width 273 height 13
copy span "719790"
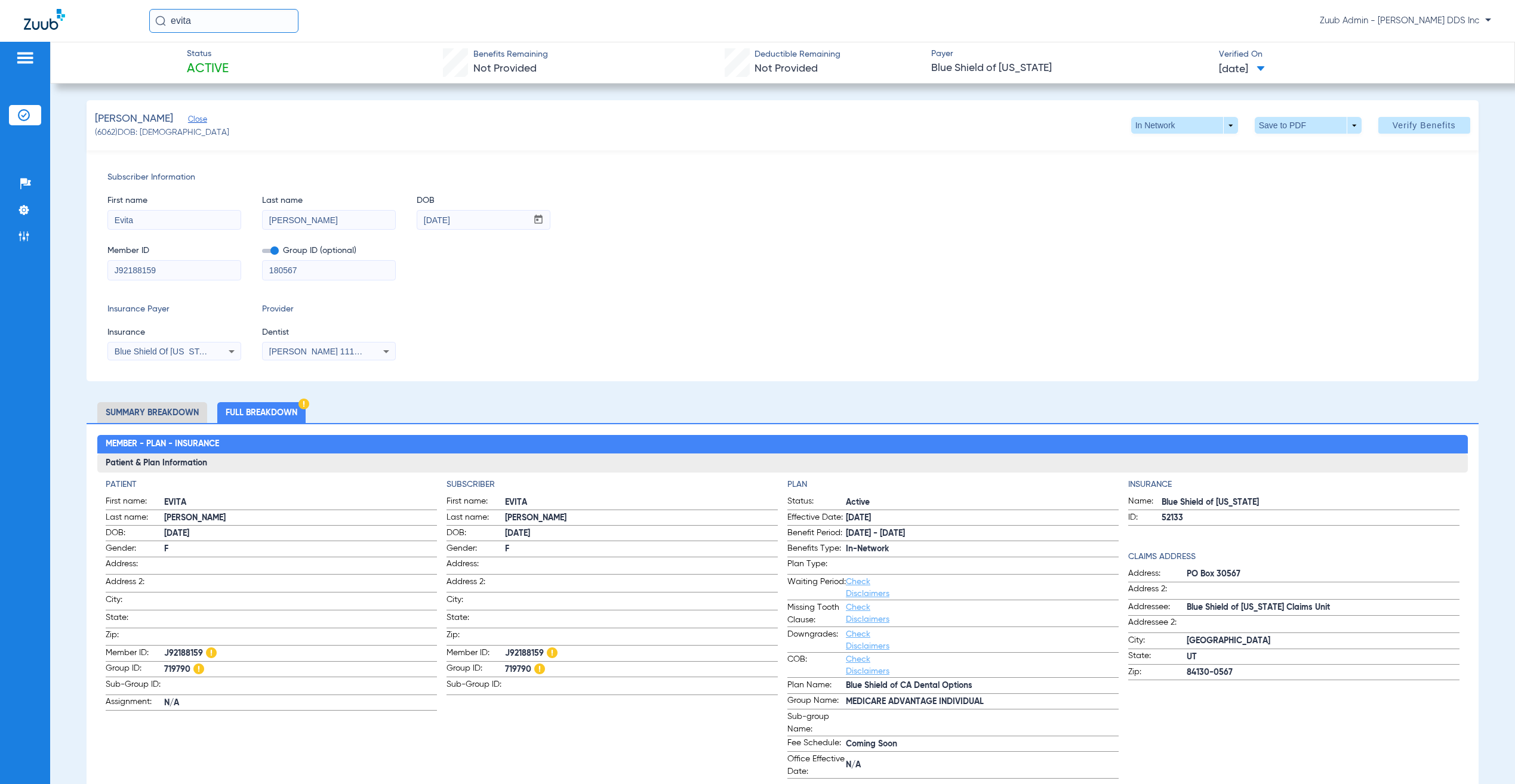
click at [336, 276] on input "180567" at bounding box center [328, 271] width 132 height 19
paste input "719790"
type input "719790"
click at [579, 305] on div "Insurance Payer Insurance Blue Shield Of California Provider Dentist Neena Pate…" at bounding box center [782, 331] width 1350 height 57
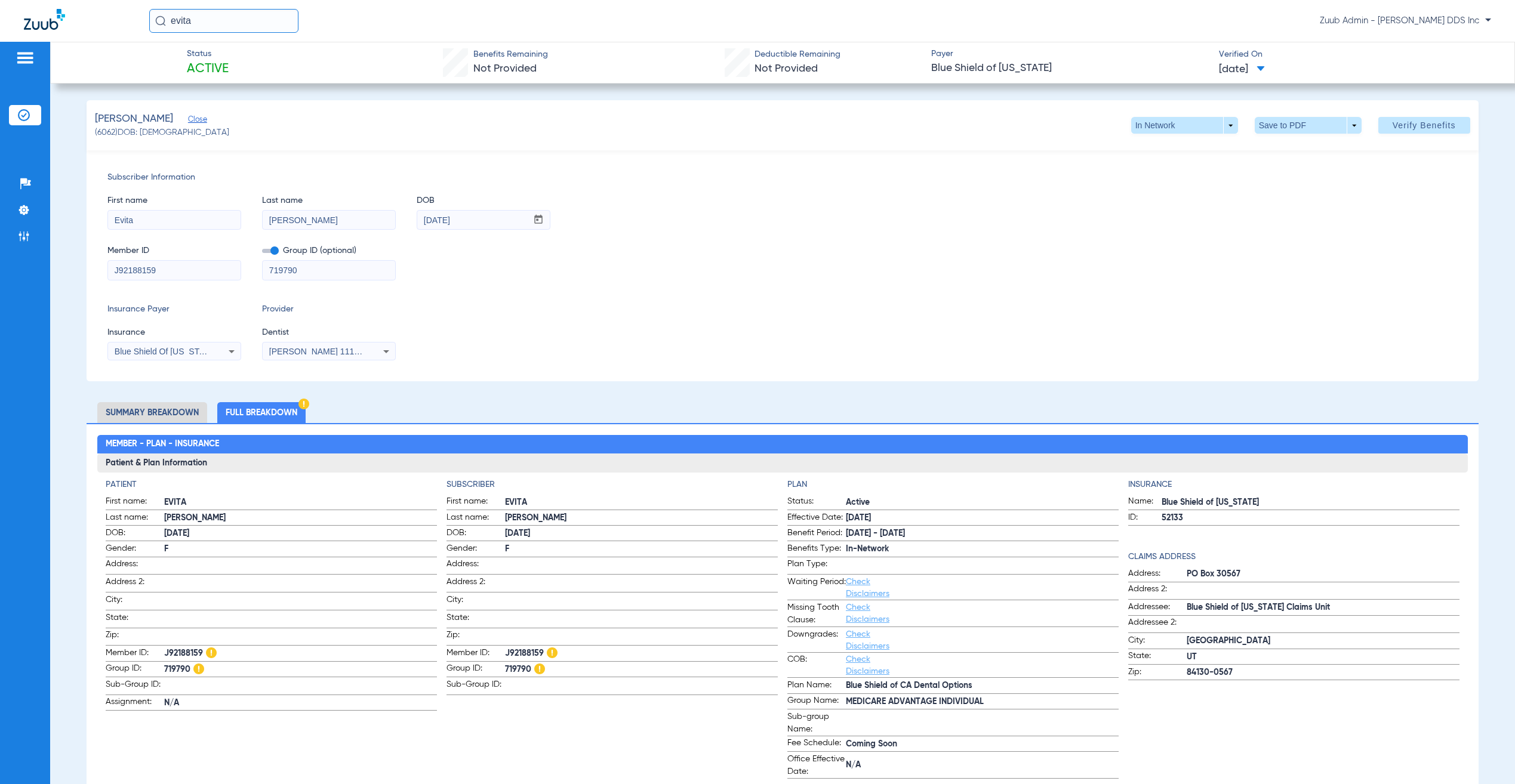
click at [234, 20] on input "evita" at bounding box center [224, 21] width 150 height 24
click at [261, 68] on td "6062" at bounding box center [273, 63] width 25 height 17
click at [21, 117] on img at bounding box center [24, 115] width 12 height 12
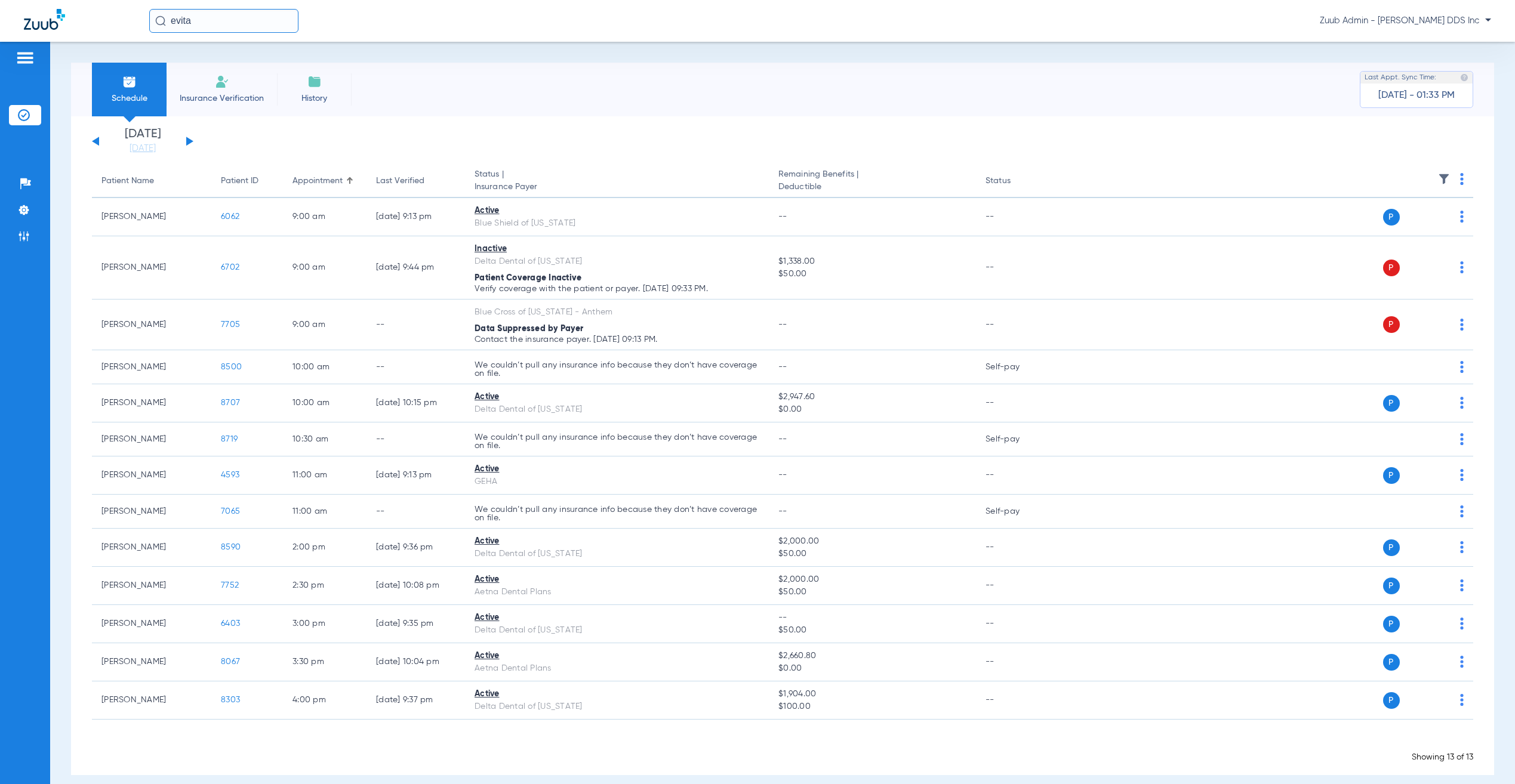
click at [212, 23] on input "evita" at bounding box center [224, 21] width 150 height 24
click at [213, 64] on td "Evita Lopez" at bounding box center [205, 63] width 113 height 17
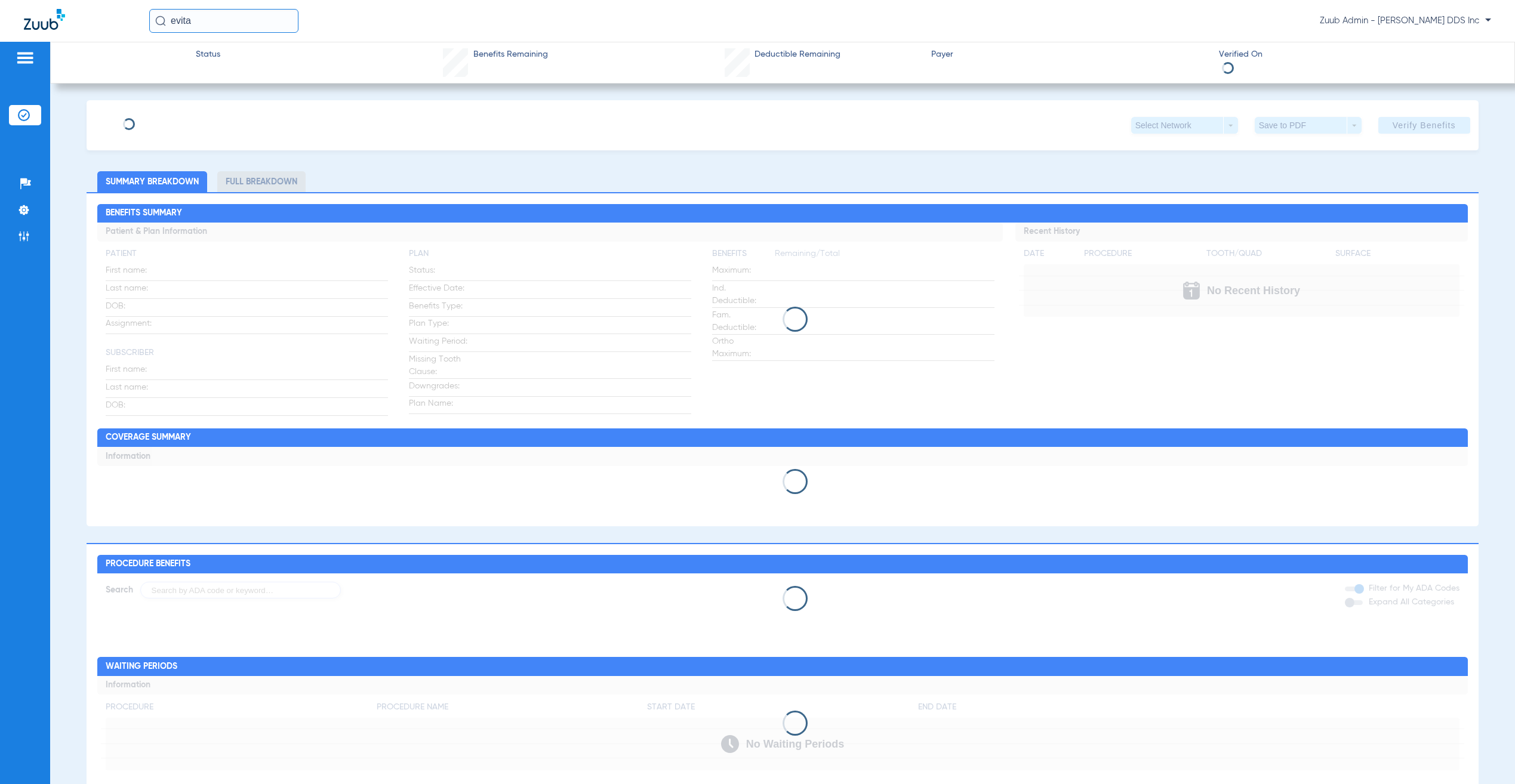
type input "Evita"
type input "Lopez"
type input "01/28/1947"
type input "902165699"
type input "180567"
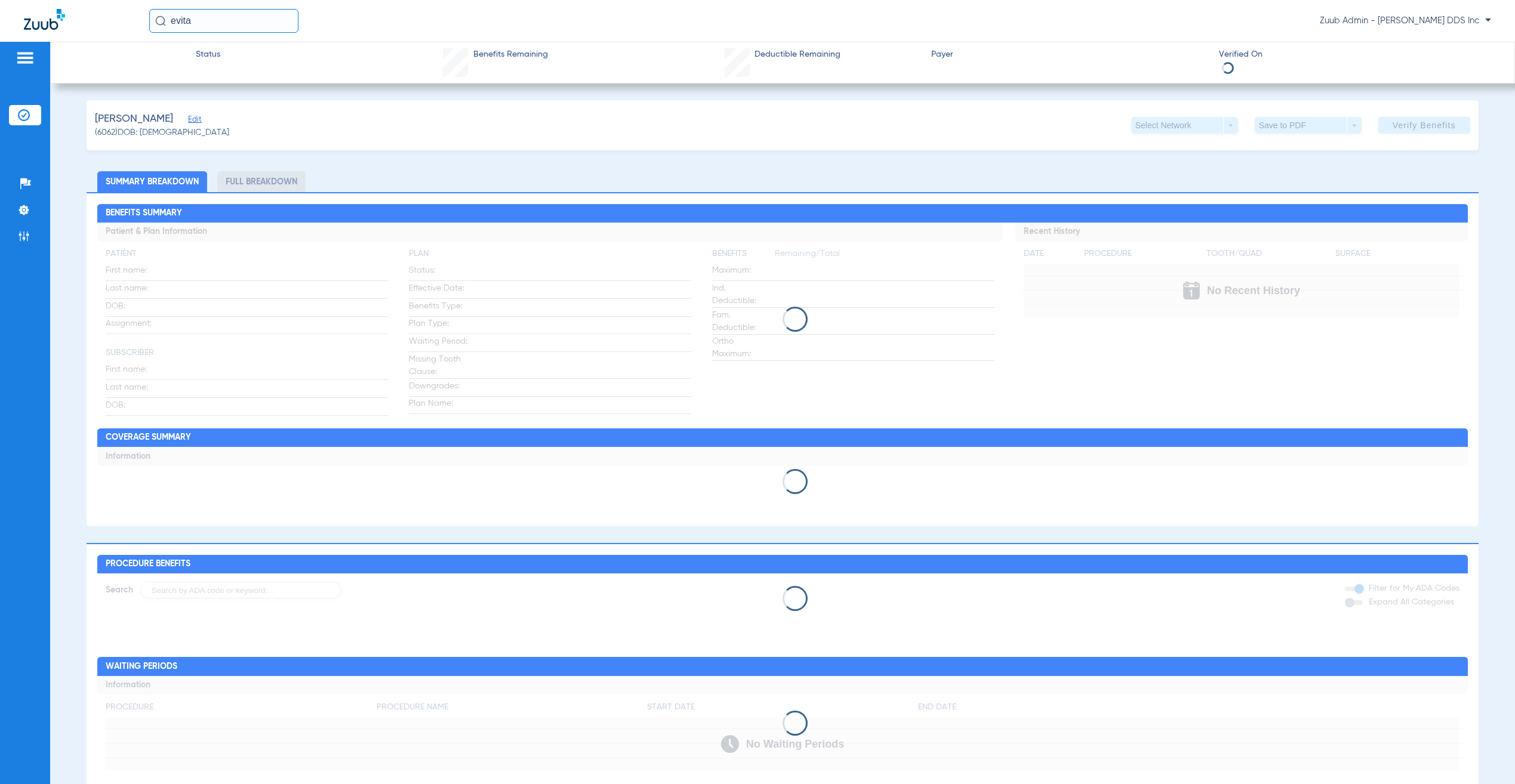
click at [188, 121] on span "Edit" at bounding box center [194, 121] width 11 height 11
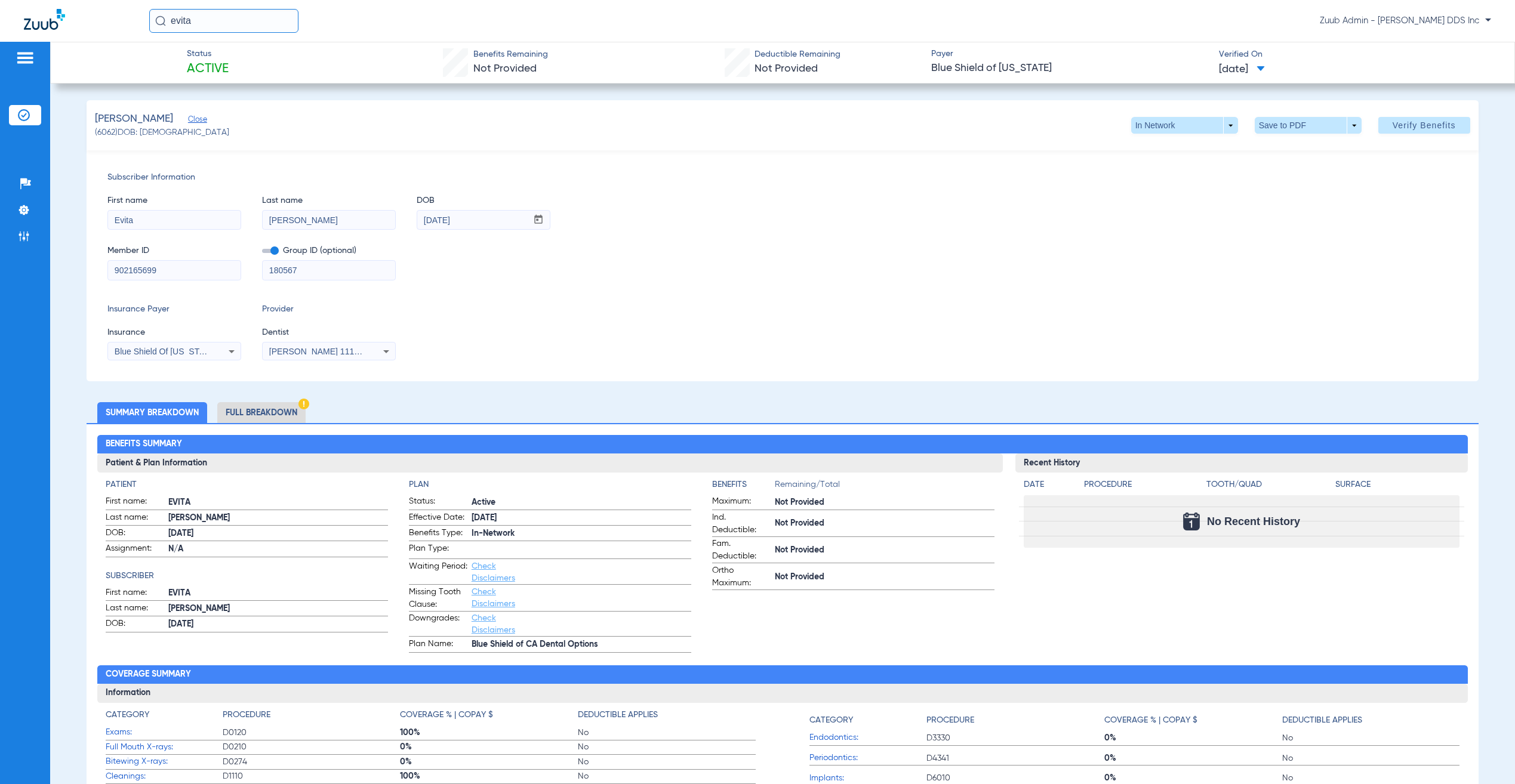
click at [278, 407] on li "Full Breakdown" at bounding box center [261, 412] width 89 height 21
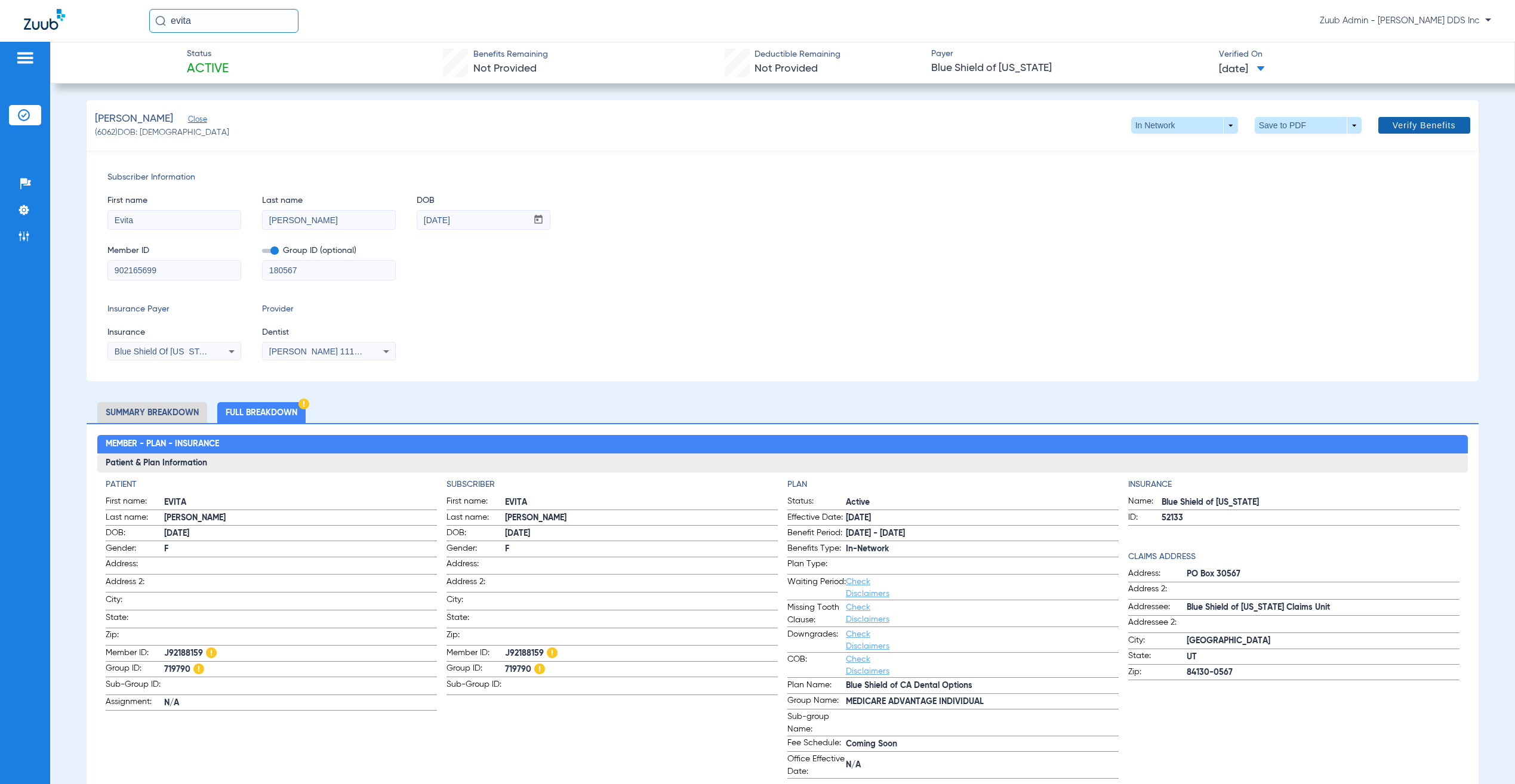
click at [1430, 130] on span at bounding box center [1424, 125] width 92 height 28
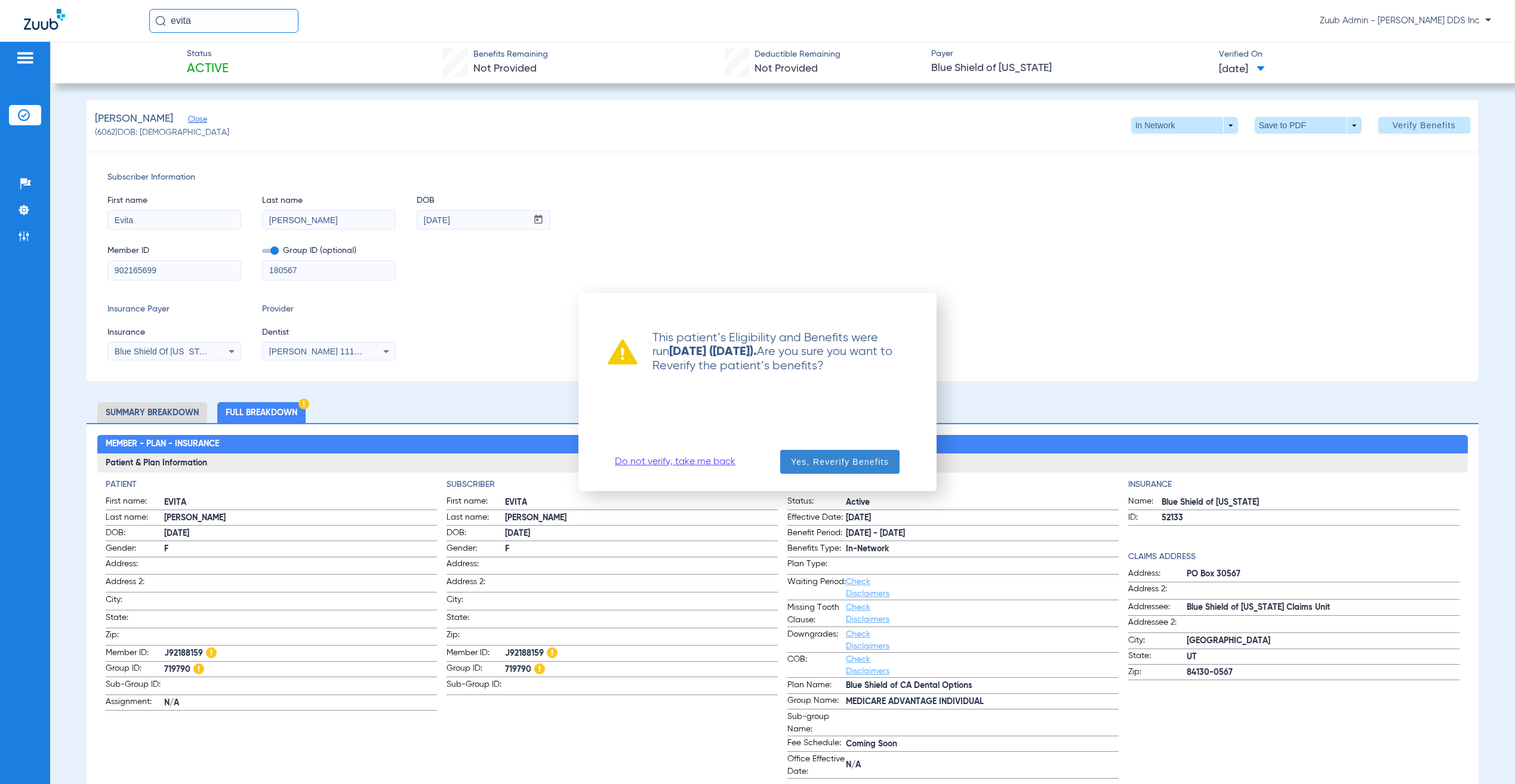
click at [788, 462] on span "button" at bounding box center [840, 462] width 120 height 28
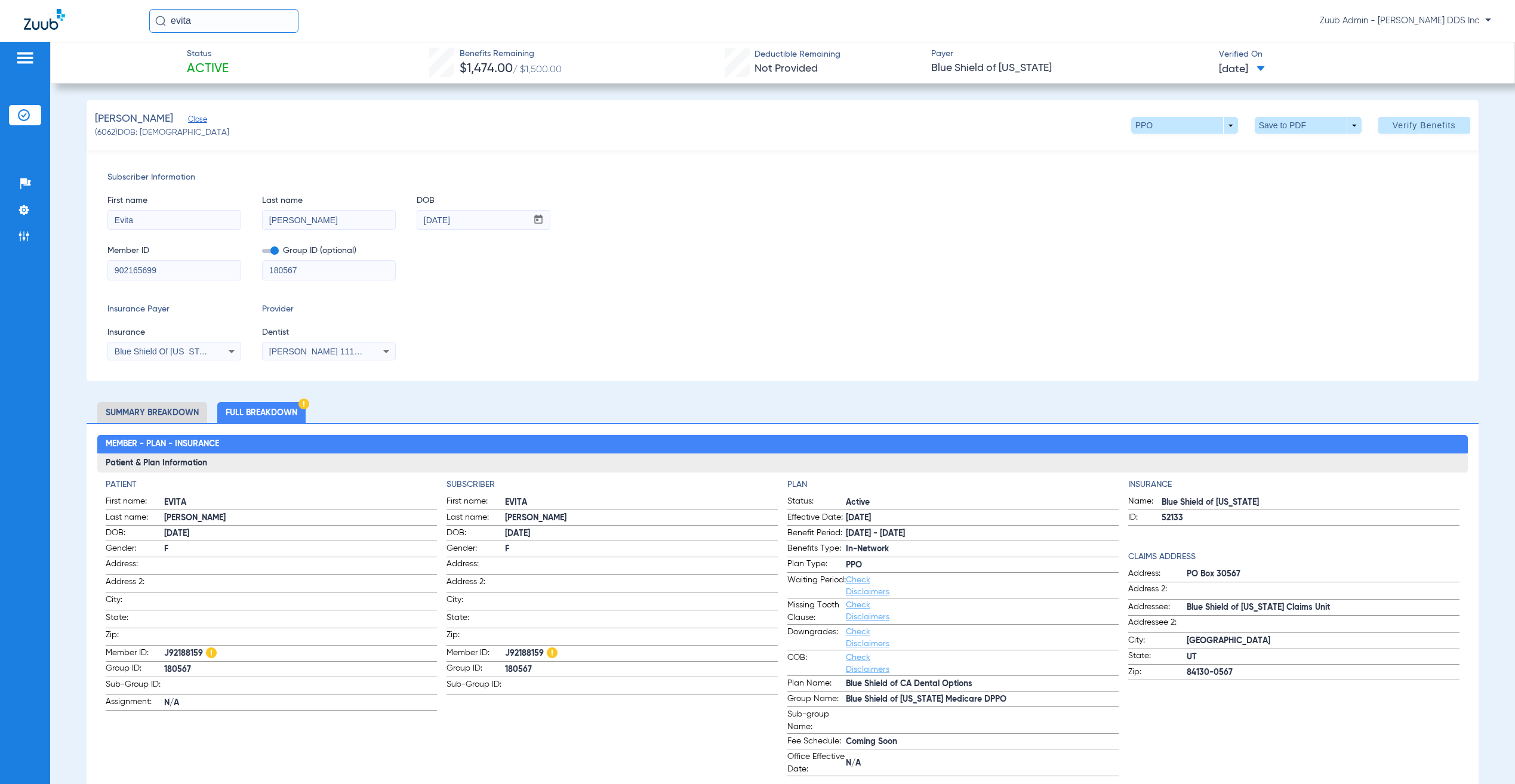
click at [193, 355] on span "Blue Shield Of [US_STATE]" at bounding box center [165, 351] width 102 height 9
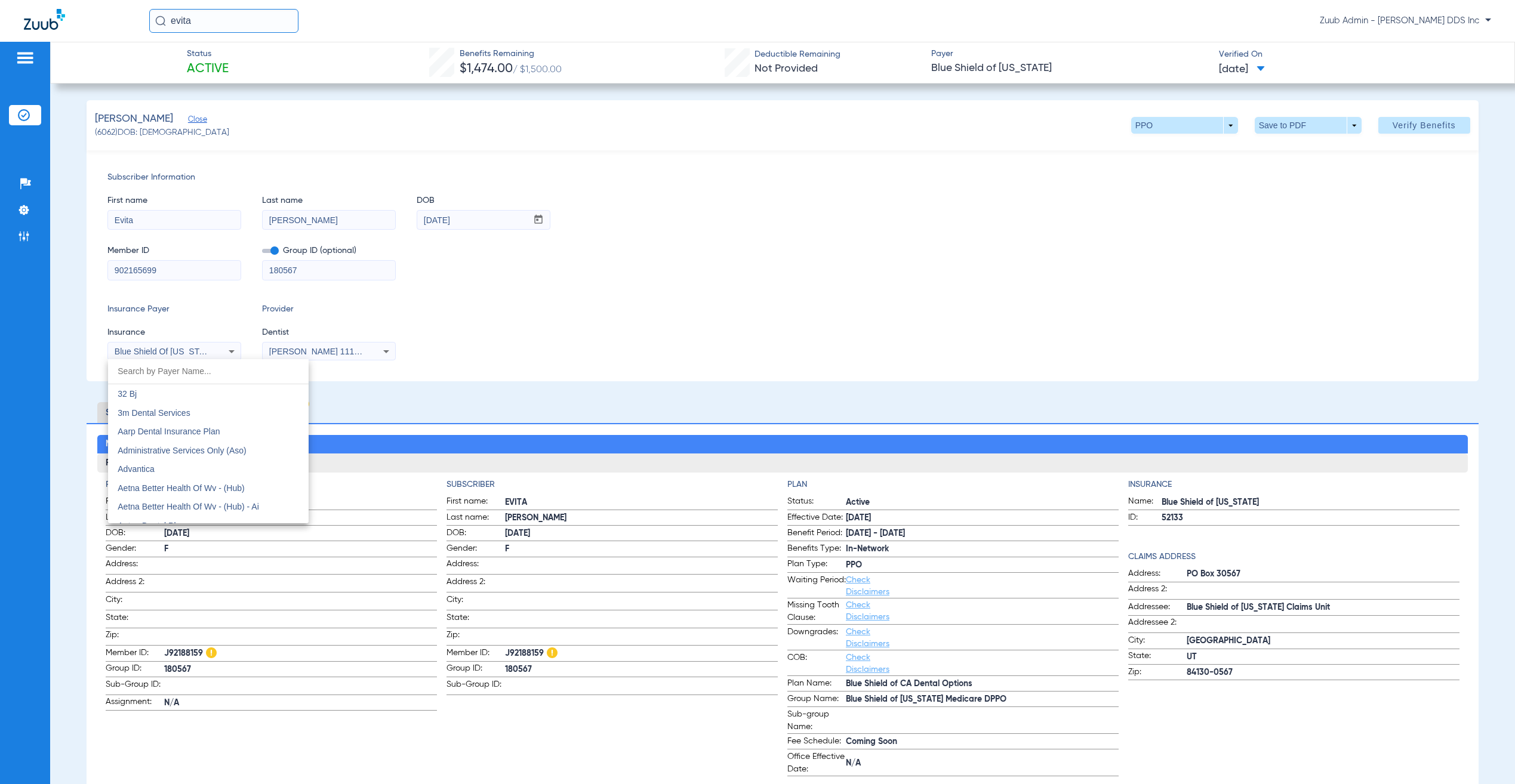
scroll to position [1515, 0]
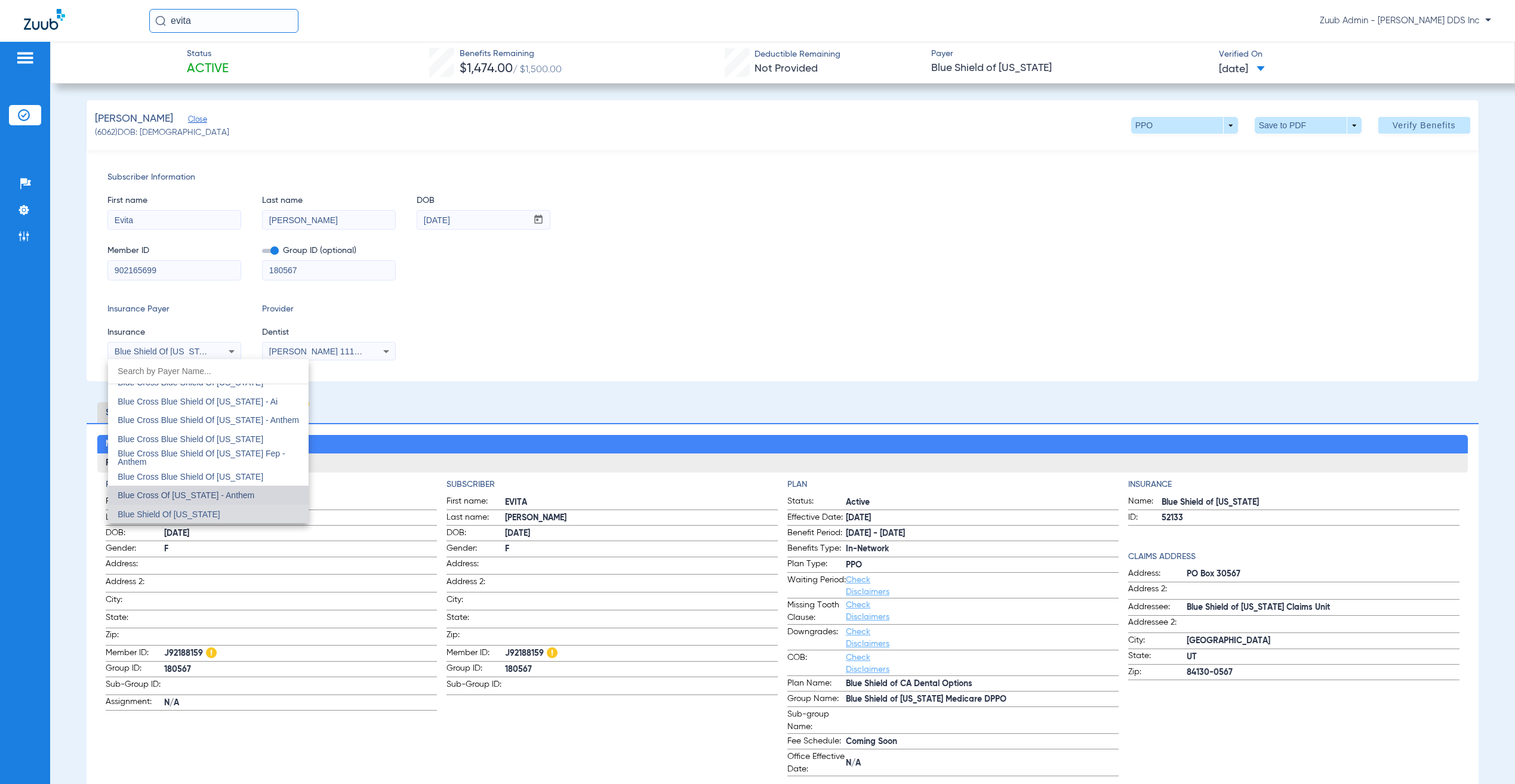
click at [223, 495] on span "Blue Cross Of [US_STATE] - Anthem" at bounding box center [186, 495] width 137 height 9
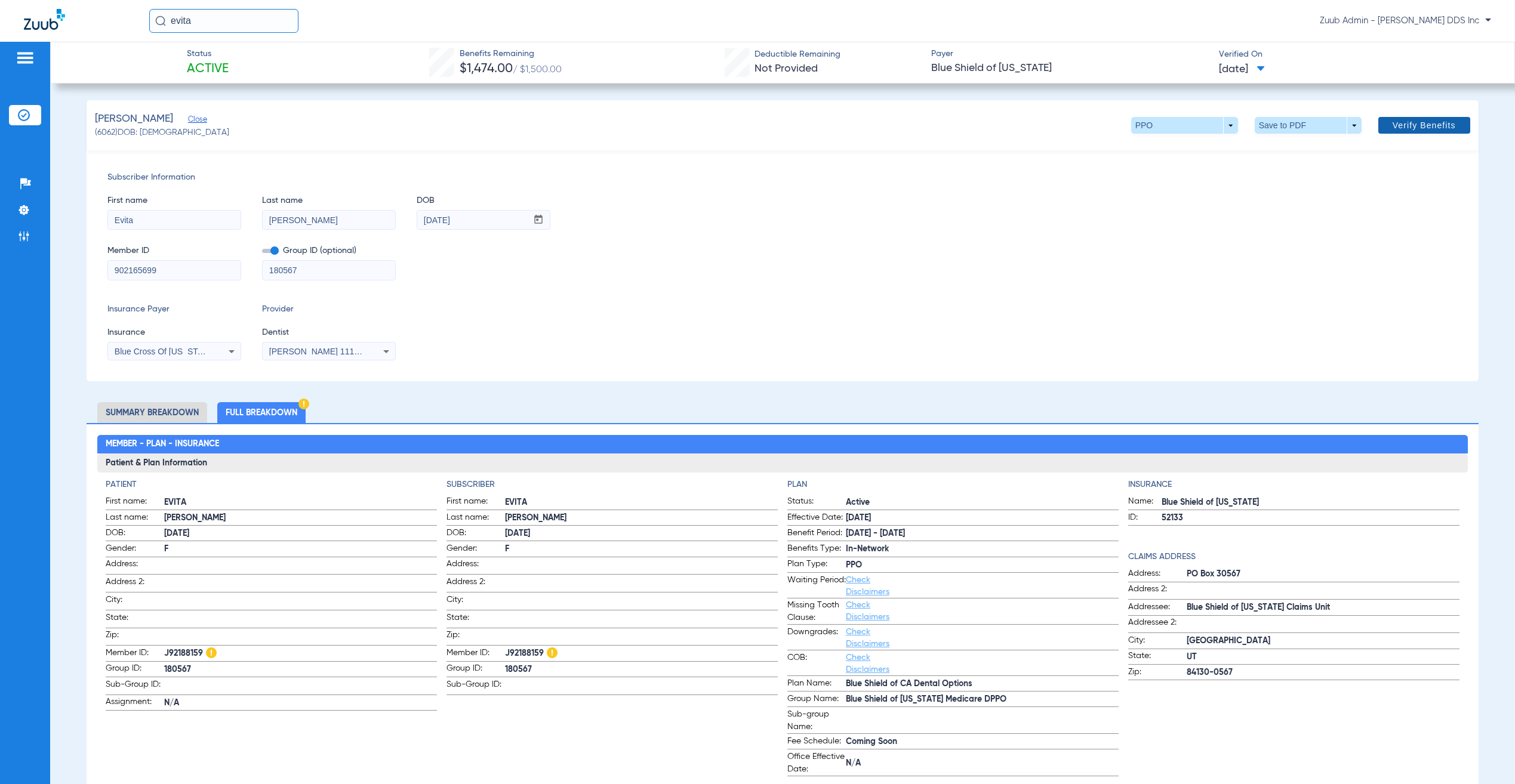
click at [1400, 125] on span "Verify Benefits" at bounding box center [1424, 125] width 63 height 9
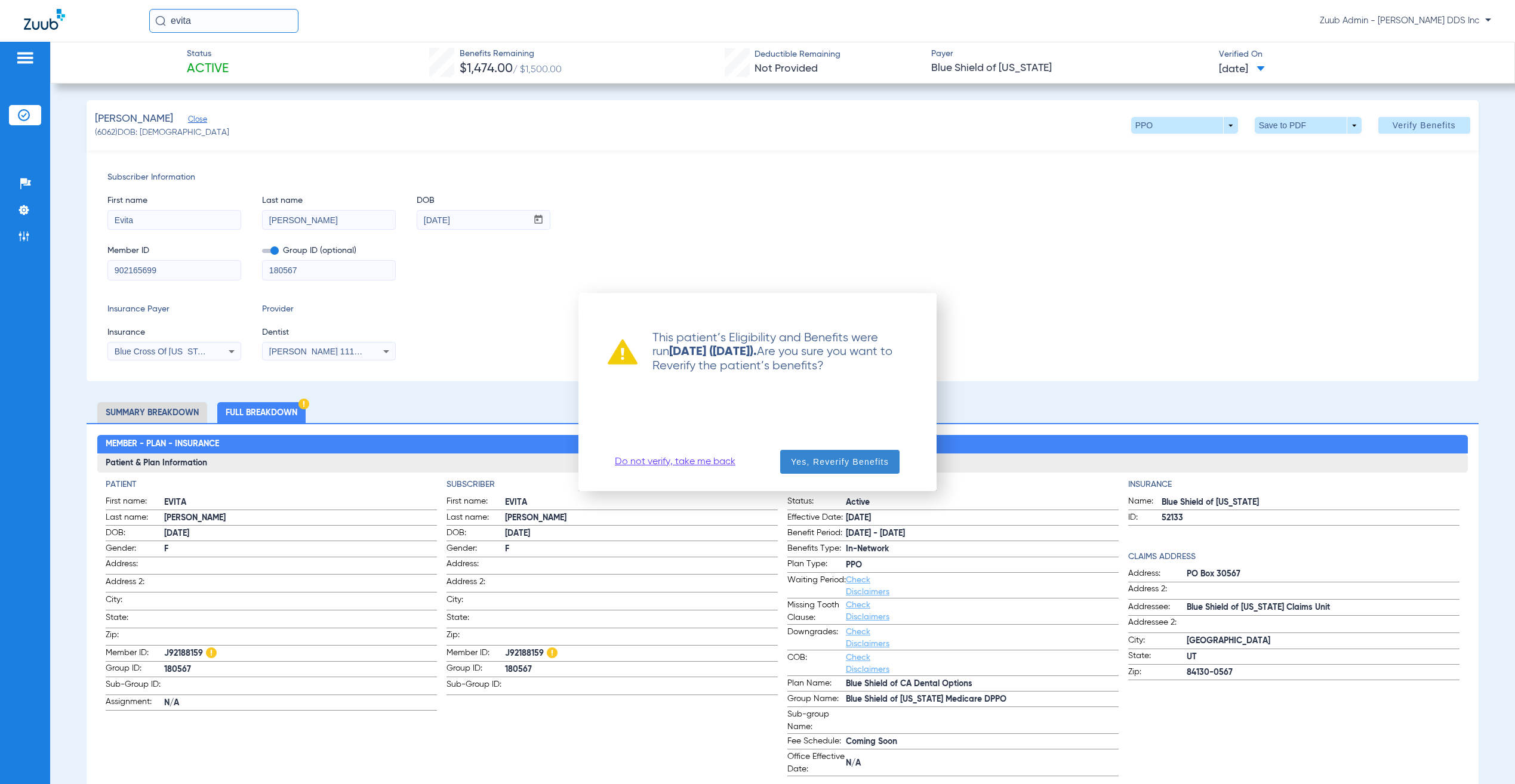
click at [830, 463] on span "Yes, Reverify Benefits" at bounding box center [840, 461] width 98 height 12
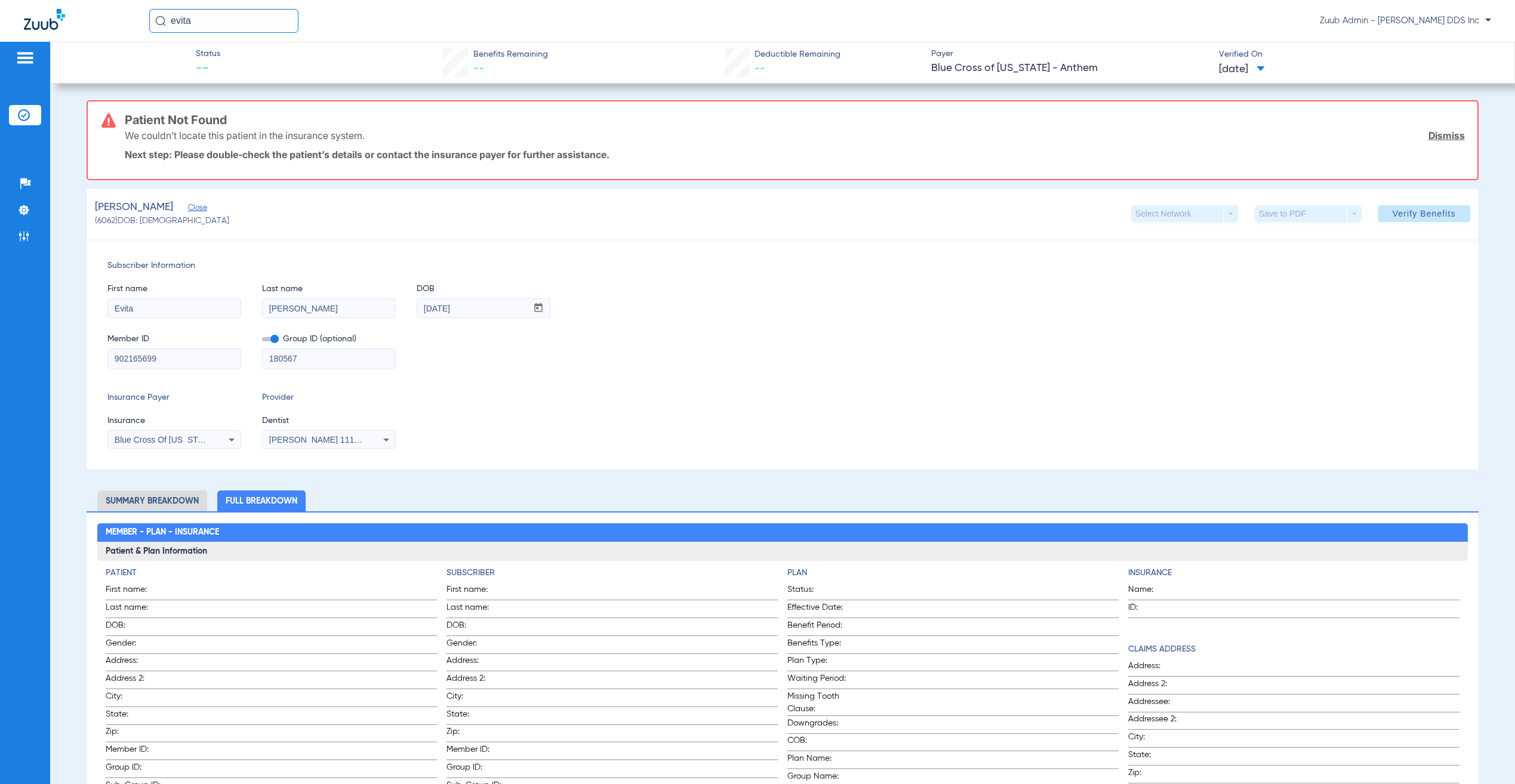
click at [153, 434] on div "Blue Cross Of [US_STATE] - Anthem" at bounding box center [173, 440] width 132 height 14
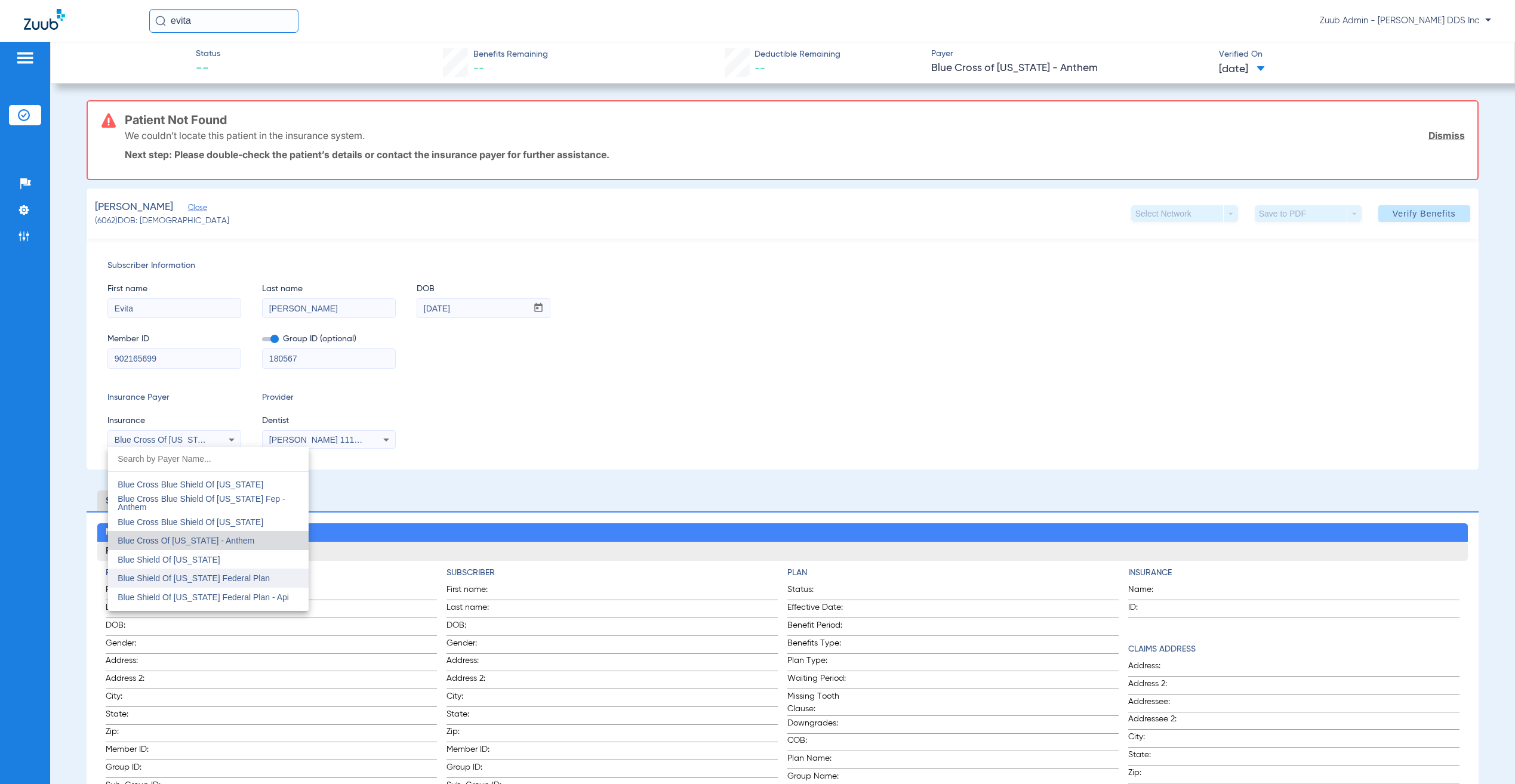
scroll to position [1570, 0]
click at [200, 569] on mat-option "Blue Shield Of [US_STATE] Federal Plan" at bounding box center [207, 565] width 200 height 19
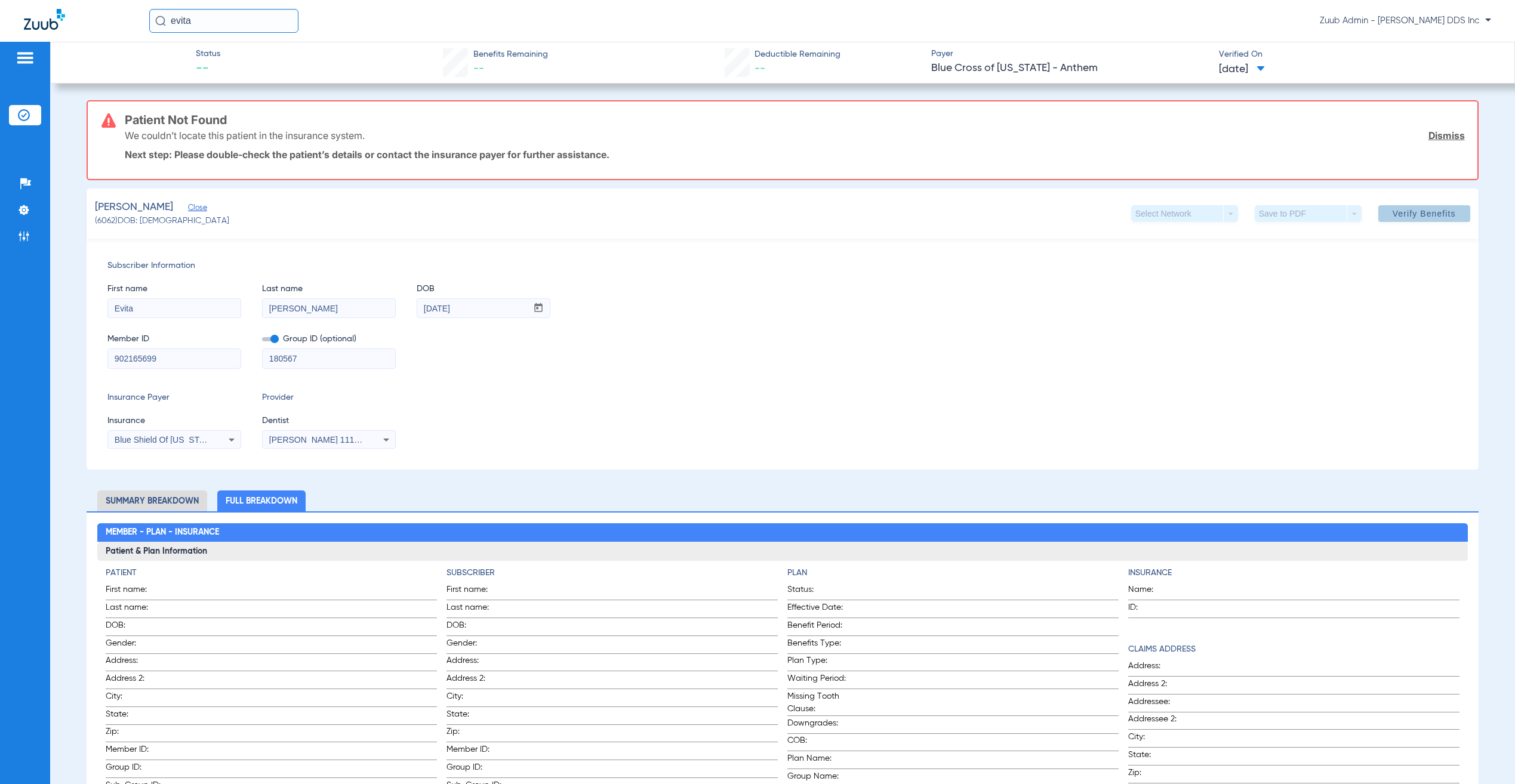
click at [1399, 209] on span "Verify Benefits" at bounding box center [1424, 214] width 63 height 9
click at [204, 434] on div "Blue Shield Of [US_STATE] Federal Plan" at bounding box center [173, 440] width 132 height 14
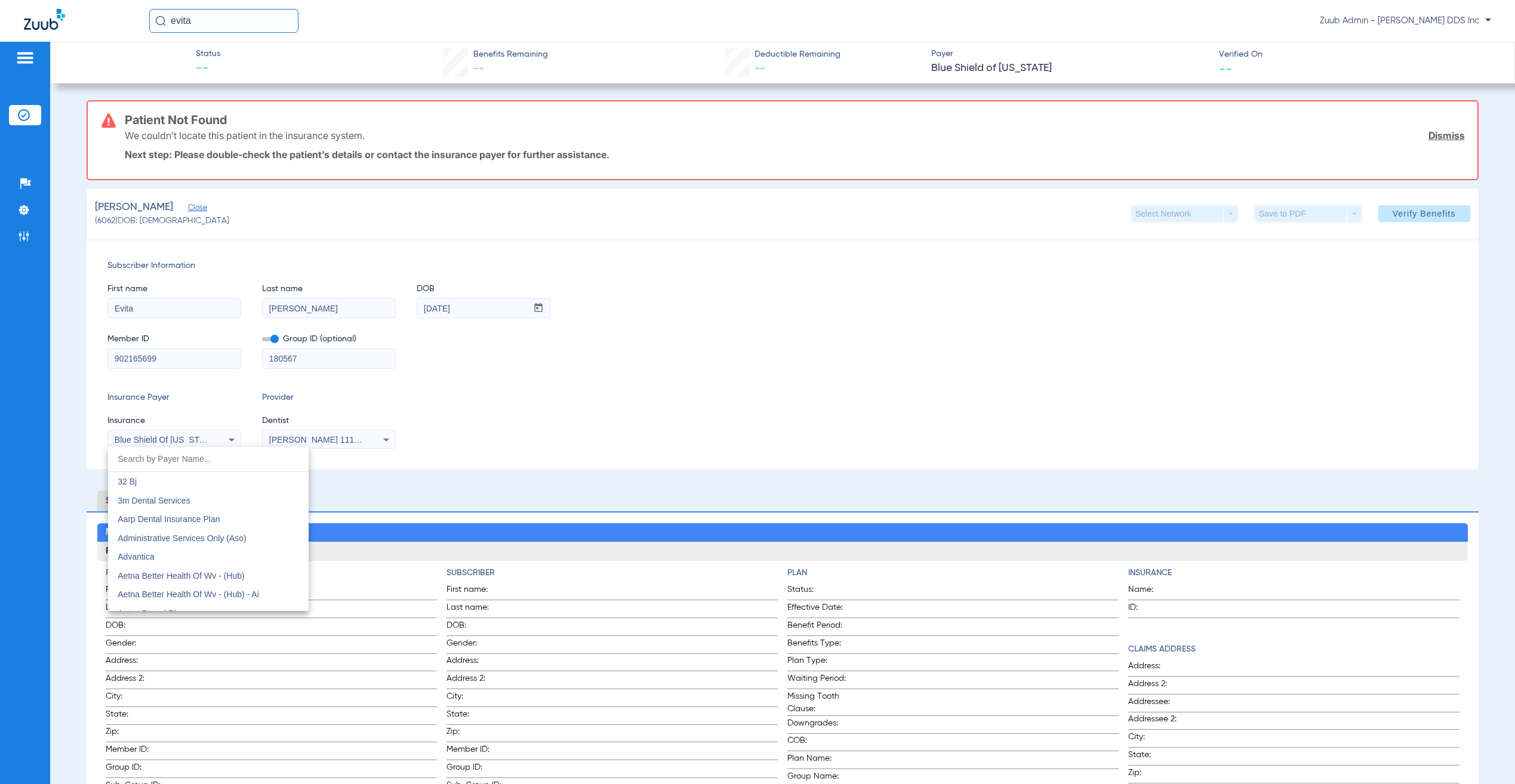
scroll to position [1534, 0]
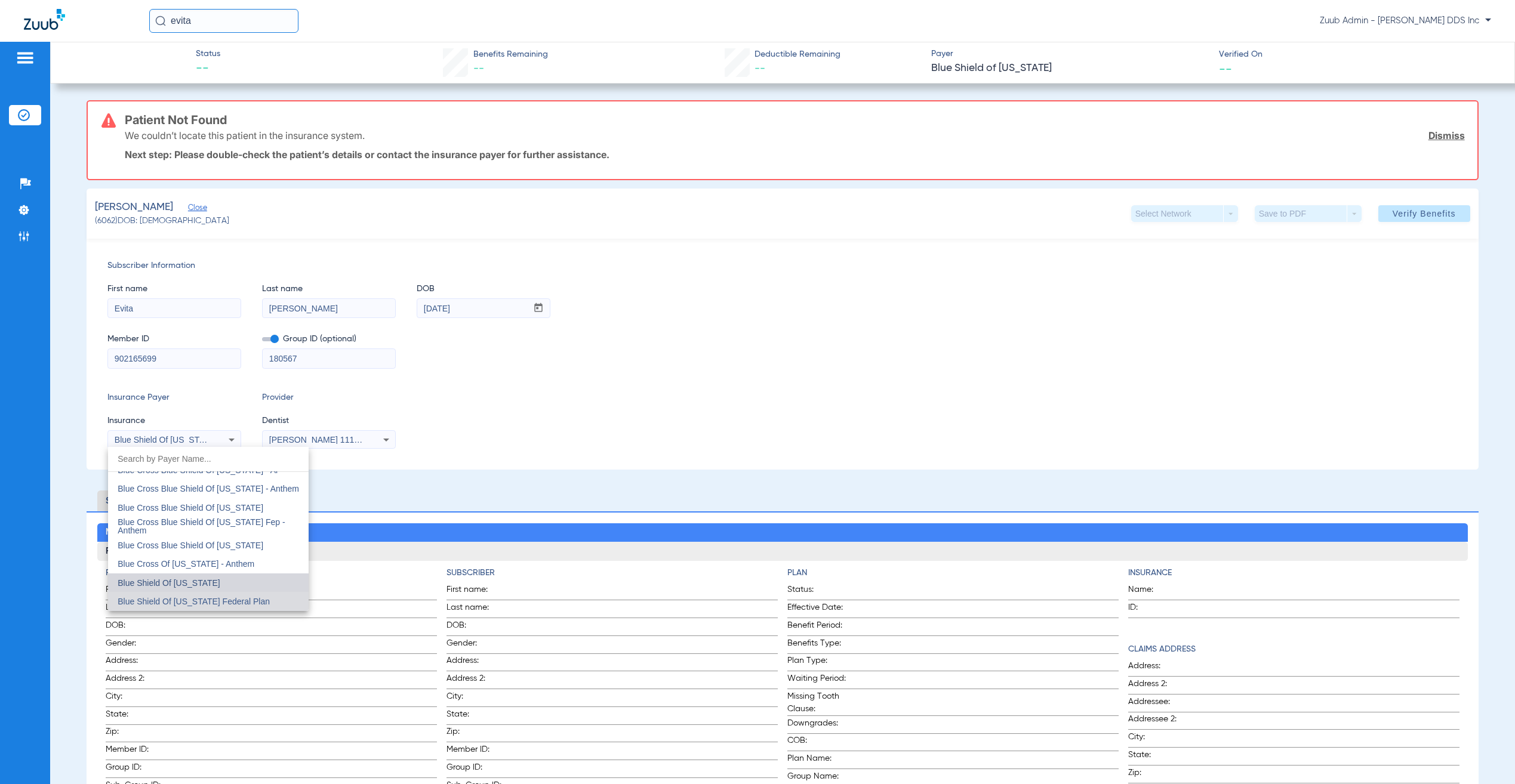
click at [228, 577] on mat-option "Blue Shield Of [US_STATE]" at bounding box center [207, 583] width 200 height 19
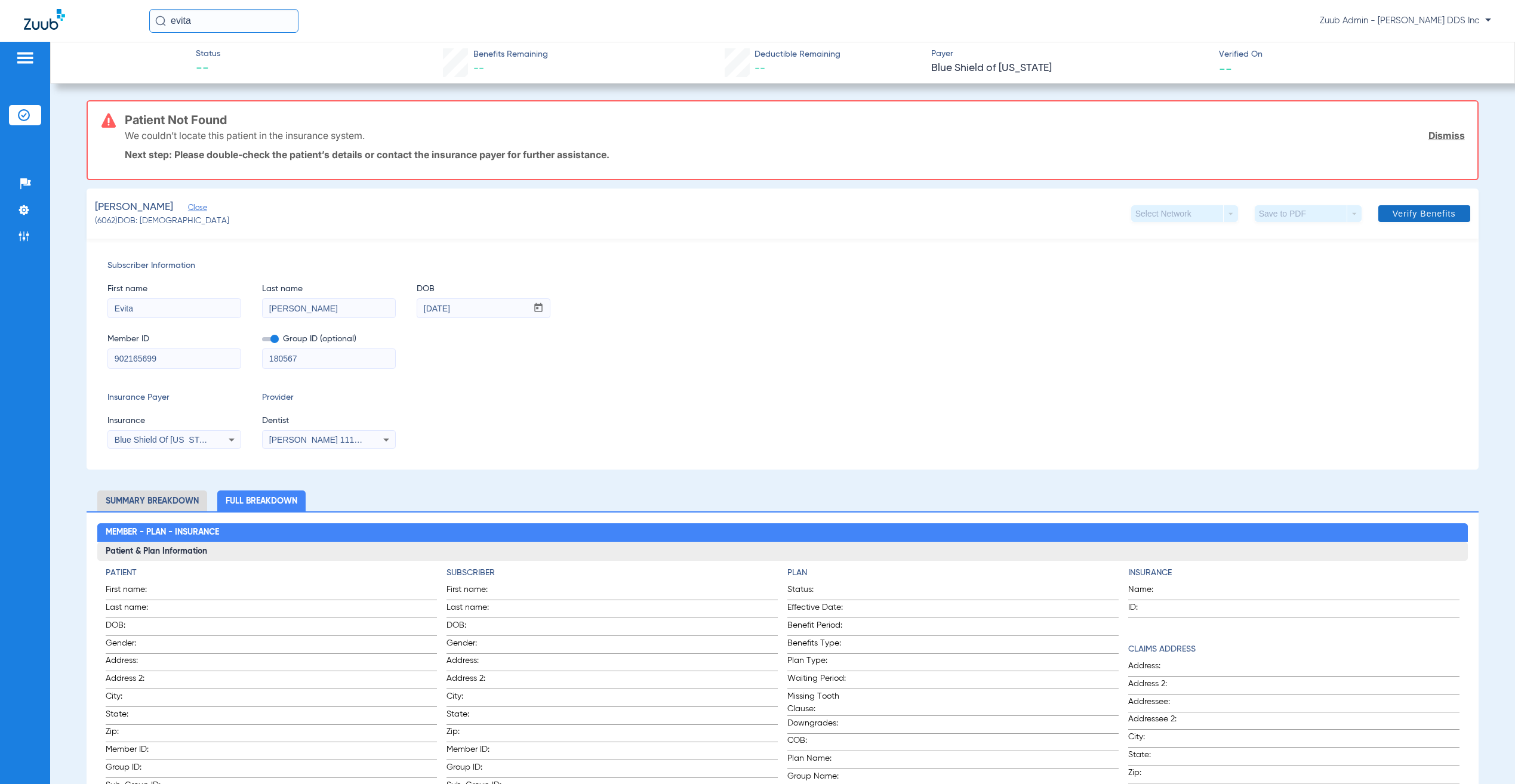
click at [1399, 217] on span "Verify Benefits" at bounding box center [1424, 214] width 63 height 9
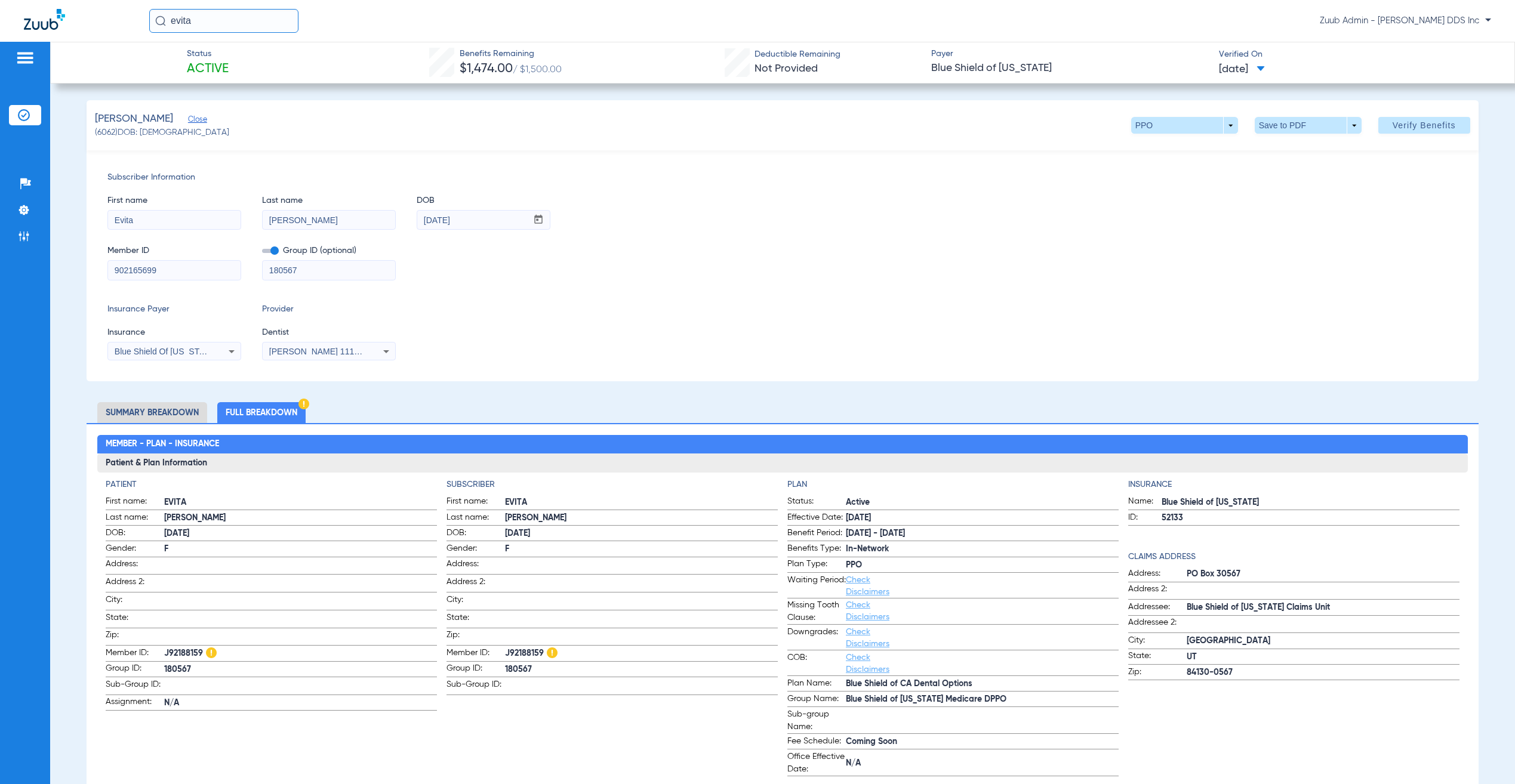
click at [746, 276] on div "Member ID 902165699 Group ID (optional) 180567" at bounding box center [782, 257] width 1350 height 46
